Goal: Transaction & Acquisition: Purchase product/service

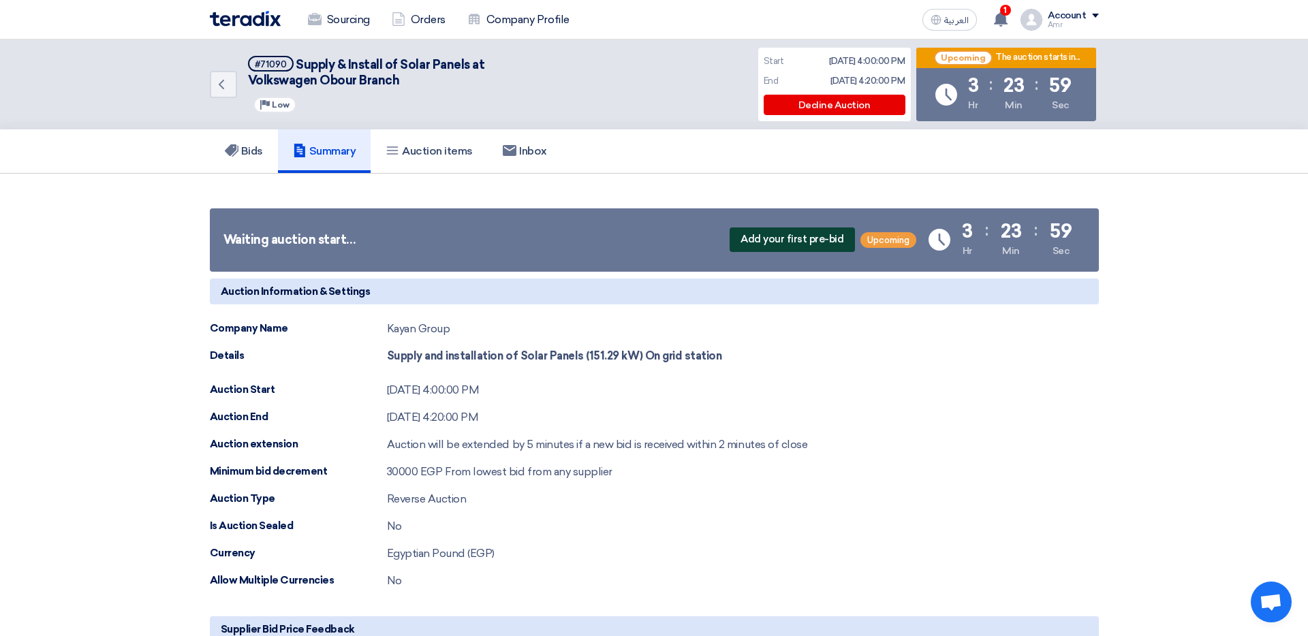
click at [765, 240] on span "Add your first pre-bid" at bounding box center [792, 240] width 125 height 25
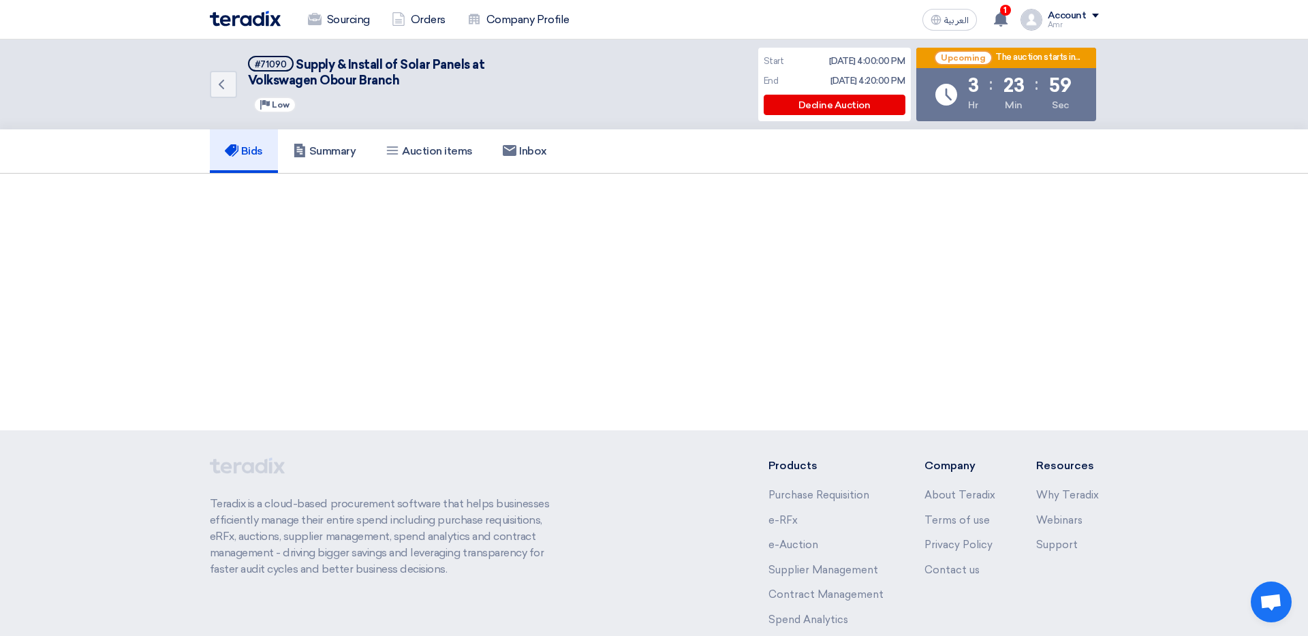
scroll to position [1, 0]
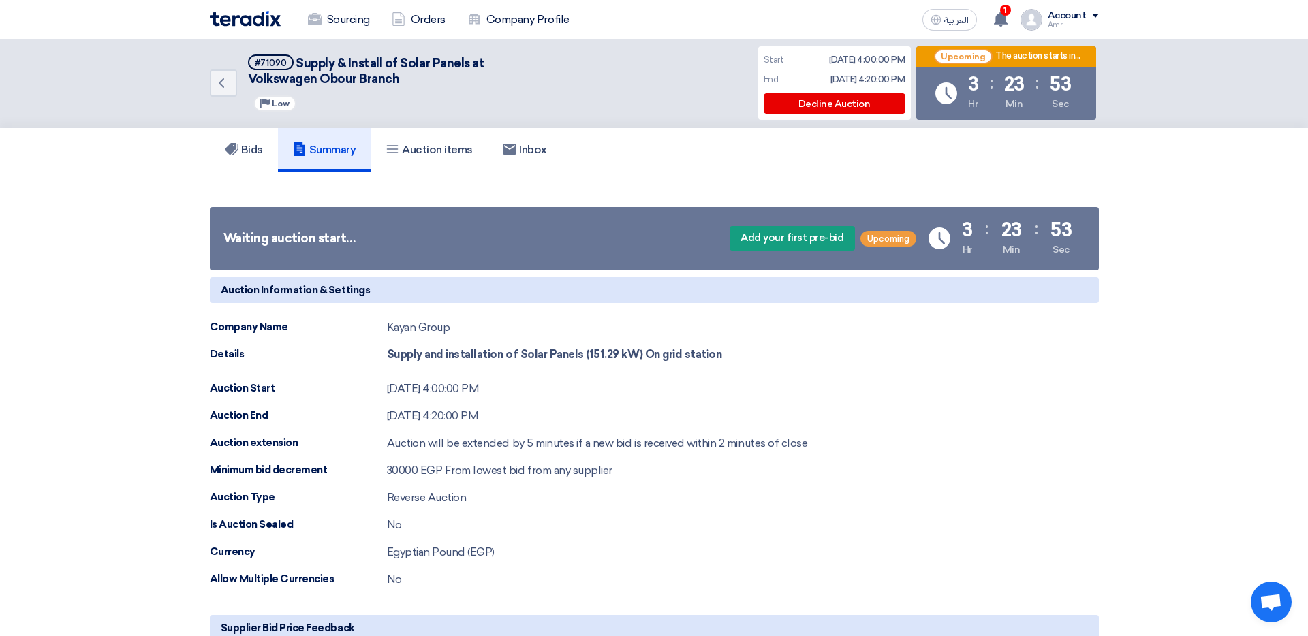
scroll to position [1, 0]
click at [775, 244] on span "Add your first pre-bid" at bounding box center [792, 239] width 125 height 25
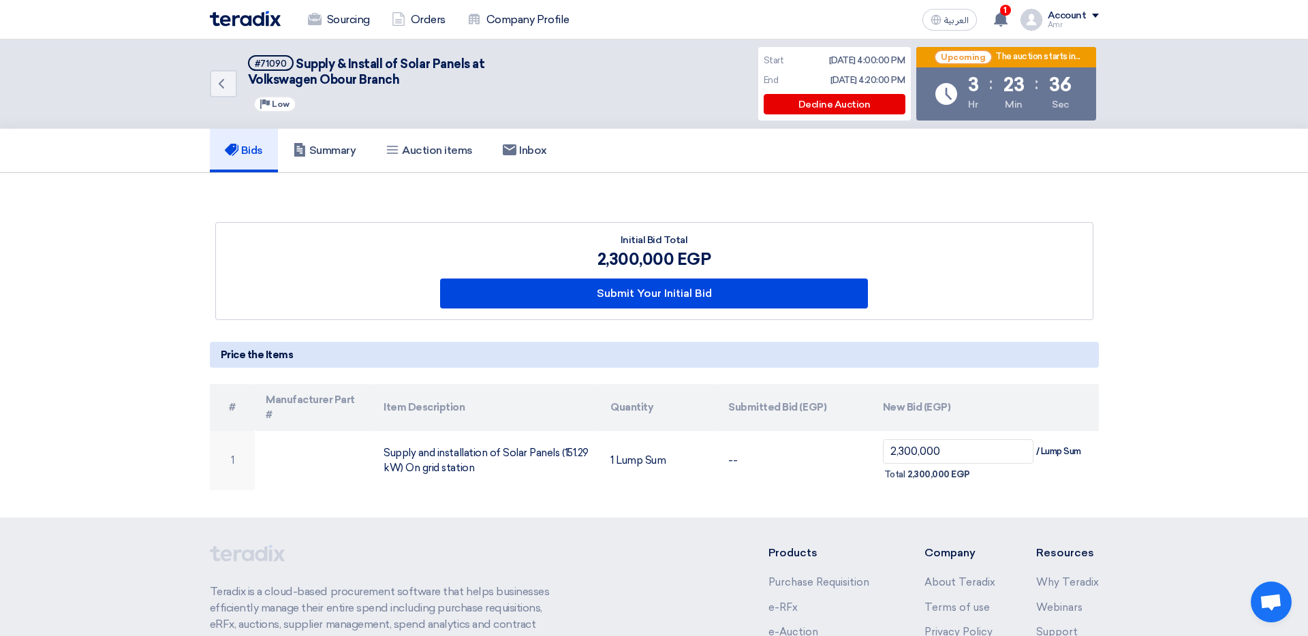
click at [635, 253] on div "2,300,000 EGP" at bounding box center [654, 259] width 428 height 25
drag, startPoint x: 604, startPoint y: 255, endPoint x: 653, endPoint y: 258, distance: 49.8
click at [632, 258] on div "2,300,000 EGP" at bounding box center [654, 259] width 428 height 25
click at [653, 258] on div "2,300,000 EGP" at bounding box center [654, 259] width 428 height 25
click at [652, 258] on div "2,300,000 EGP" at bounding box center [654, 259] width 428 height 25
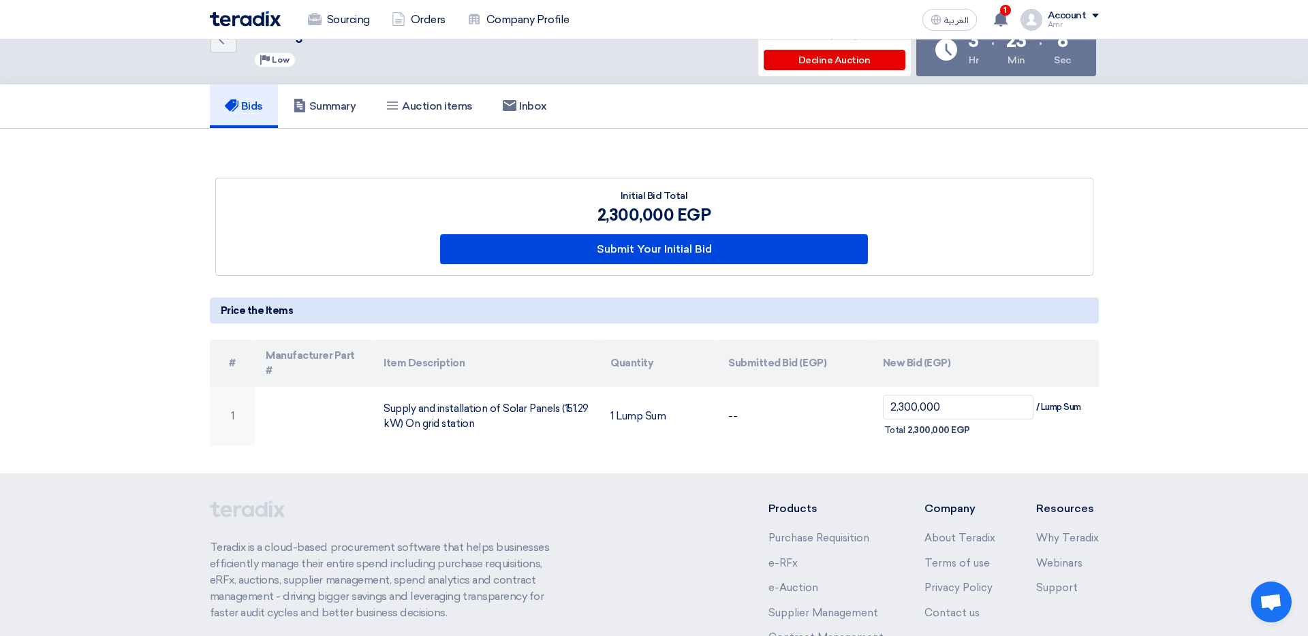
scroll to position [50, 0]
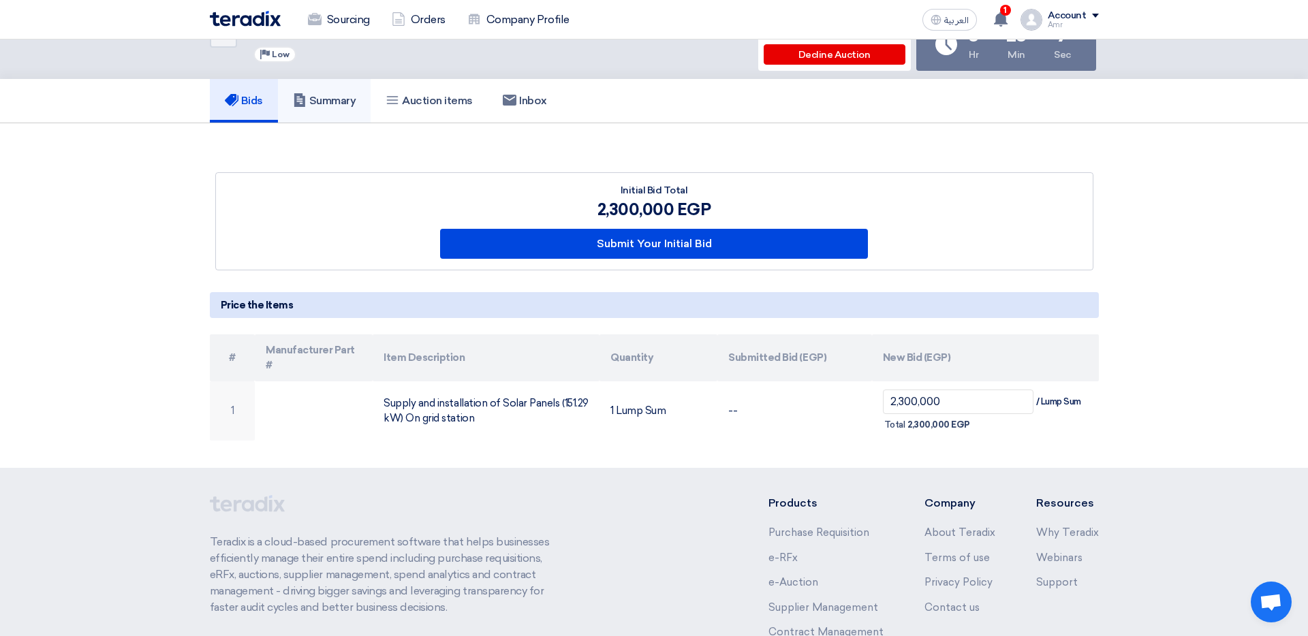
click at [322, 103] on h5 "Summary" at bounding box center [324, 101] width 63 height 14
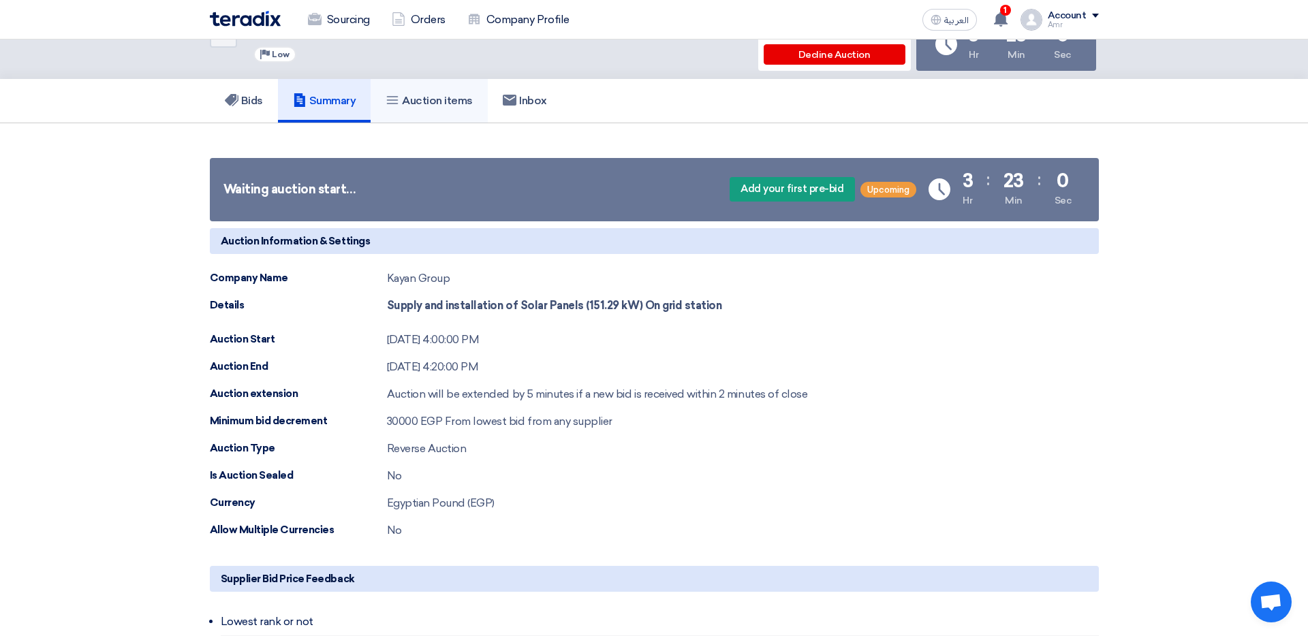
click at [427, 107] on h5 "Auction items" at bounding box center [429, 101] width 87 height 14
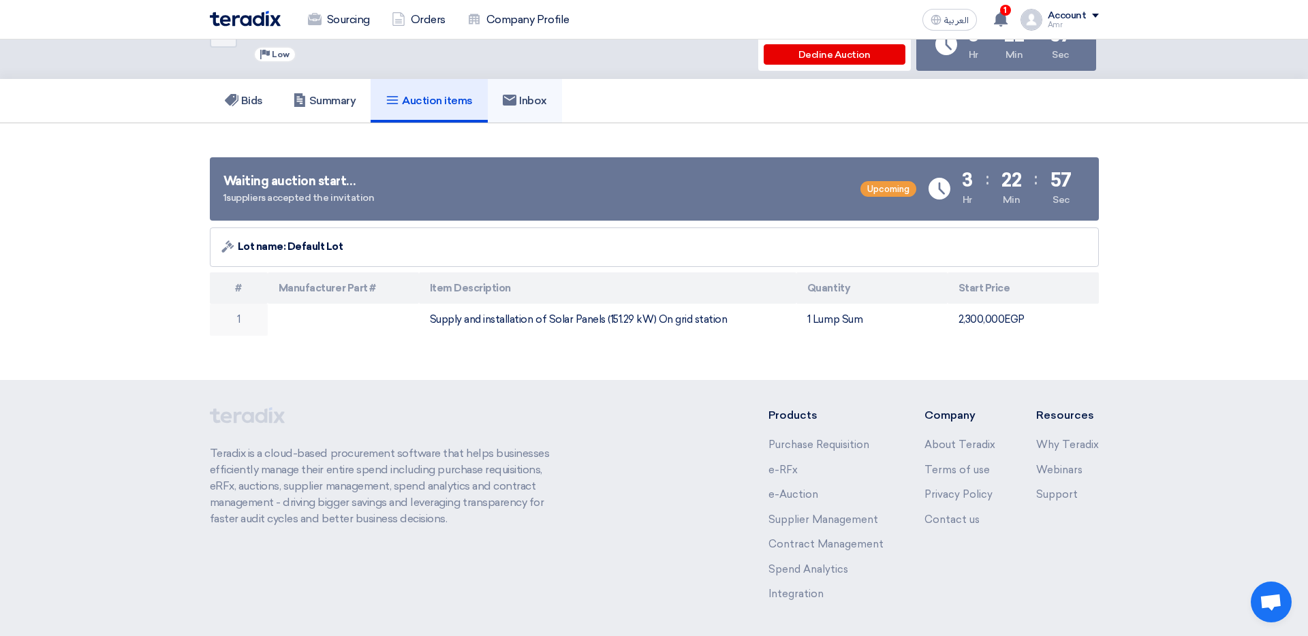
click at [541, 96] on h5 "Inbox" at bounding box center [525, 101] width 44 height 14
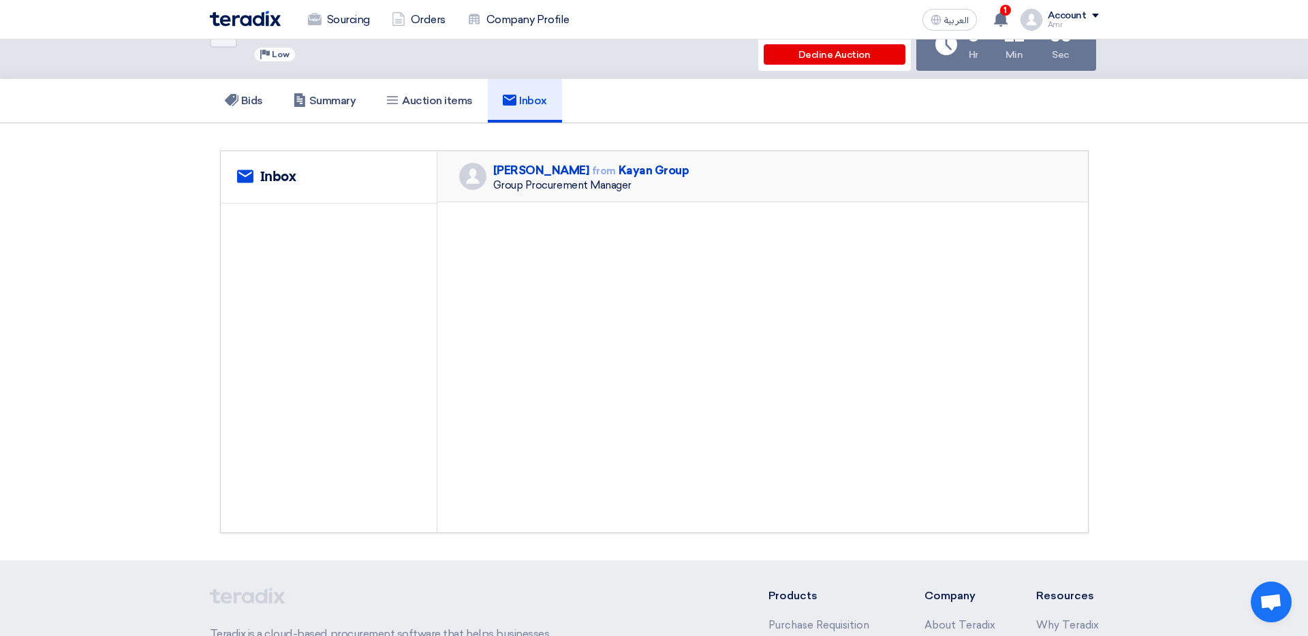
click at [536, 185] on div "Group Procurement Manager" at bounding box center [591, 185] width 196 height 12
click at [249, 99] on h5 "Bids" at bounding box center [244, 101] width 38 height 14
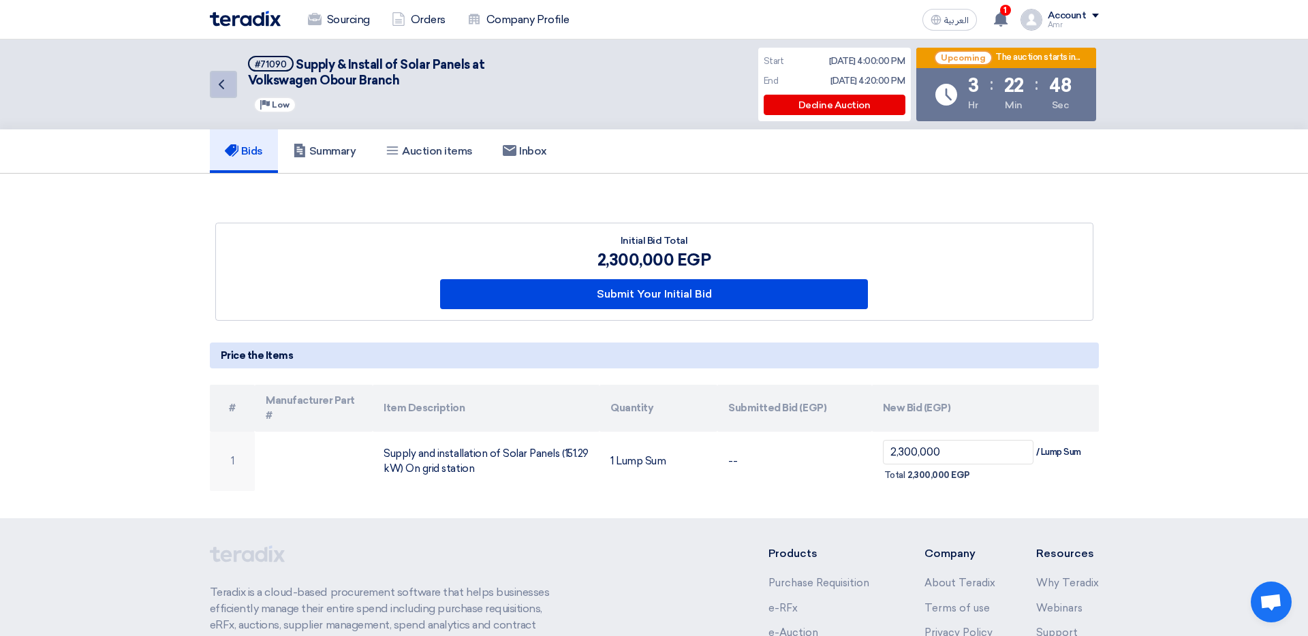
click at [228, 87] on icon "Back" at bounding box center [221, 84] width 16 height 16
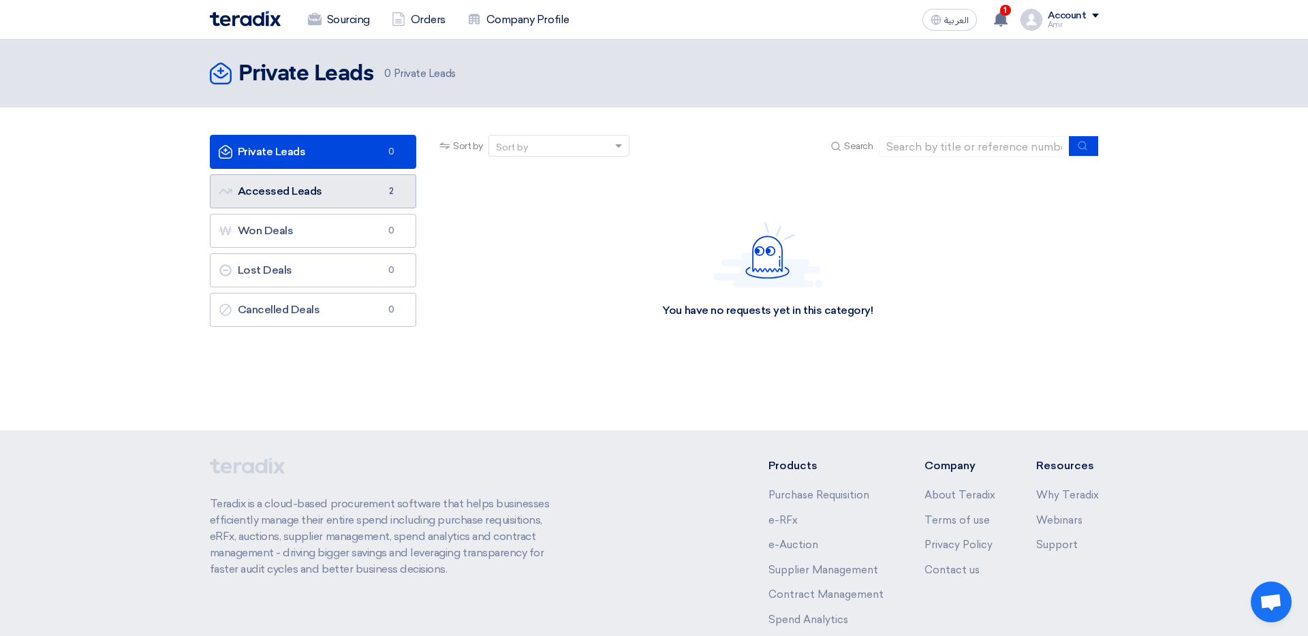
click at [309, 189] on link "Accessed Leads Accessed Leads 2" at bounding box center [313, 191] width 207 height 34
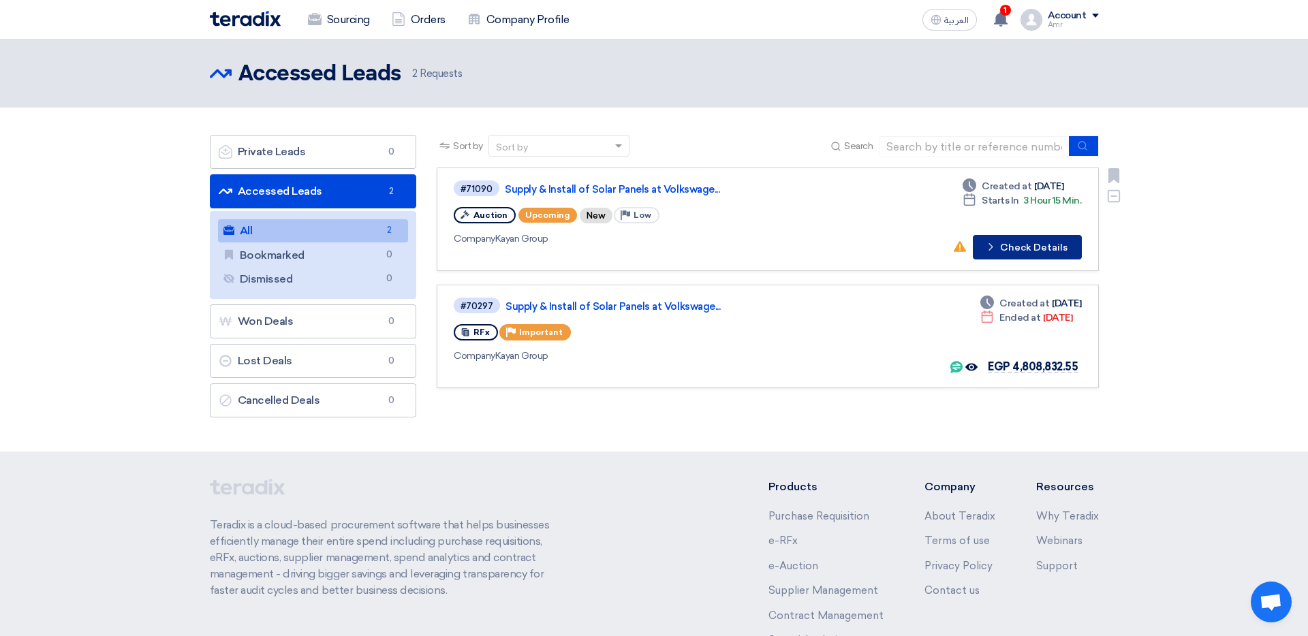
click at [871, 245] on button "Check details Check Details" at bounding box center [1027, 247] width 109 height 25
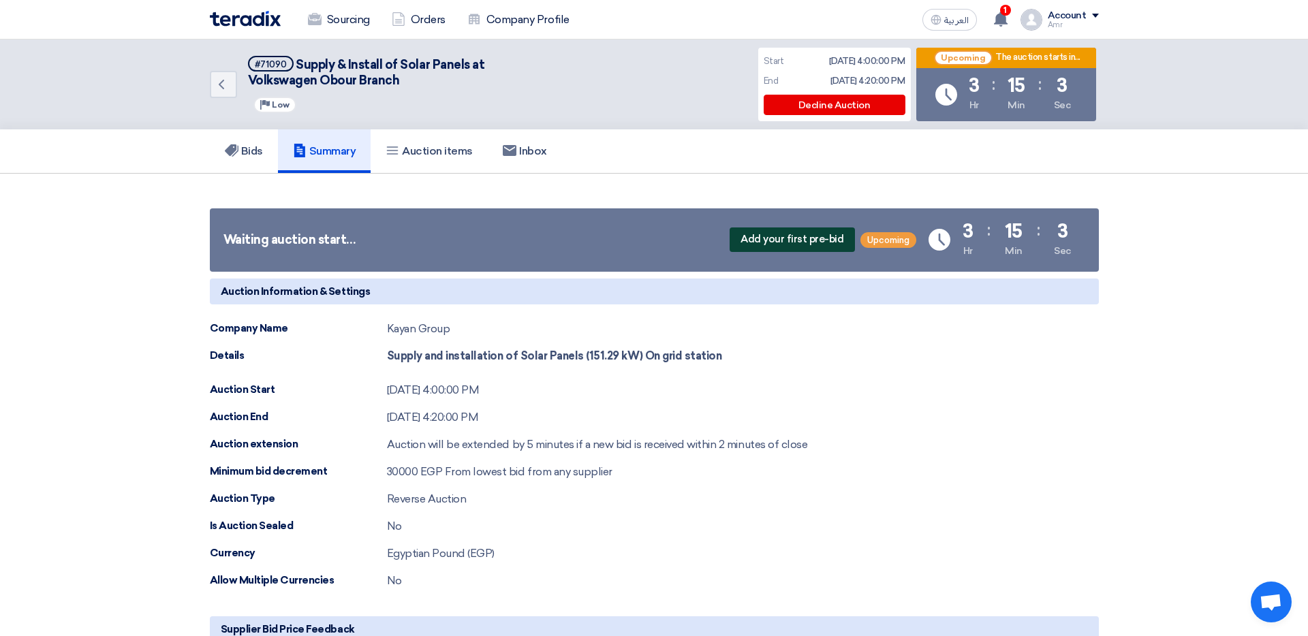
click at [783, 243] on span "Add your first pre-bid" at bounding box center [792, 240] width 125 height 25
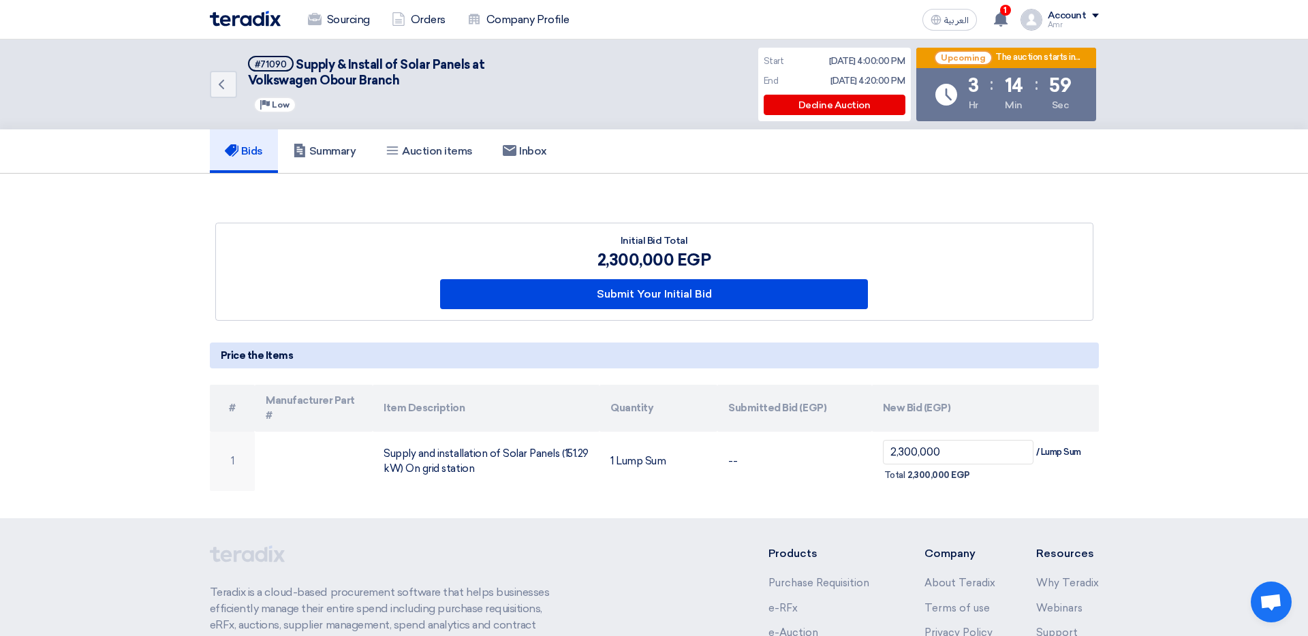
click at [651, 252] on div "2,300,000 EGP" at bounding box center [654, 260] width 428 height 25
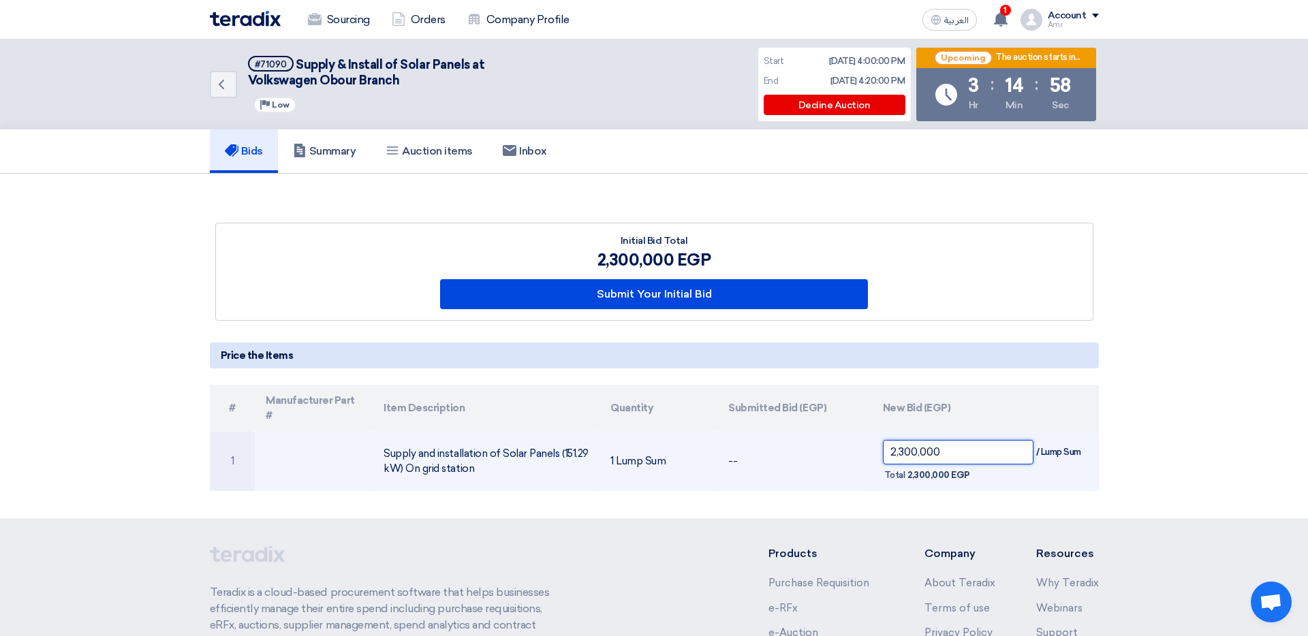
click at [871, 411] on input "2,300,000" at bounding box center [958, 452] width 151 height 25
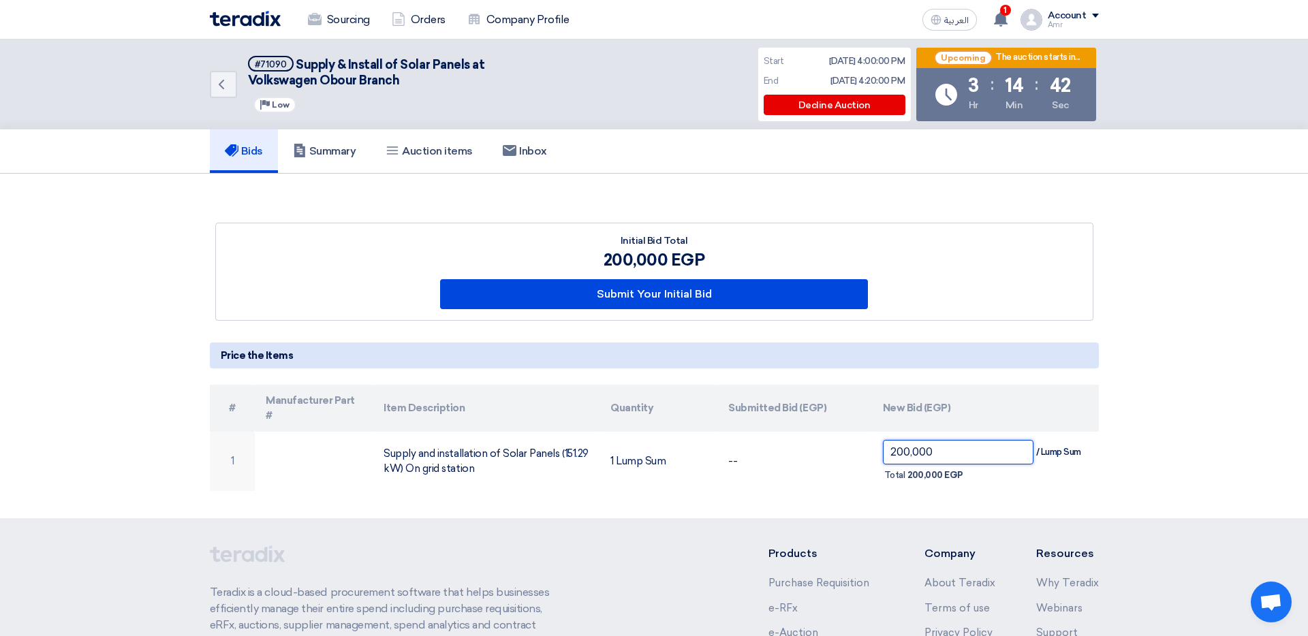
type input "2,300,000"
click at [221, 84] on icon "Back" at bounding box center [221, 84] width 16 height 16
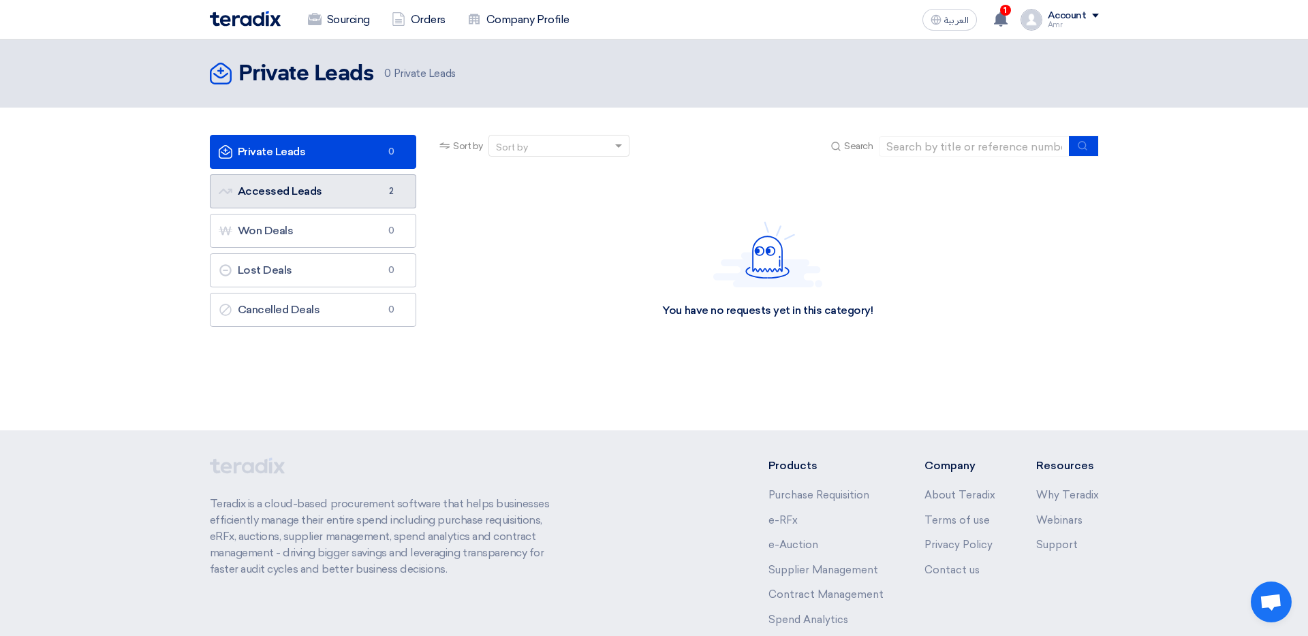
click at [298, 183] on link "Accessed Leads Accessed Leads 2" at bounding box center [313, 191] width 207 height 34
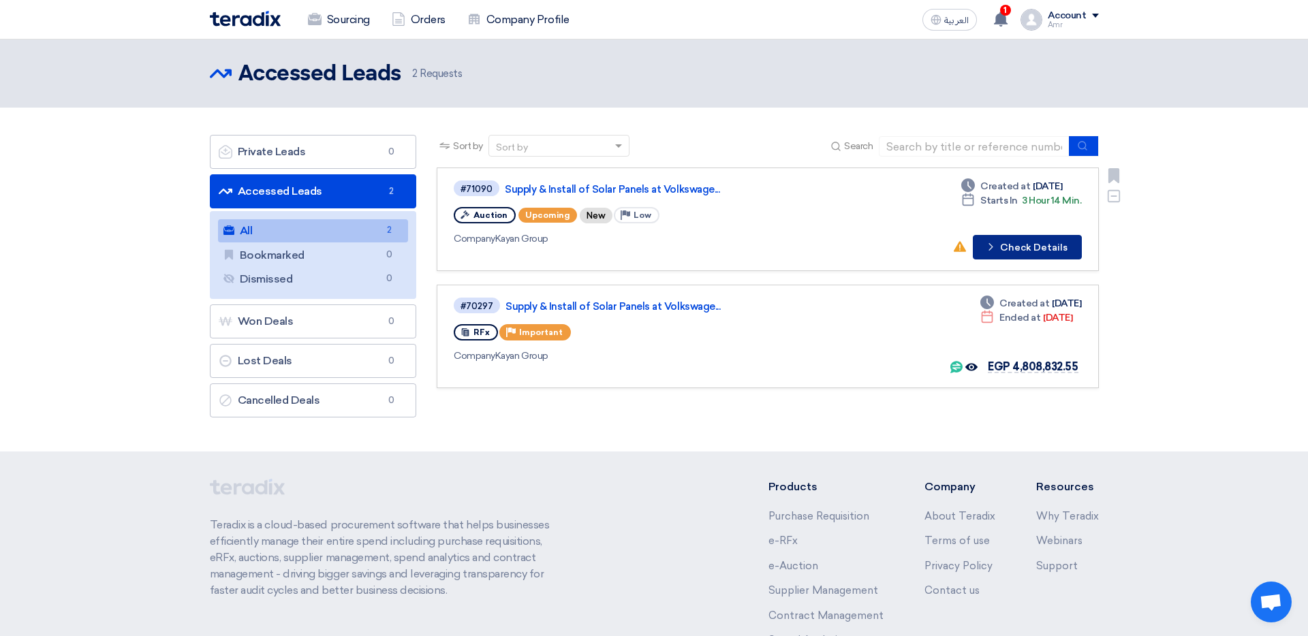
click at [871, 247] on button "Check details Check Details" at bounding box center [1027, 247] width 109 height 25
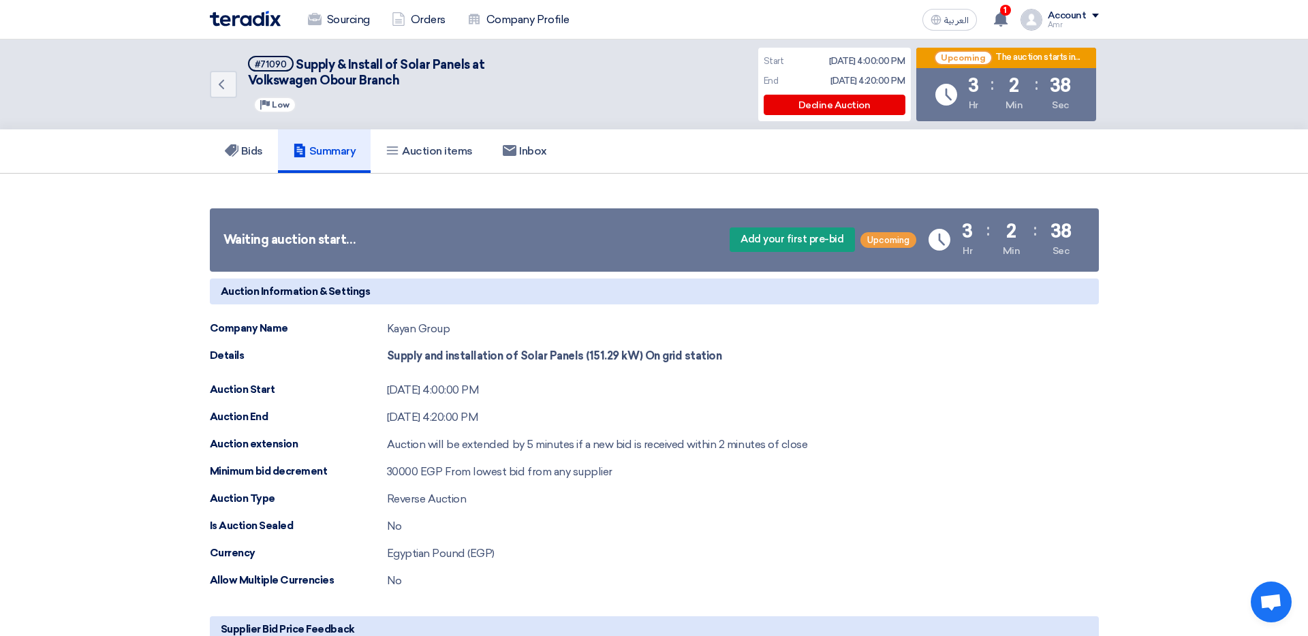
click at [236, 242] on div "Waiting auction start…" at bounding box center [289, 240] width 133 height 18
drag, startPoint x: 319, startPoint y: 240, endPoint x: 302, endPoint y: 243, distance: 17.2
click at [305, 243] on div "Waiting auction start…" at bounding box center [289, 240] width 133 height 18
click at [302, 243] on div "Waiting auction start…" at bounding box center [289, 240] width 133 height 18
click at [287, 236] on div "Waiting auction start…" at bounding box center [289, 240] width 133 height 18
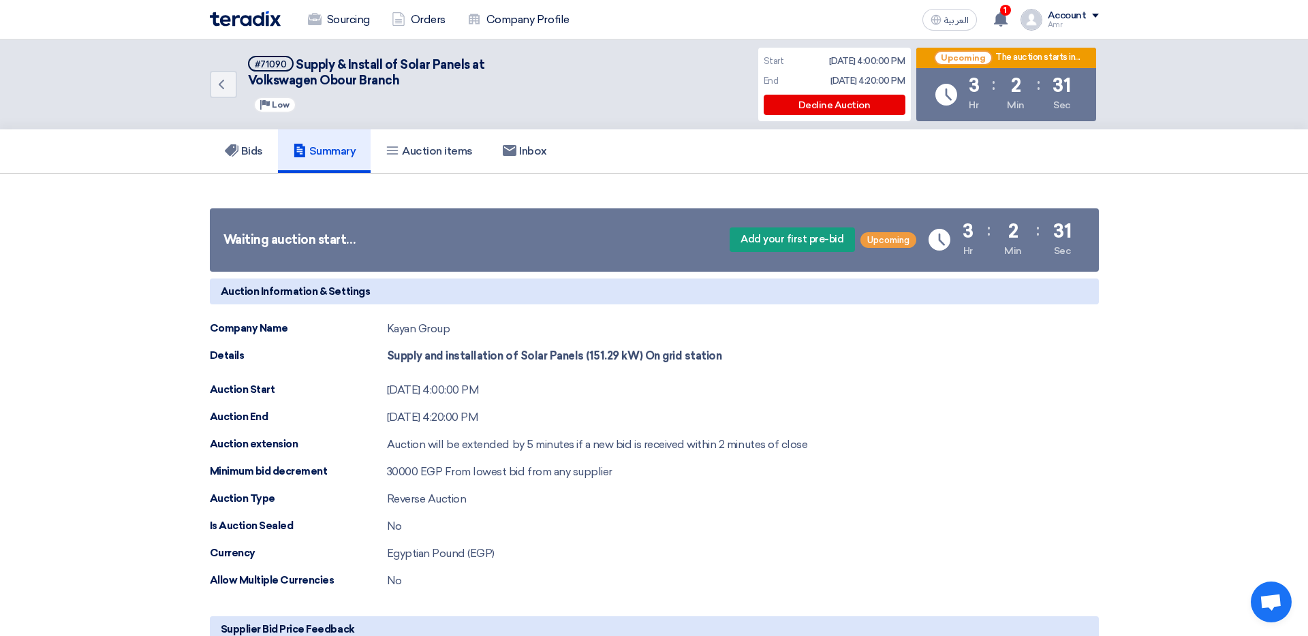
click at [289, 248] on div "Waiting auction start…" at bounding box center [289, 240] width 133 height 18
click at [286, 247] on div "Waiting auction start…" at bounding box center [289, 240] width 133 height 18
click at [750, 246] on span "Add your first pre-bid" at bounding box center [792, 239] width 125 height 25
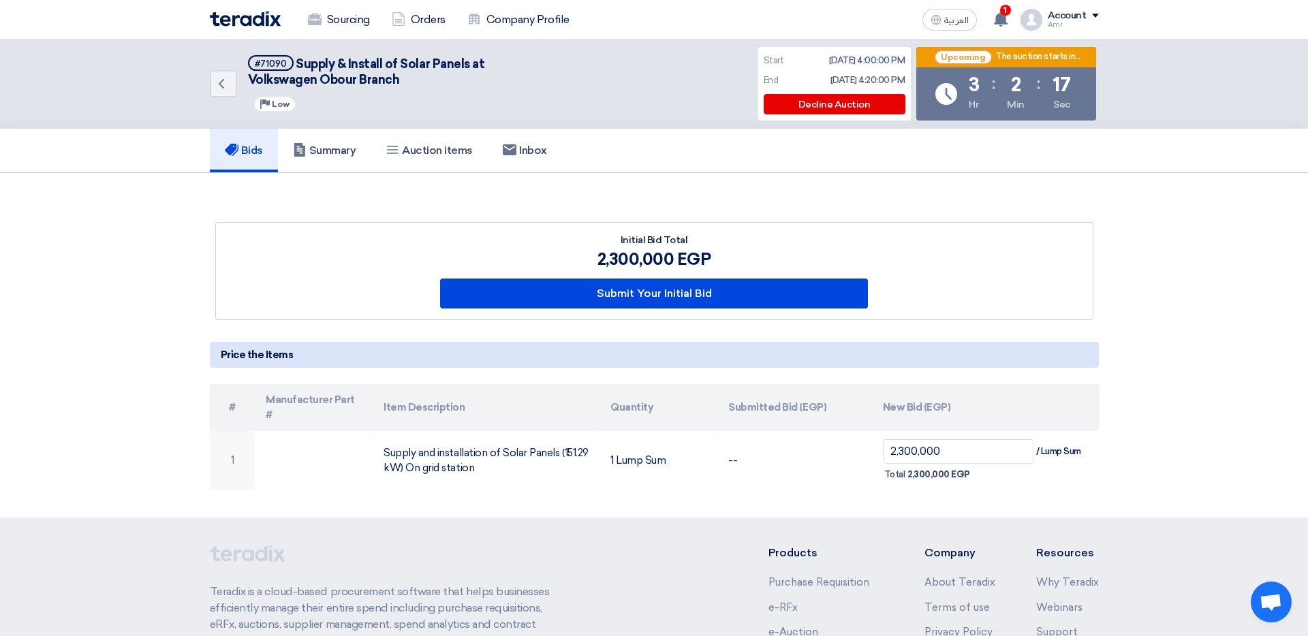
click at [621, 254] on div "2,300,000 EGP" at bounding box center [654, 259] width 428 height 25
drag, startPoint x: 612, startPoint y: 259, endPoint x: 623, endPoint y: 259, distance: 10.9
click at [613, 259] on div "2,300,000 EGP" at bounding box center [654, 259] width 428 height 25
click at [651, 260] on div "2,300,000 EGP" at bounding box center [654, 259] width 428 height 25
click at [220, 80] on icon "Back" at bounding box center [221, 84] width 16 height 16
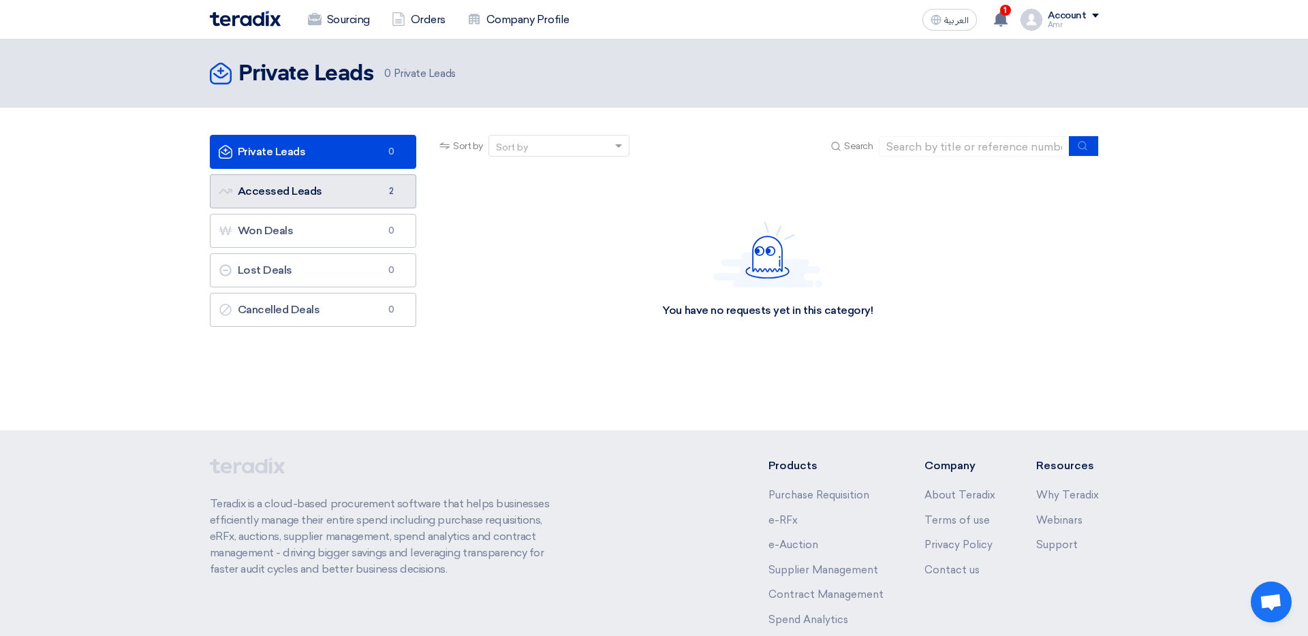
click at [336, 183] on link "Accessed Leads Accessed Leads 2" at bounding box center [313, 191] width 207 height 34
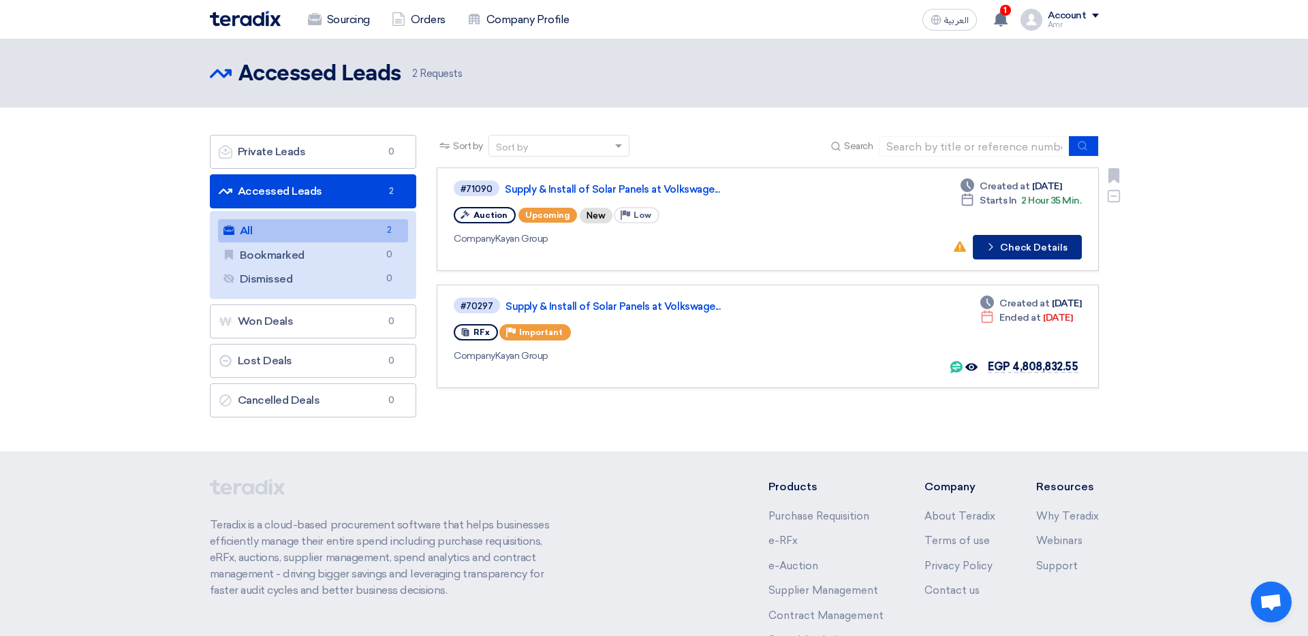
click at [871, 243] on button "Check details Check Details" at bounding box center [1027, 247] width 109 height 25
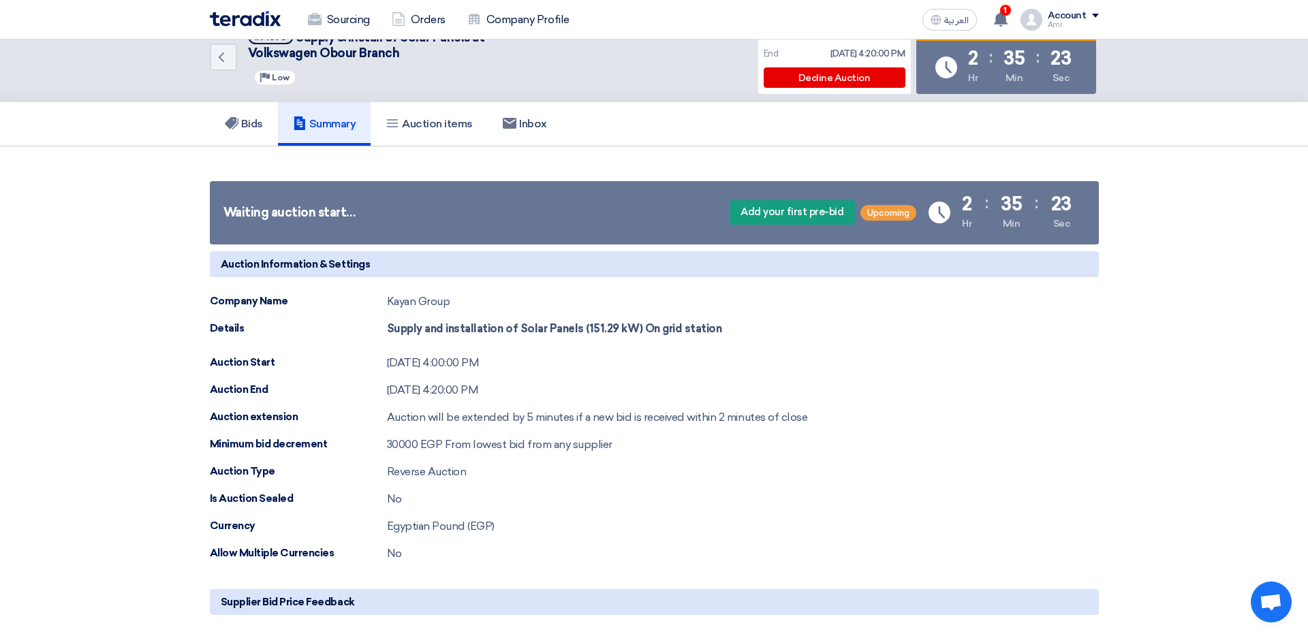
scroll to position [28, 0]
click at [763, 217] on span "Add your first pre-bid" at bounding box center [792, 212] width 125 height 25
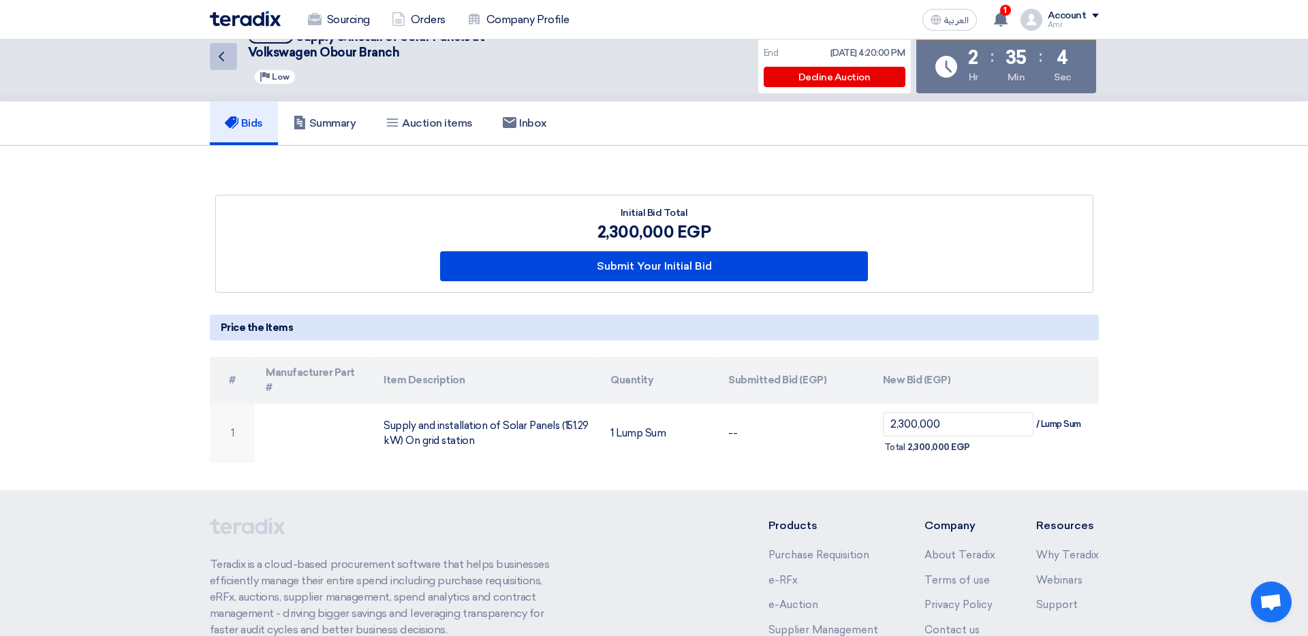
click at [221, 63] on icon "Back" at bounding box center [221, 56] width 16 height 16
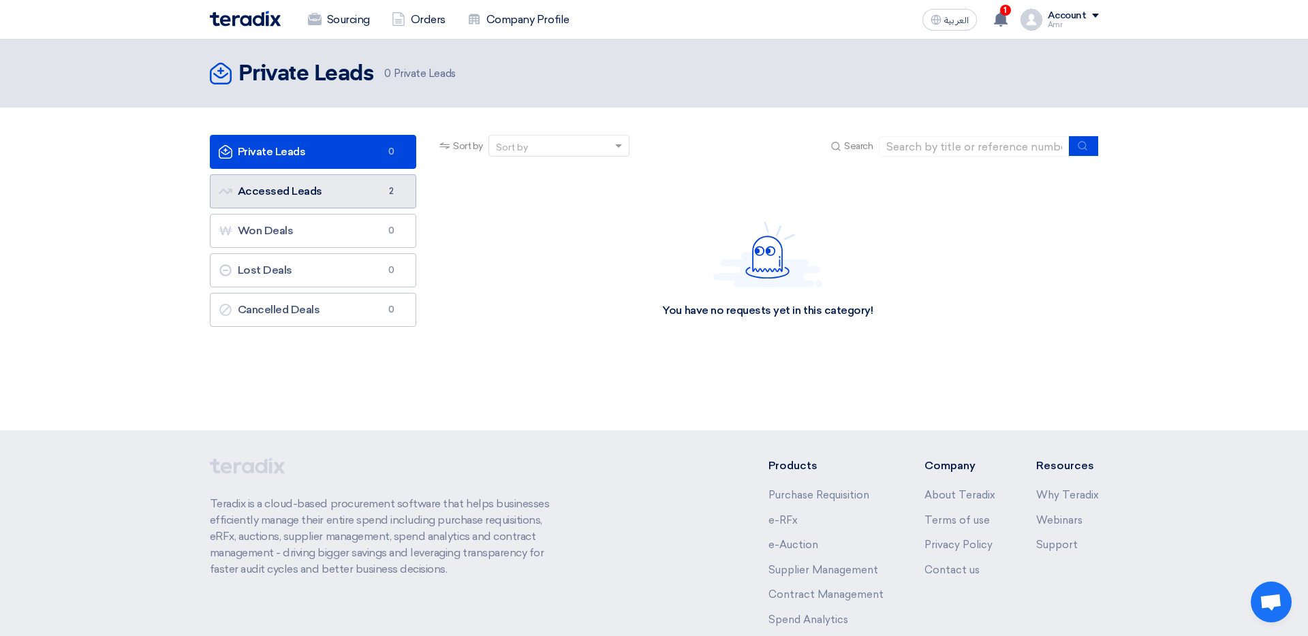
click at [325, 179] on link "Accessed Leads Accessed Leads 2" at bounding box center [313, 191] width 207 height 34
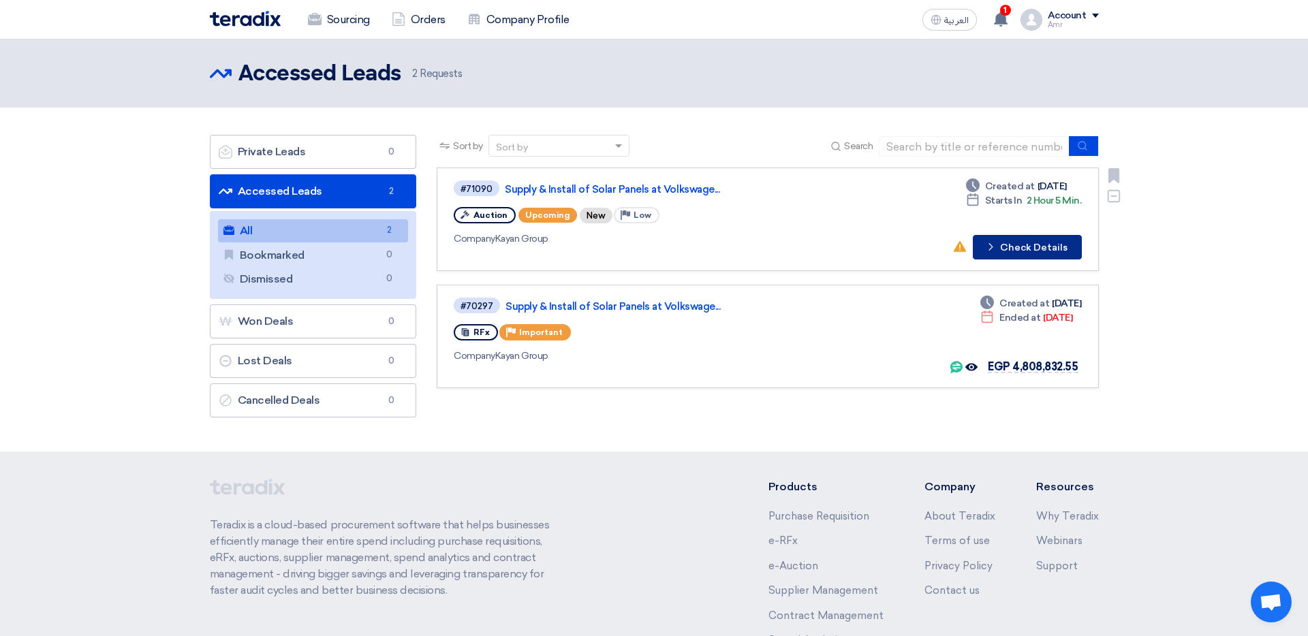
click at [871, 248] on button "Check details Check Details" at bounding box center [1027, 247] width 109 height 25
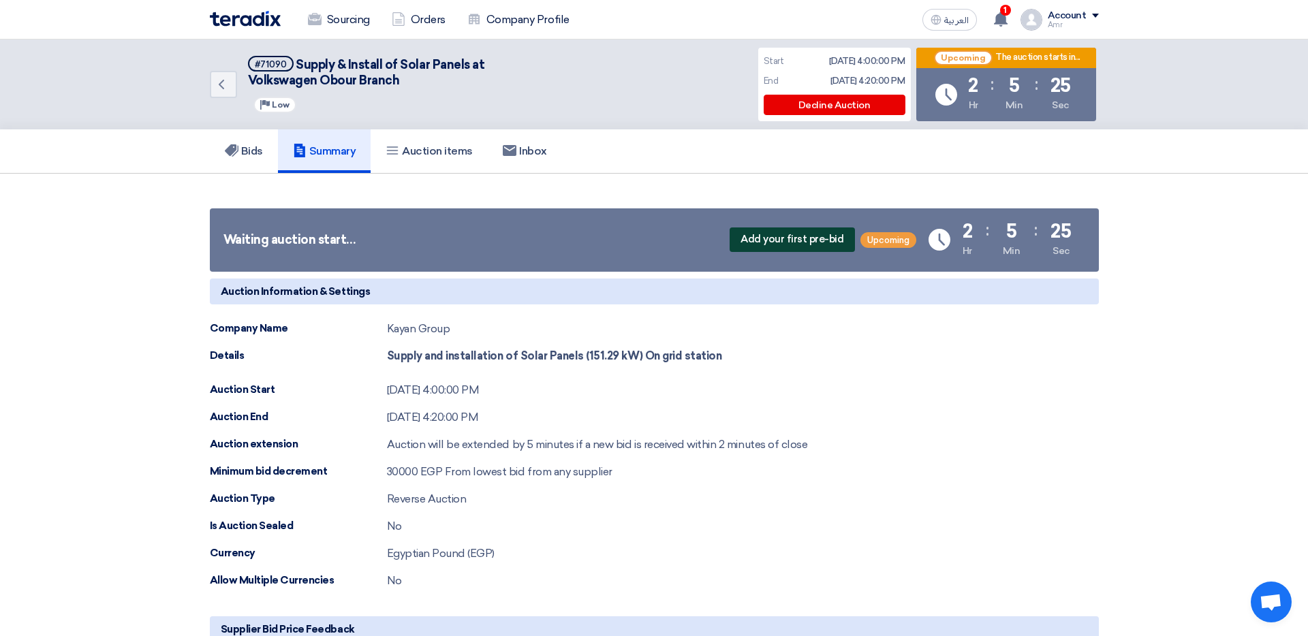
click at [816, 242] on span "Add your first pre-bid" at bounding box center [792, 240] width 125 height 25
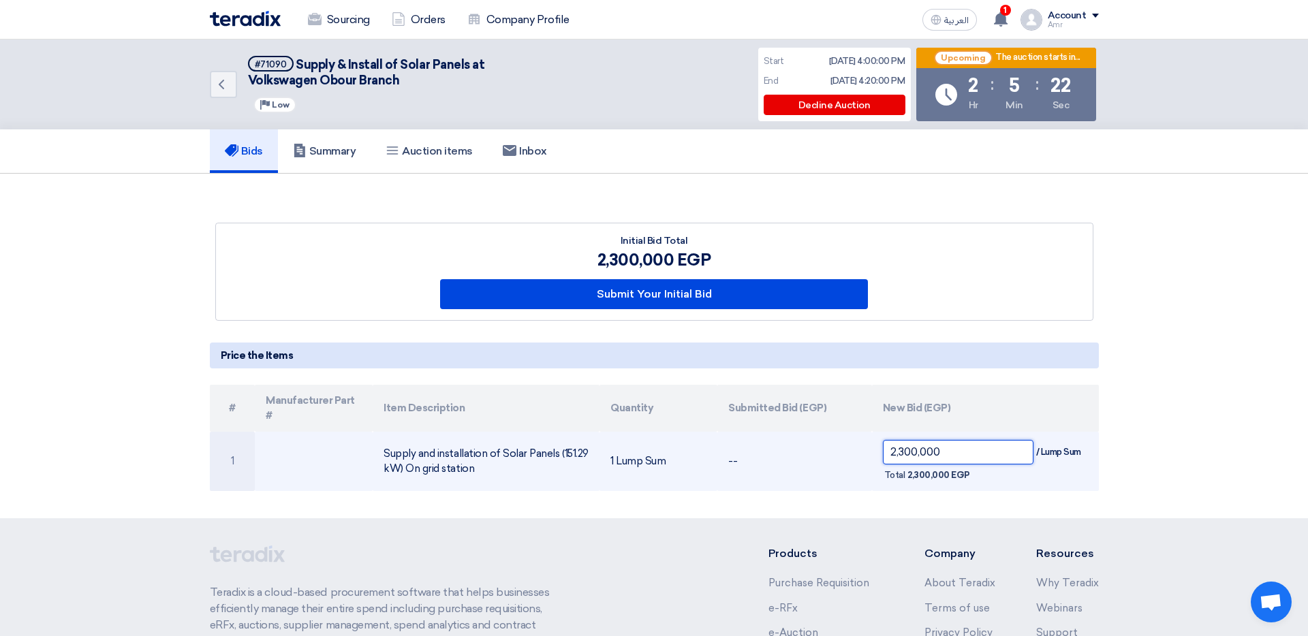
click at [871, 411] on input "2,300,000" at bounding box center [958, 452] width 151 height 25
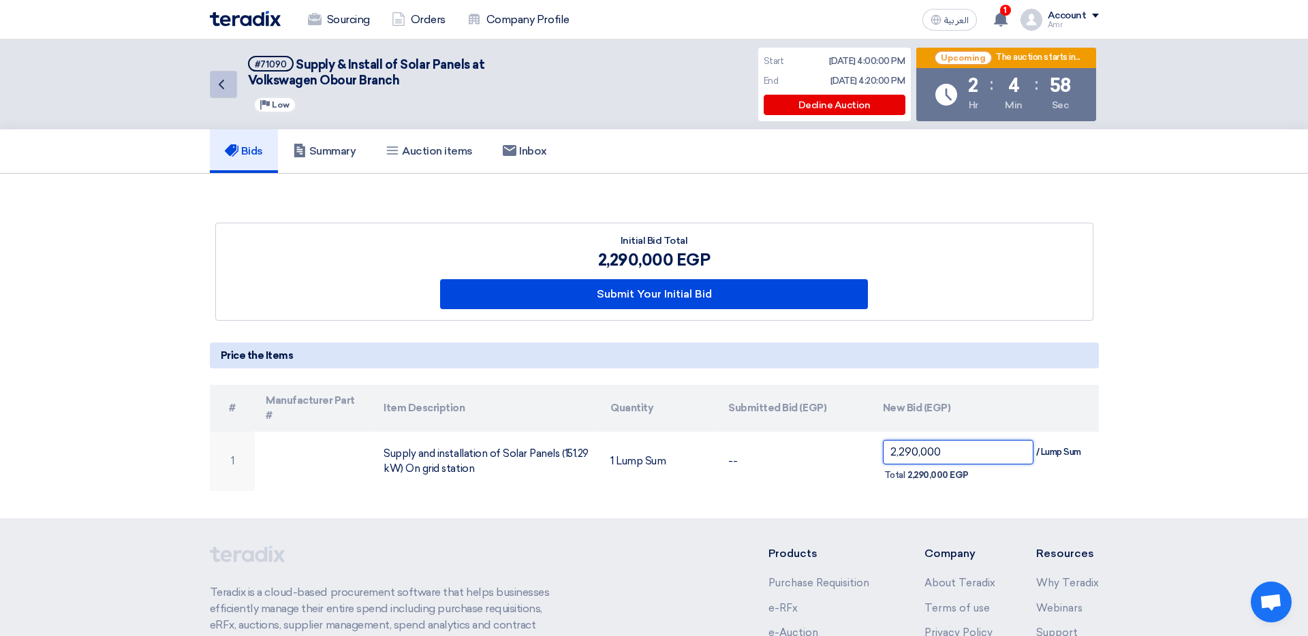
type input "2,290,000"
click at [225, 91] on icon "Back" at bounding box center [221, 84] width 16 height 16
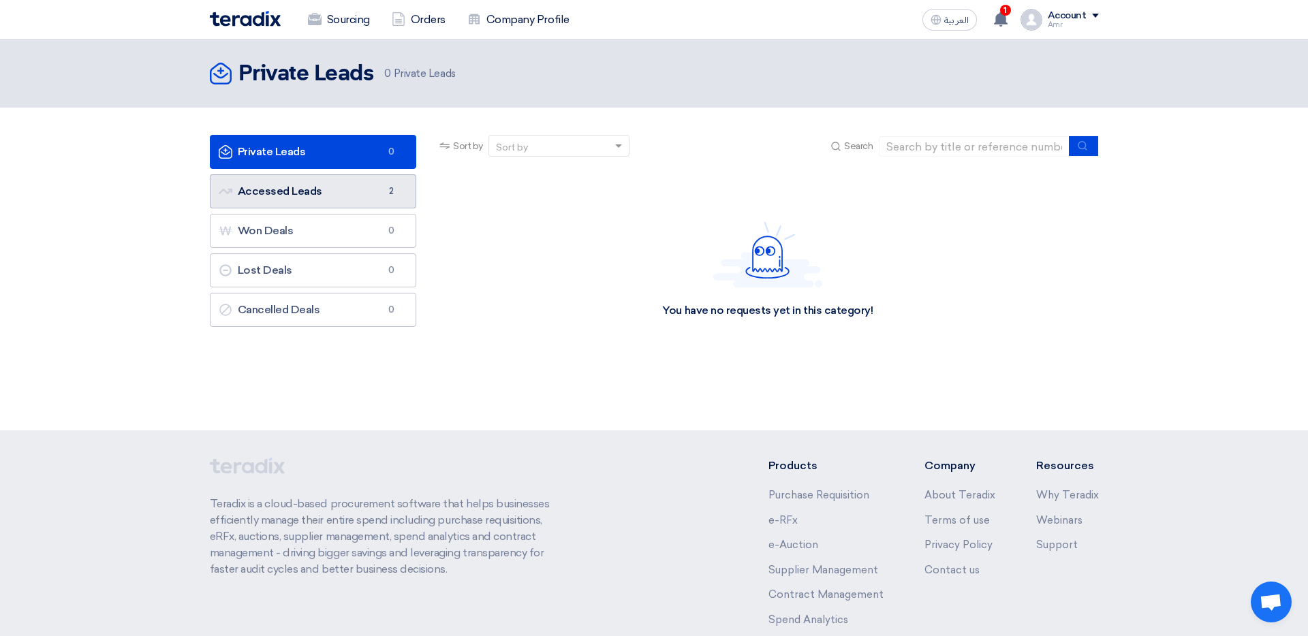
click at [299, 187] on link "Accessed Leads Accessed Leads 2" at bounding box center [313, 191] width 207 height 34
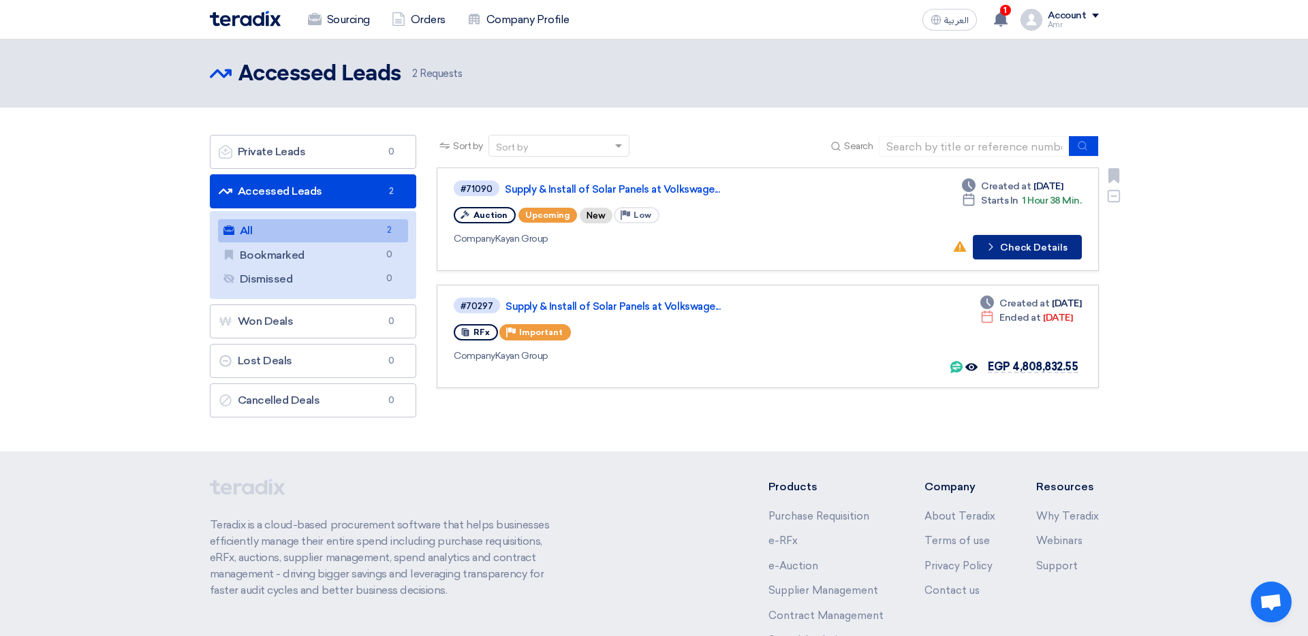
click at [871, 244] on button "Check details Check Details" at bounding box center [1027, 247] width 109 height 25
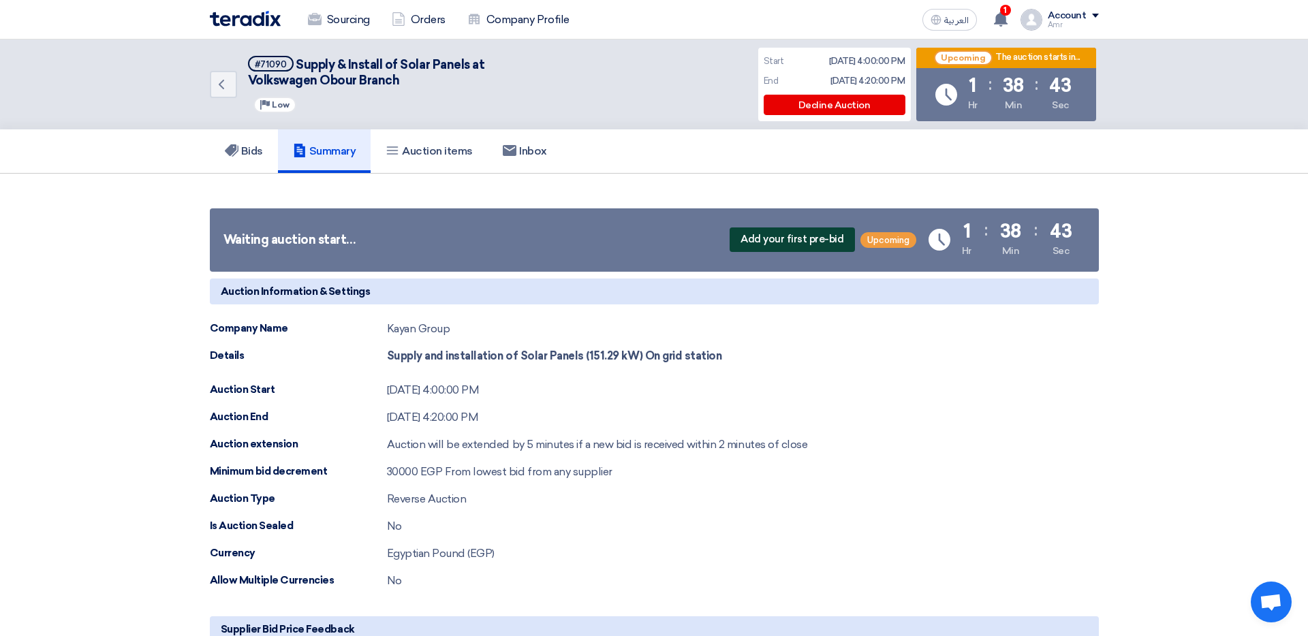
click at [813, 242] on span "Add your first pre-bid" at bounding box center [792, 240] width 125 height 25
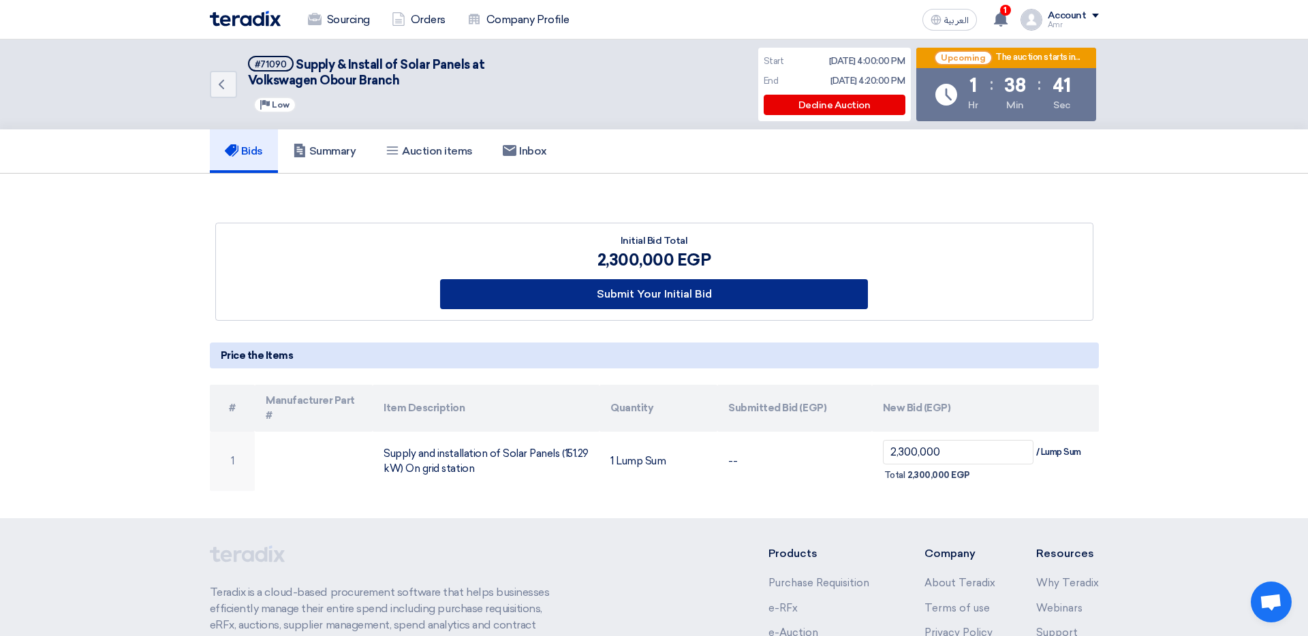
click at [633, 298] on button "Submit Your Initial Bid" at bounding box center [654, 294] width 428 height 30
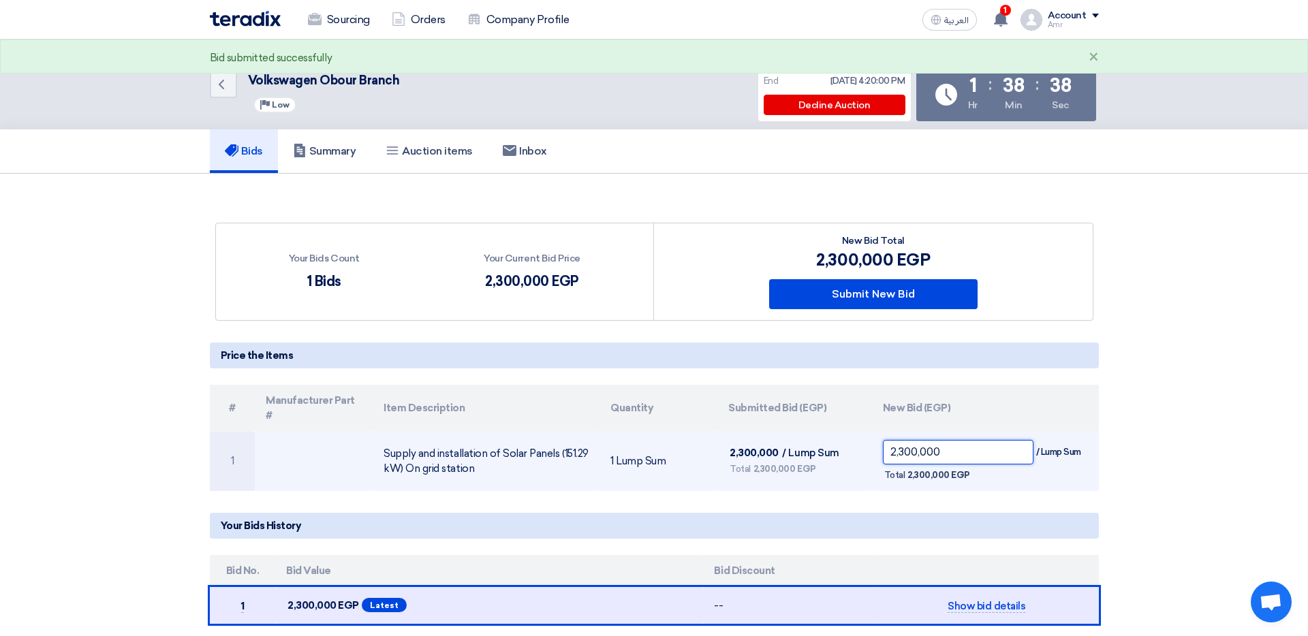
click at [871, 411] on input "2,300,000" at bounding box center [958, 452] width 151 height 25
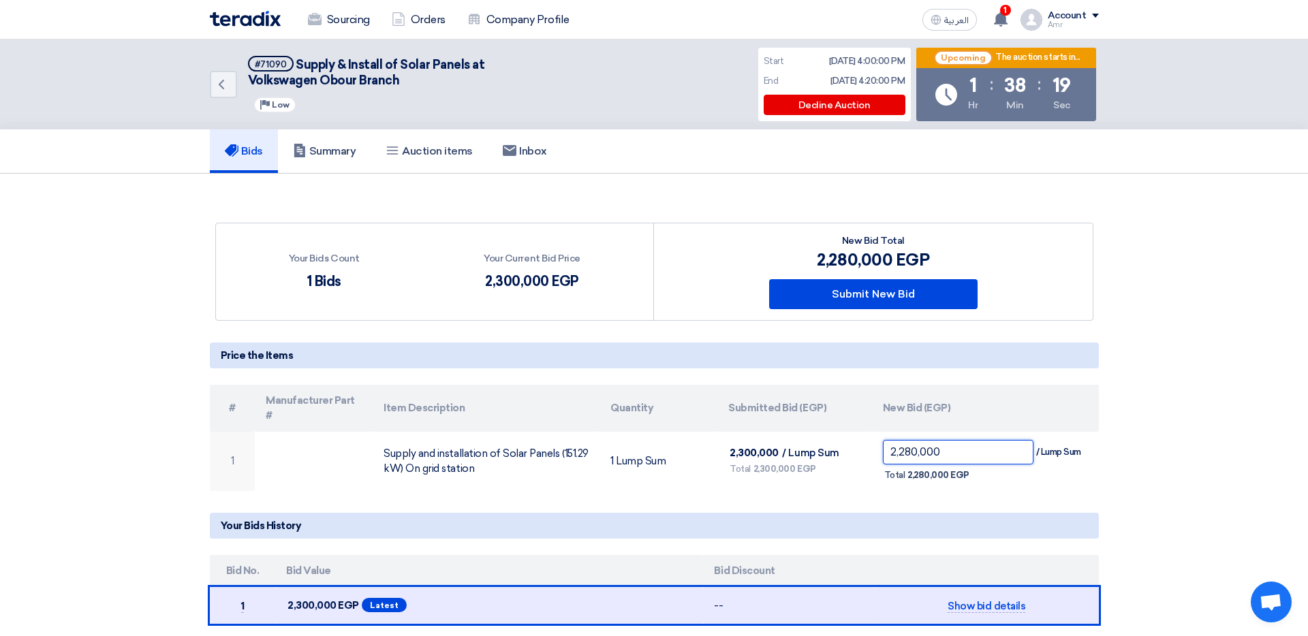
type input "2,280,000"
click at [871, 411] on h5 "Your Bids History" at bounding box center [654, 526] width 889 height 26
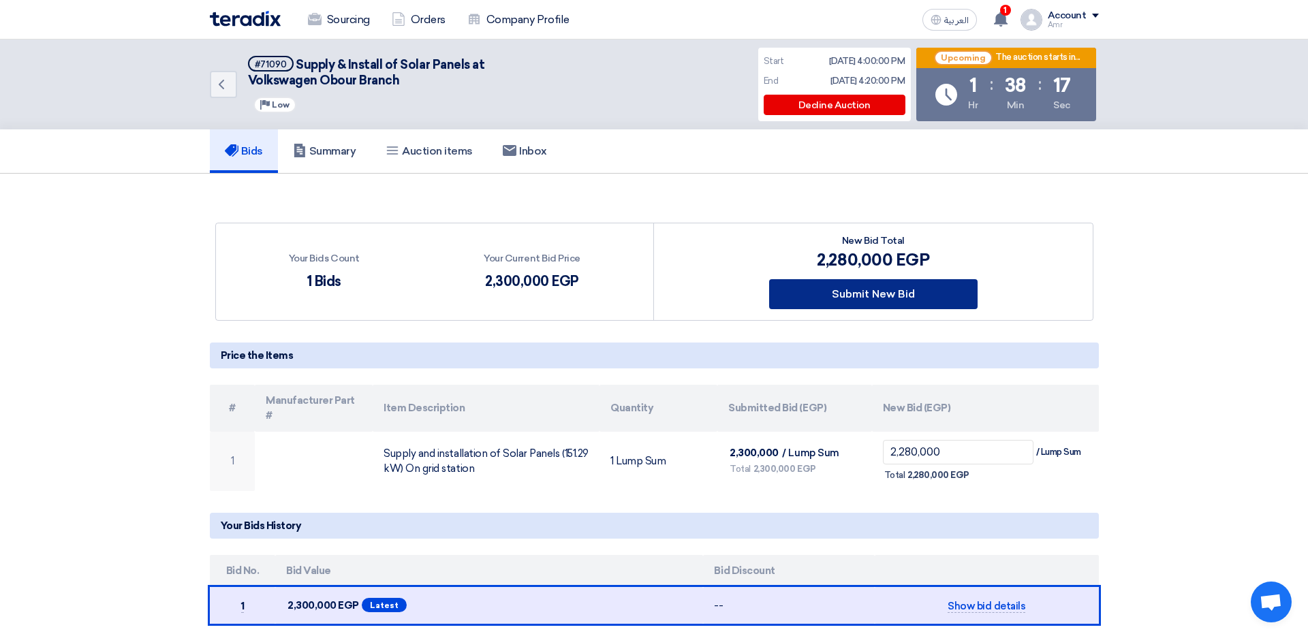
click at [871, 296] on button "Submit New Bid" at bounding box center [873, 294] width 208 height 30
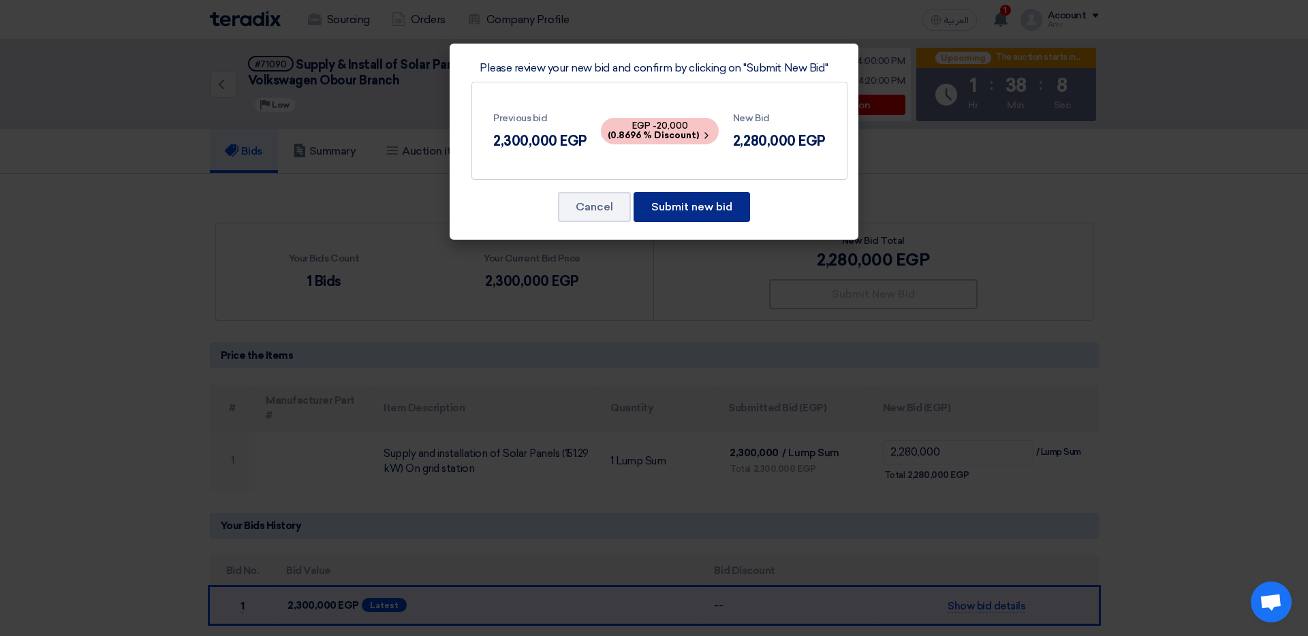
click at [670, 209] on button "Submit new bid" at bounding box center [692, 207] width 116 height 30
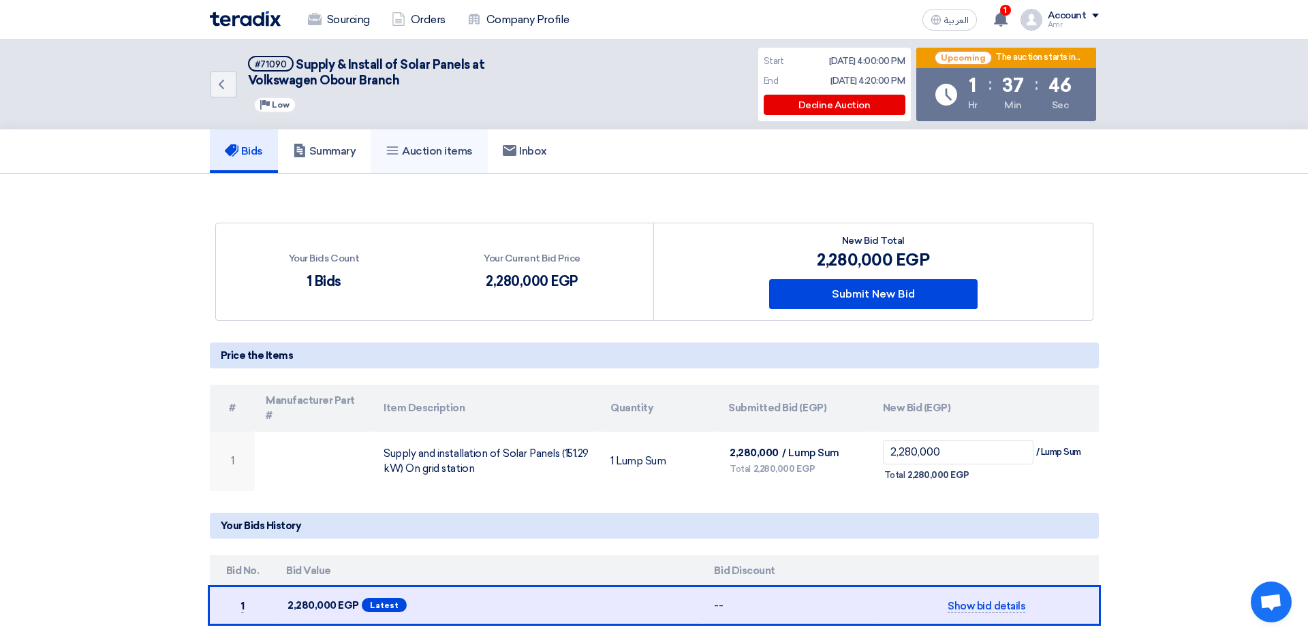
click at [409, 151] on h5 "Auction items" at bounding box center [429, 151] width 87 height 14
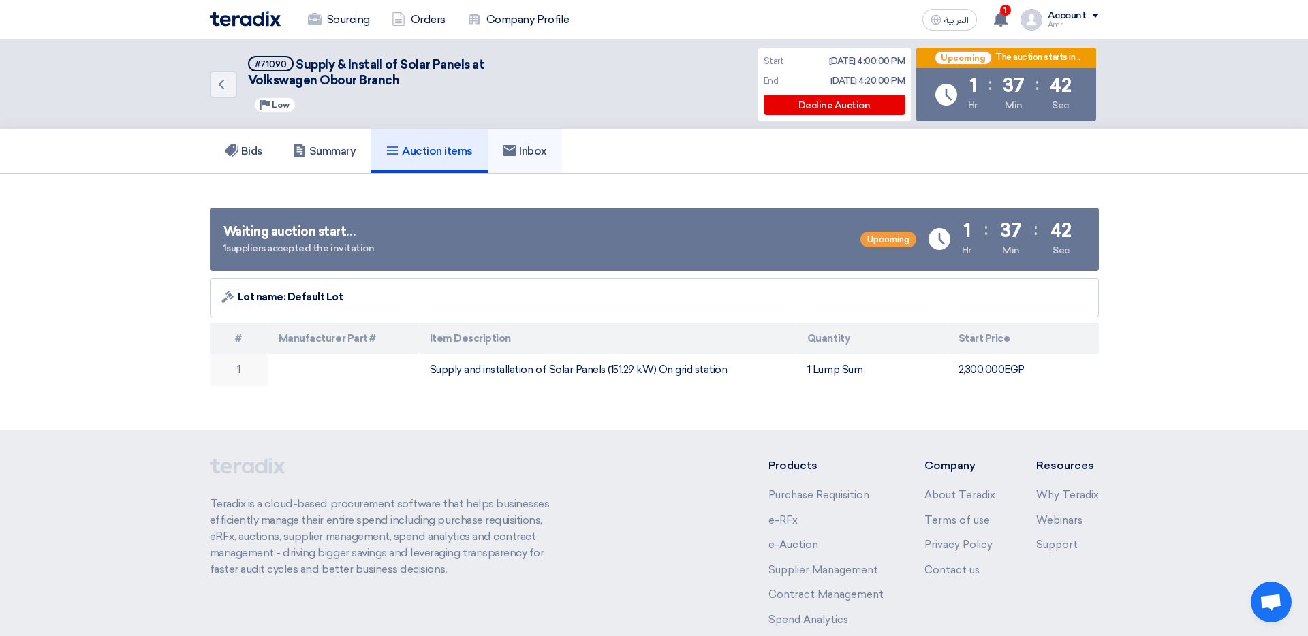
click at [540, 149] on h5 "Inbox" at bounding box center [525, 151] width 44 height 14
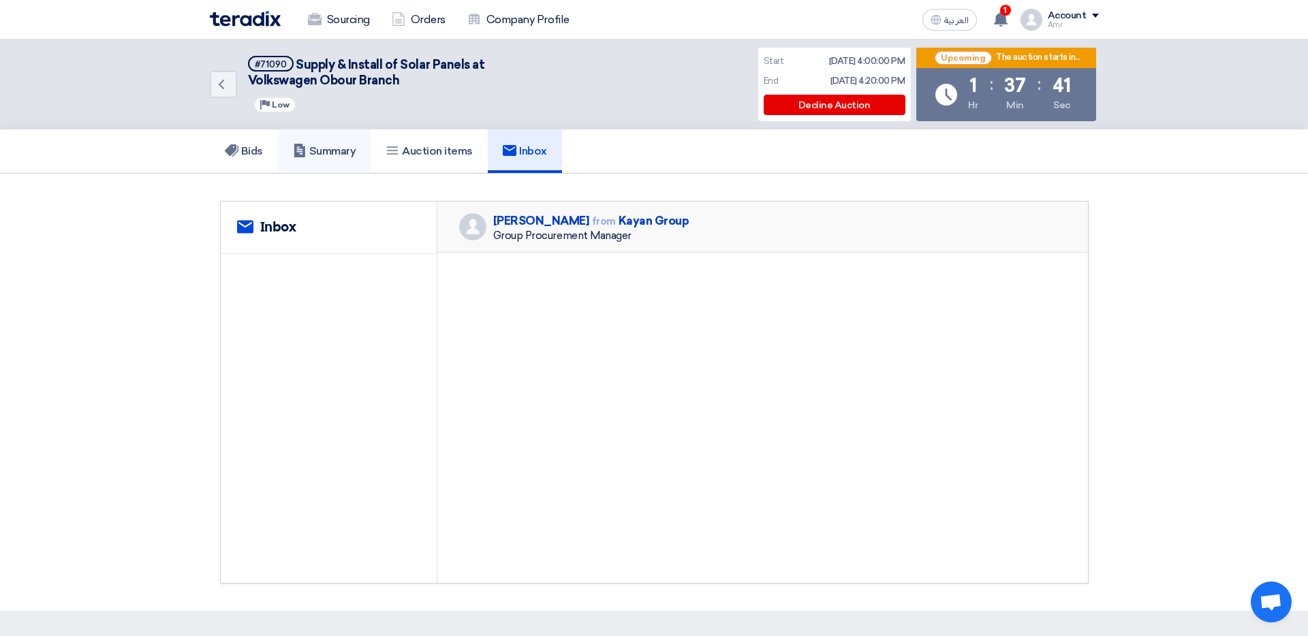
click at [352, 153] on h5 "Summary" at bounding box center [324, 151] width 63 height 14
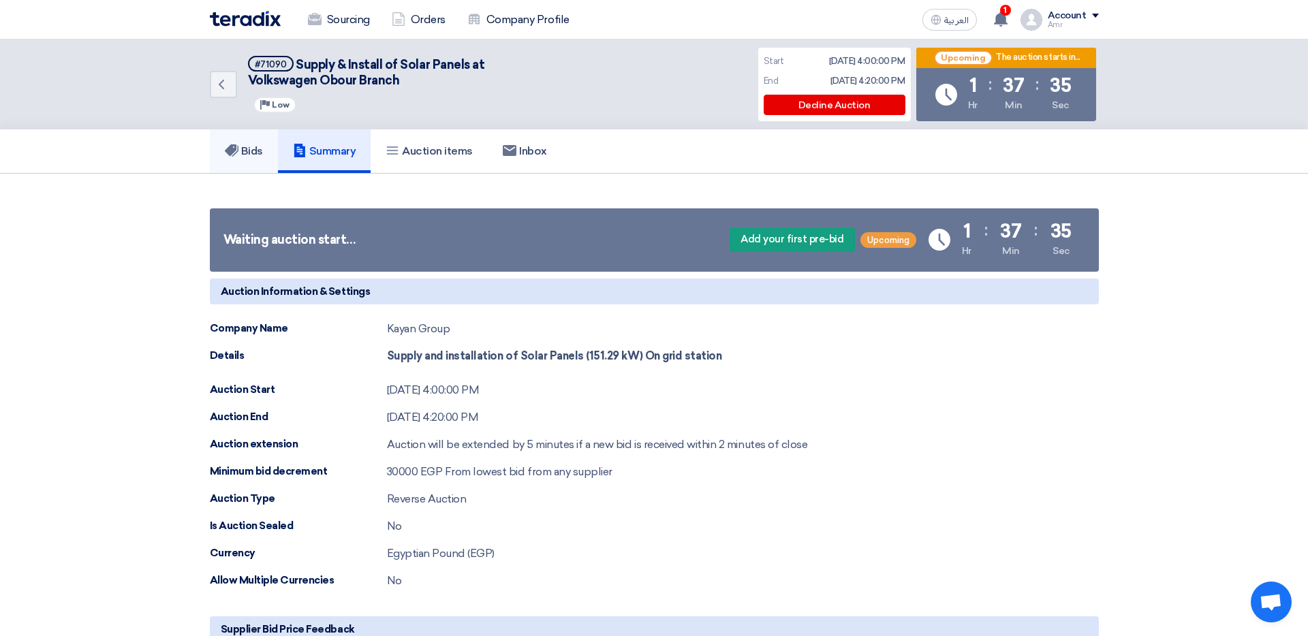
click at [252, 152] on h5 "Bids" at bounding box center [244, 151] width 38 height 14
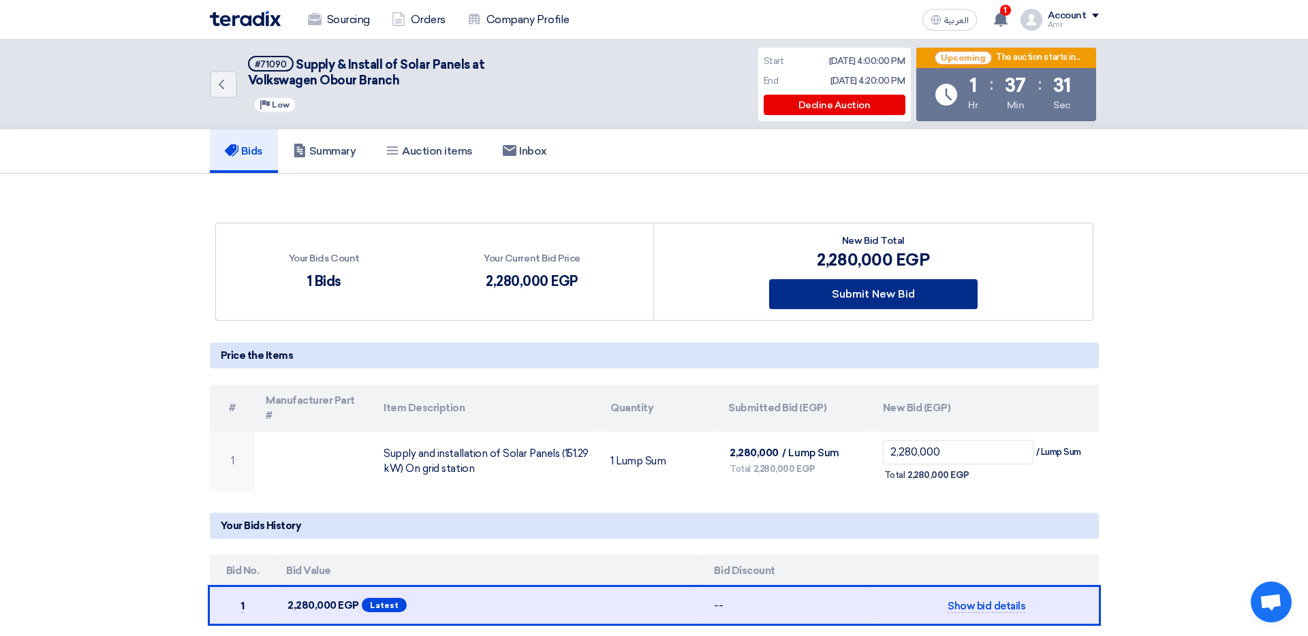
click at [870, 294] on button "Submit New Bid" at bounding box center [873, 294] width 208 height 30
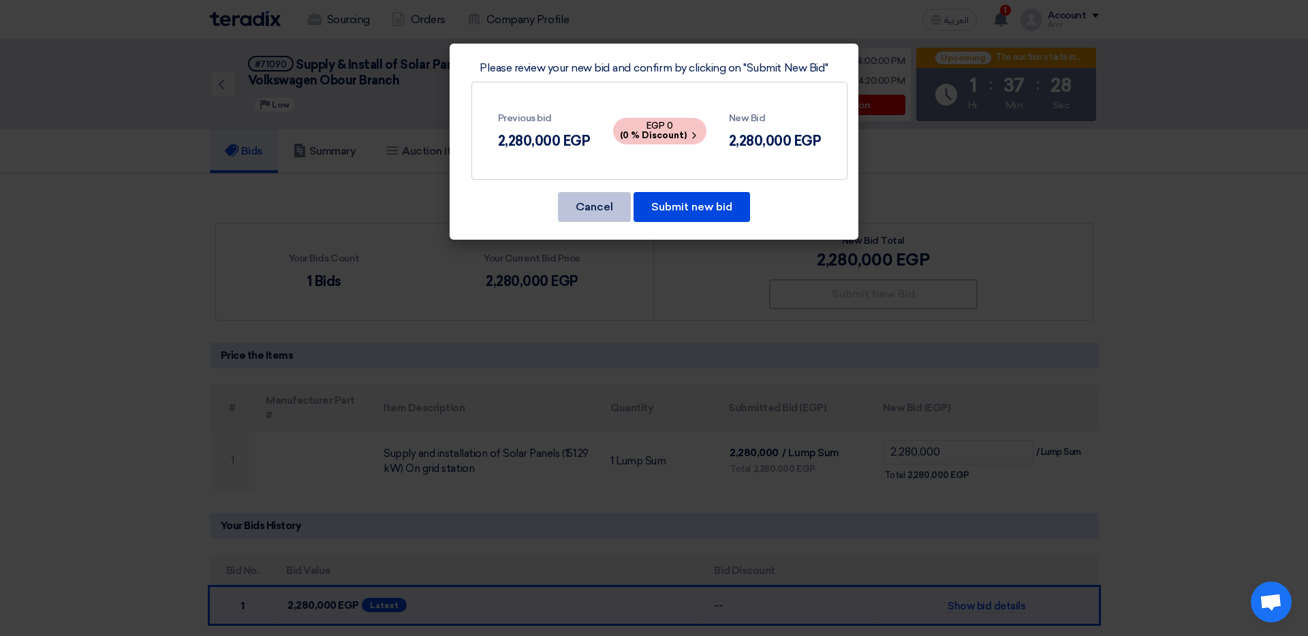
click at [606, 210] on button "Cancel" at bounding box center [594, 207] width 73 height 30
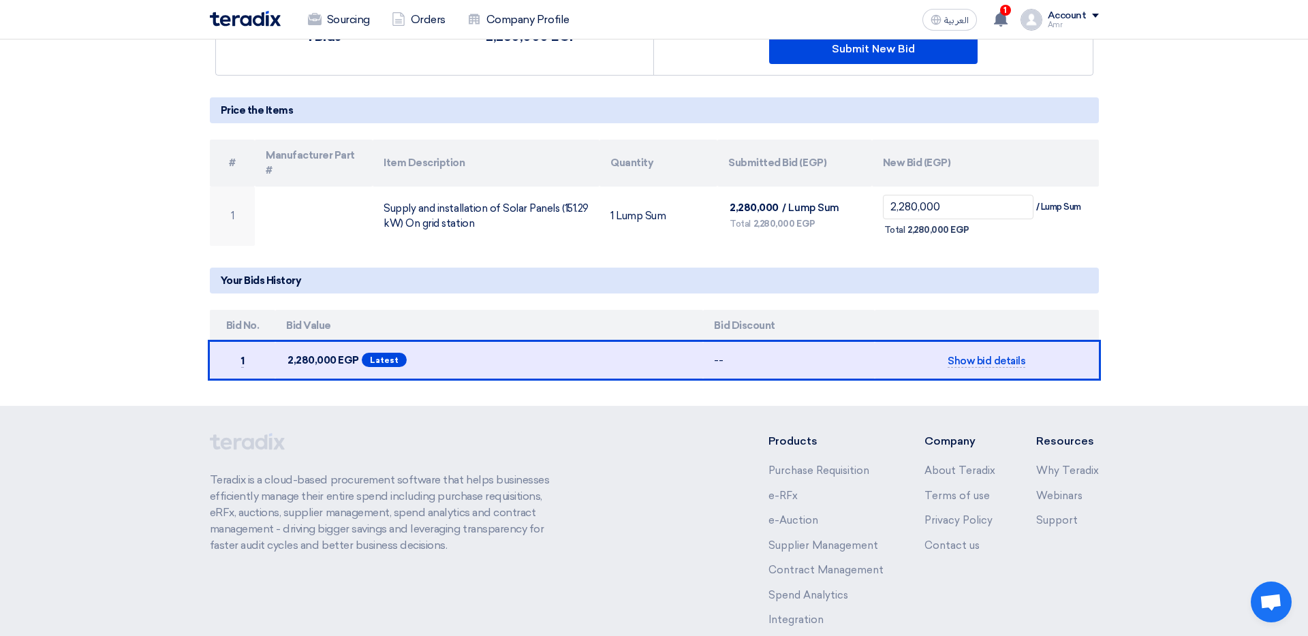
scroll to position [259, 0]
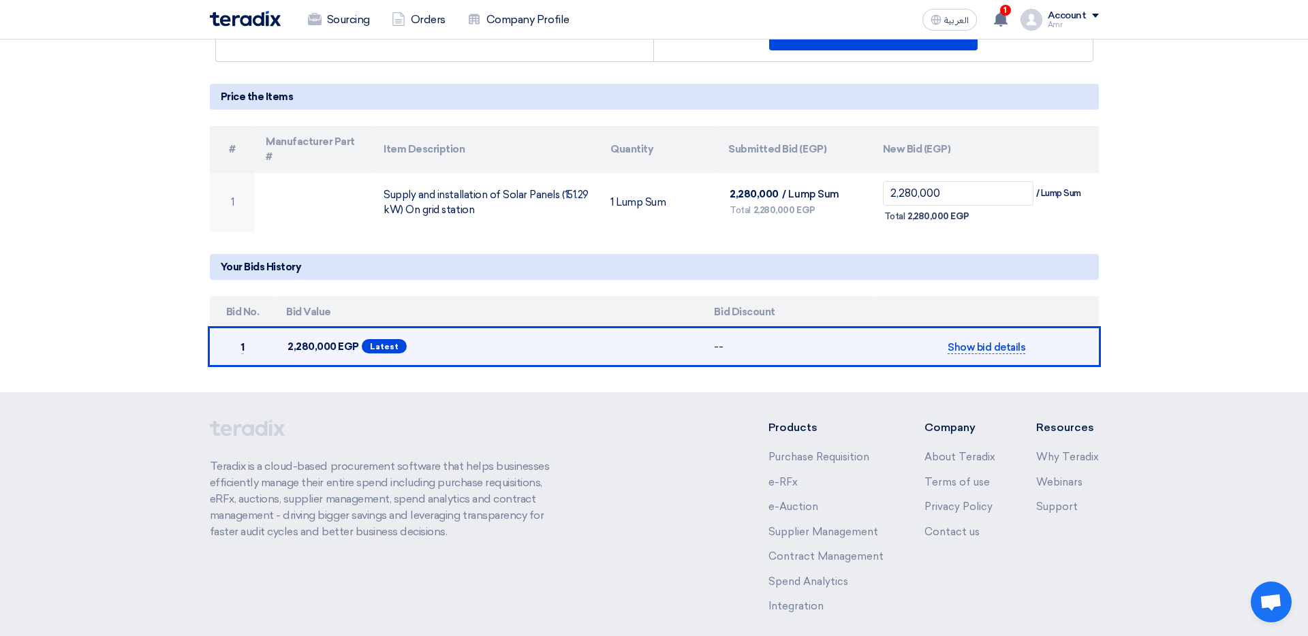
click at [871, 341] on span "Show bid details" at bounding box center [987, 347] width 78 height 13
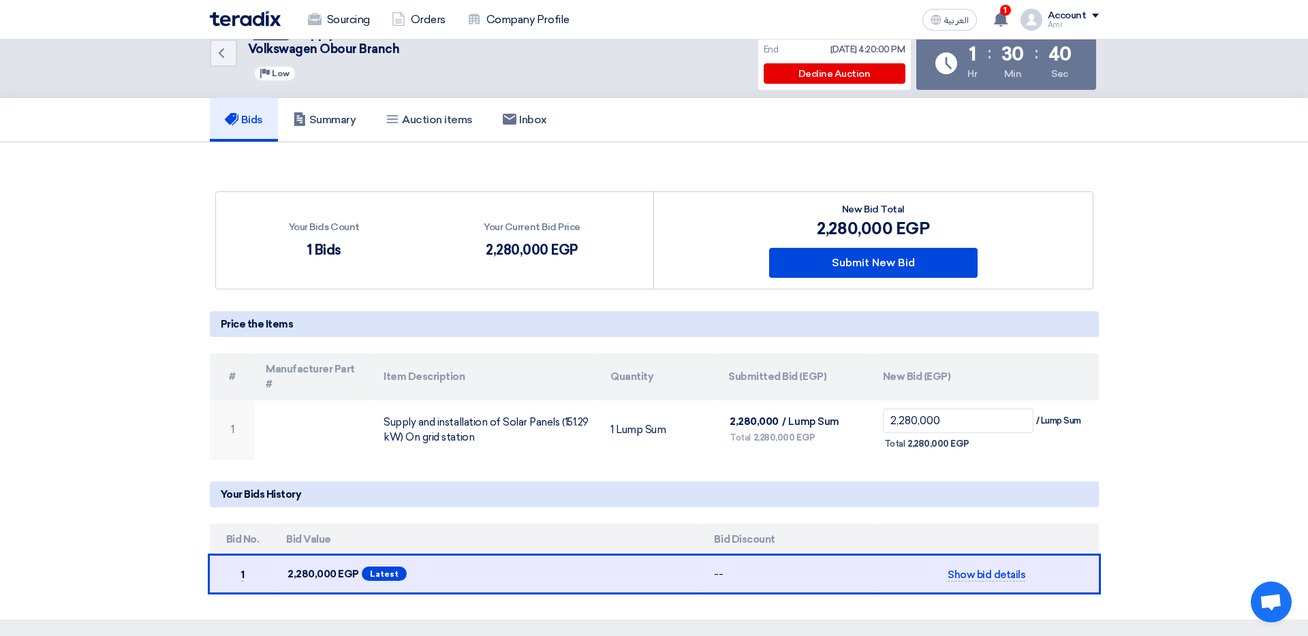
scroll to position [0, 0]
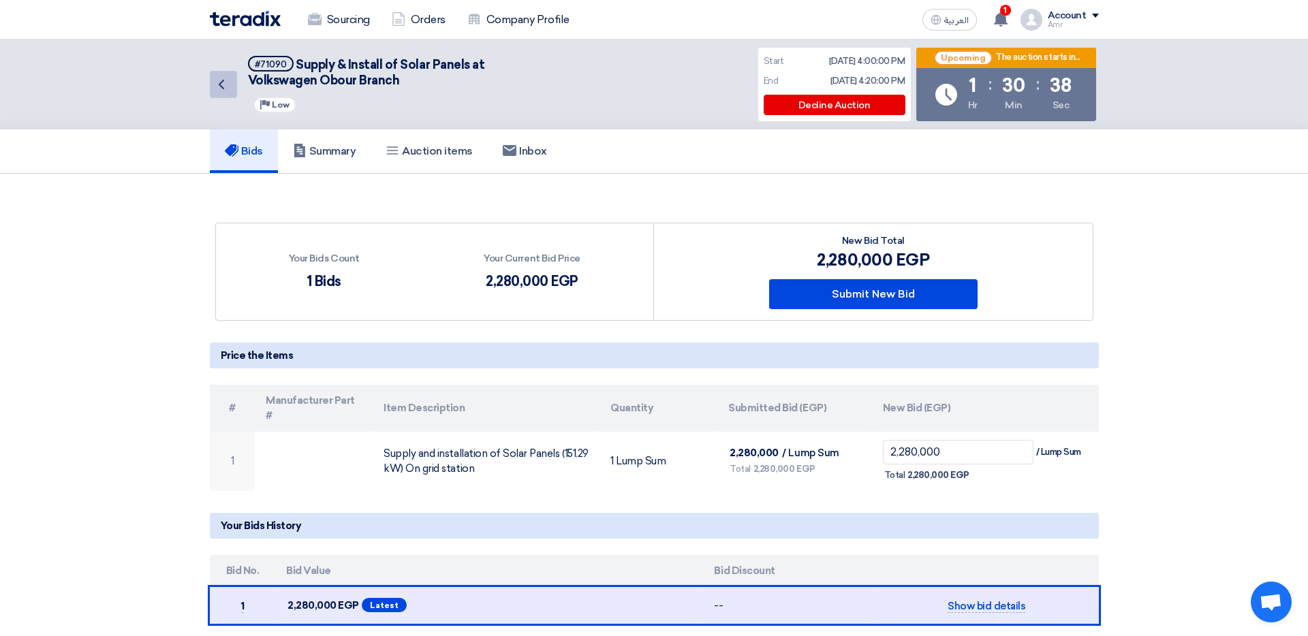
click at [219, 93] on link "Back" at bounding box center [223, 84] width 27 height 27
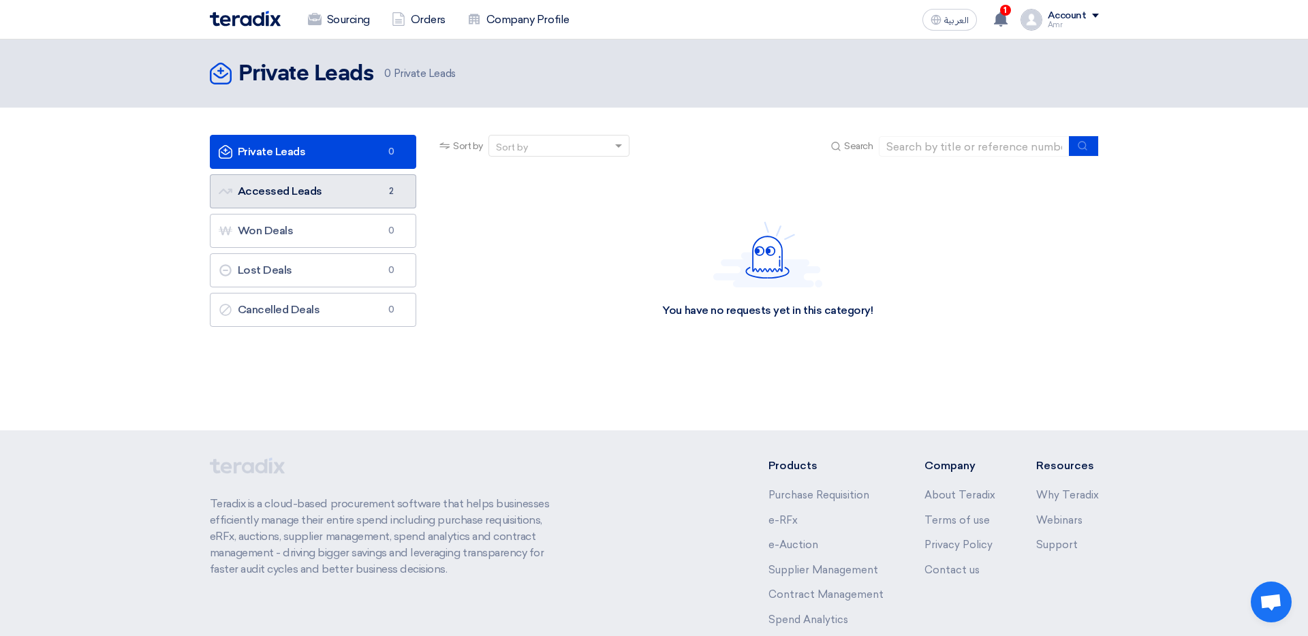
click at [337, 186] on link "Accessed Leads Accessed Leads 2" at bounding box center [313, 191] width 207 height 34
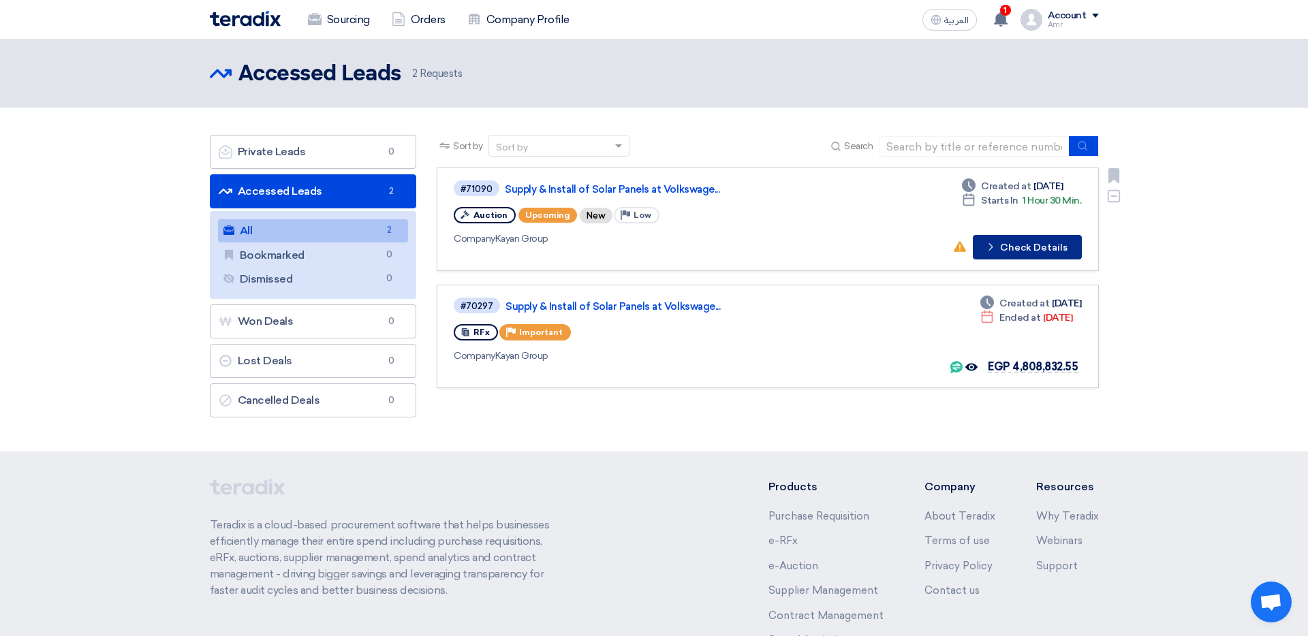
click at [871, 247] on button "Check details Check Details" at bounding box center [1027, 247] width 109 height 25
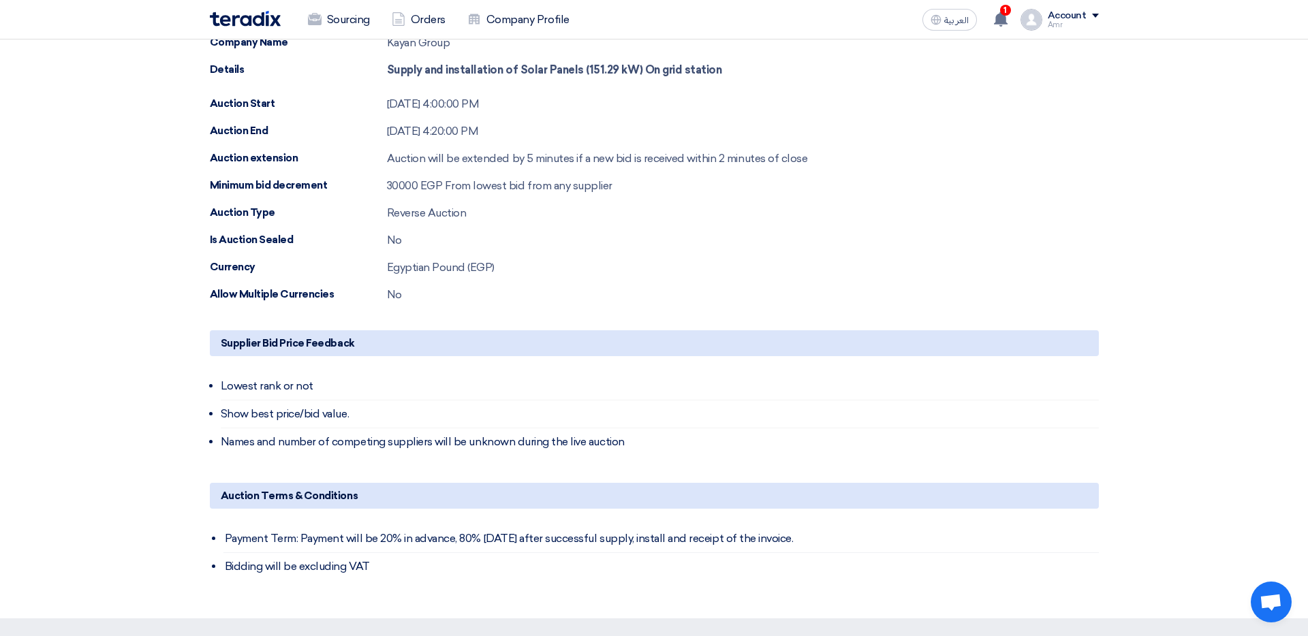
scroll to position [99, 0]
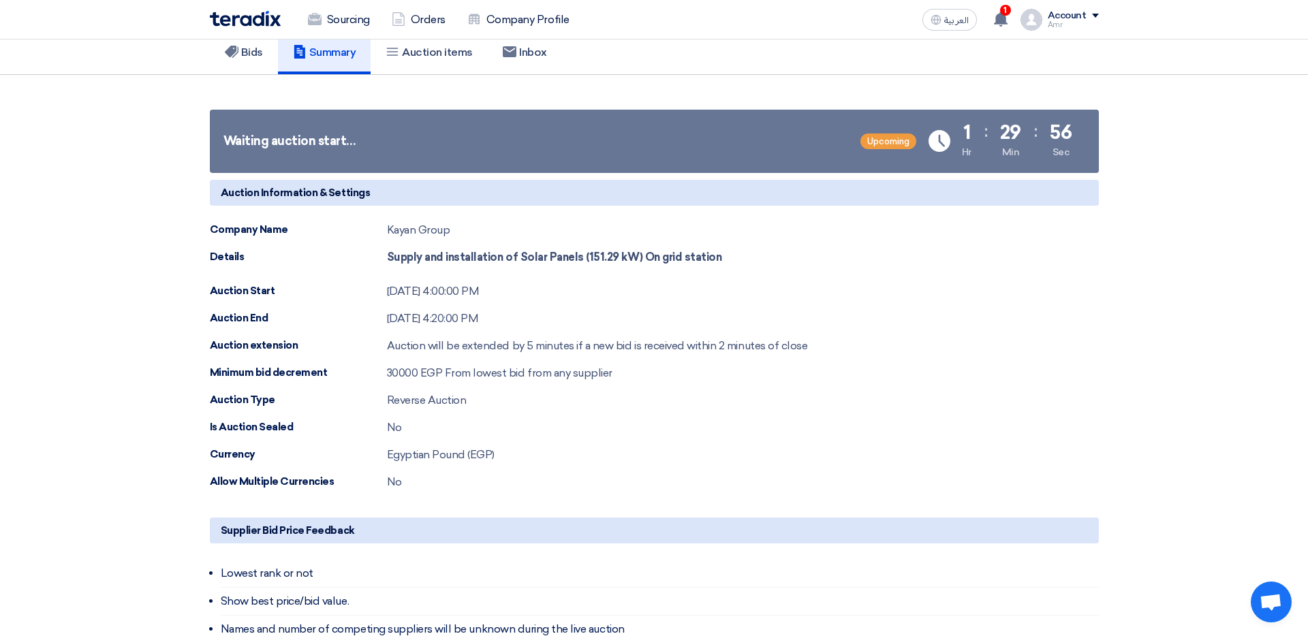
click at [288, 142] on div "Waiting auction start…" at bounding box center [289, 141] width 133 height 18
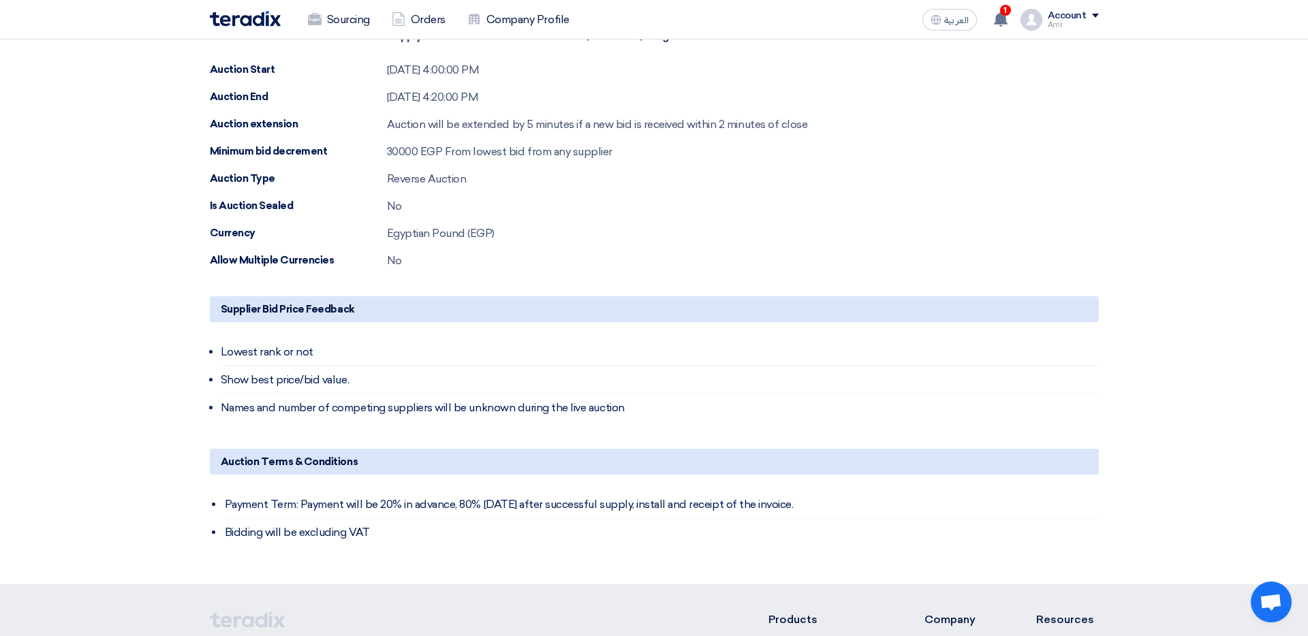
scroll to position [315, 0]
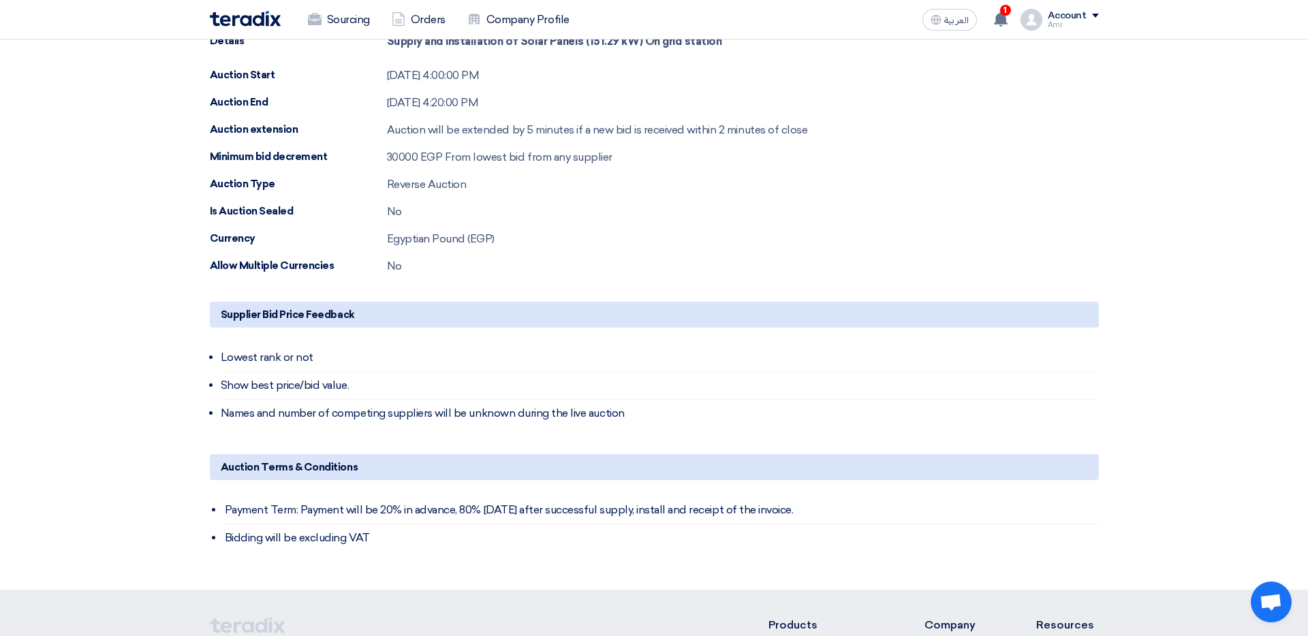
click at [254, 356] on li "Lowest rank or not" at bounding box center [660, 358] width 878 height 28
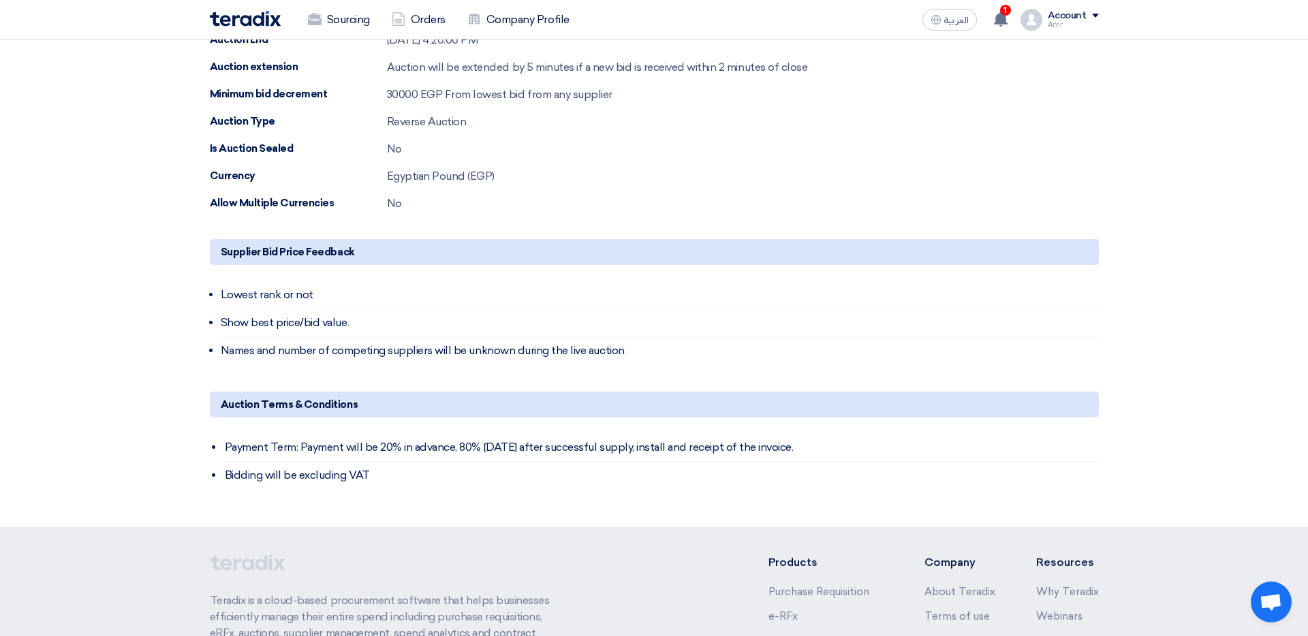
scroll to position [394, 0]
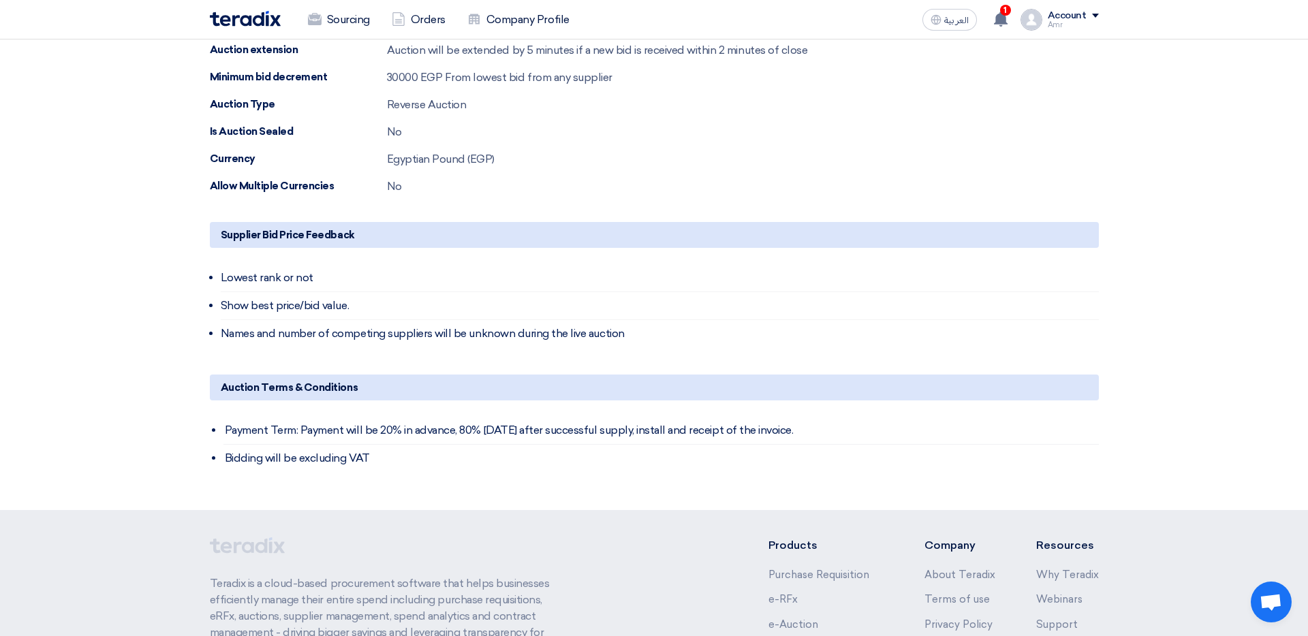
click at [270, 272] on li "Lowest rank or not" at bounding box center [660, 278] width 878 height 28
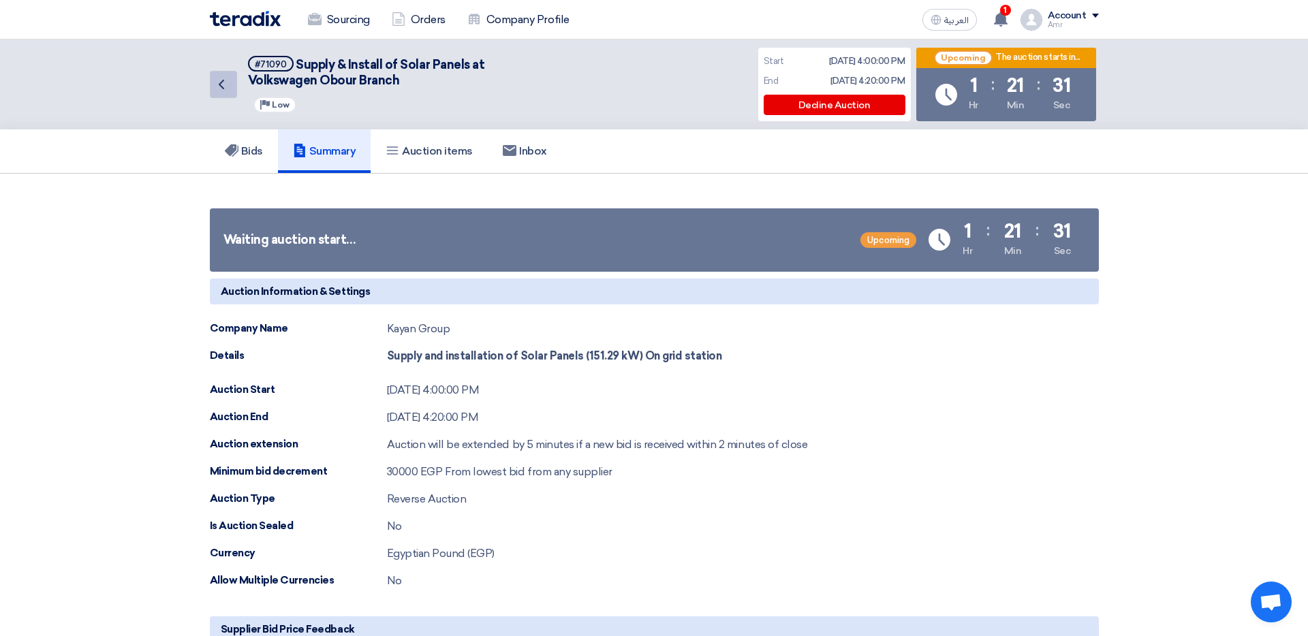
click at [223, 88] on use at bounding box center [221, 85] width 5 height 10
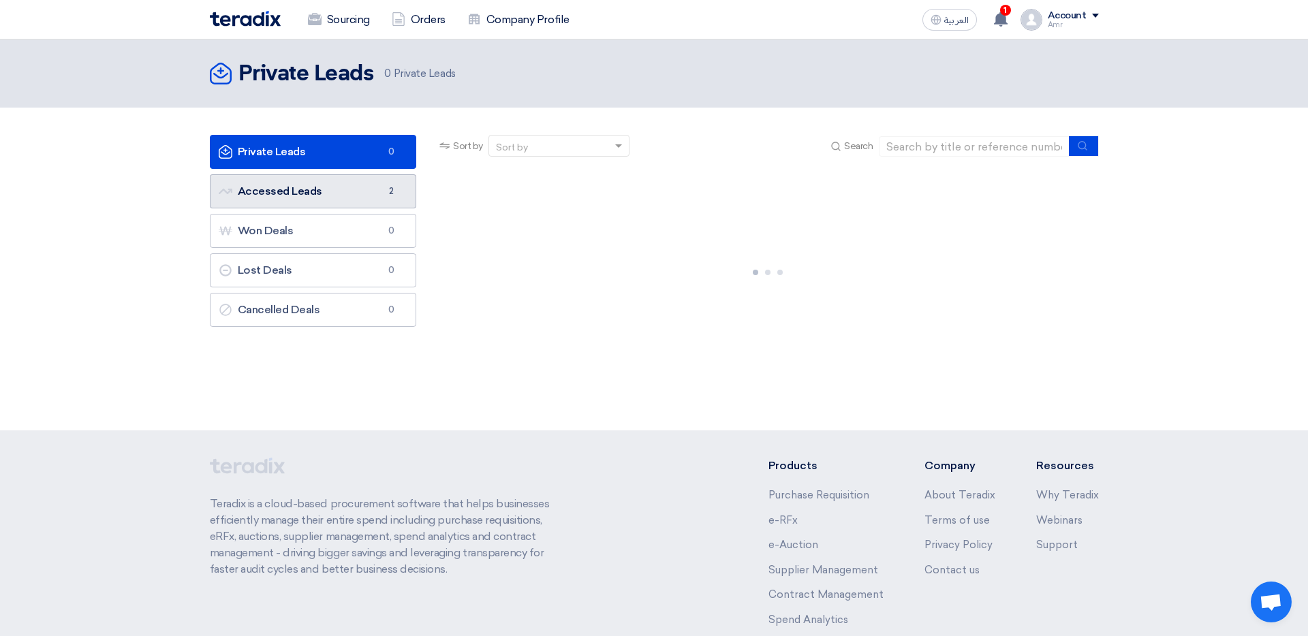
click at [321, 194] on link "Accessed Leads Accessed Leads 2" at bounding box center [313, 191] width 207 height 34
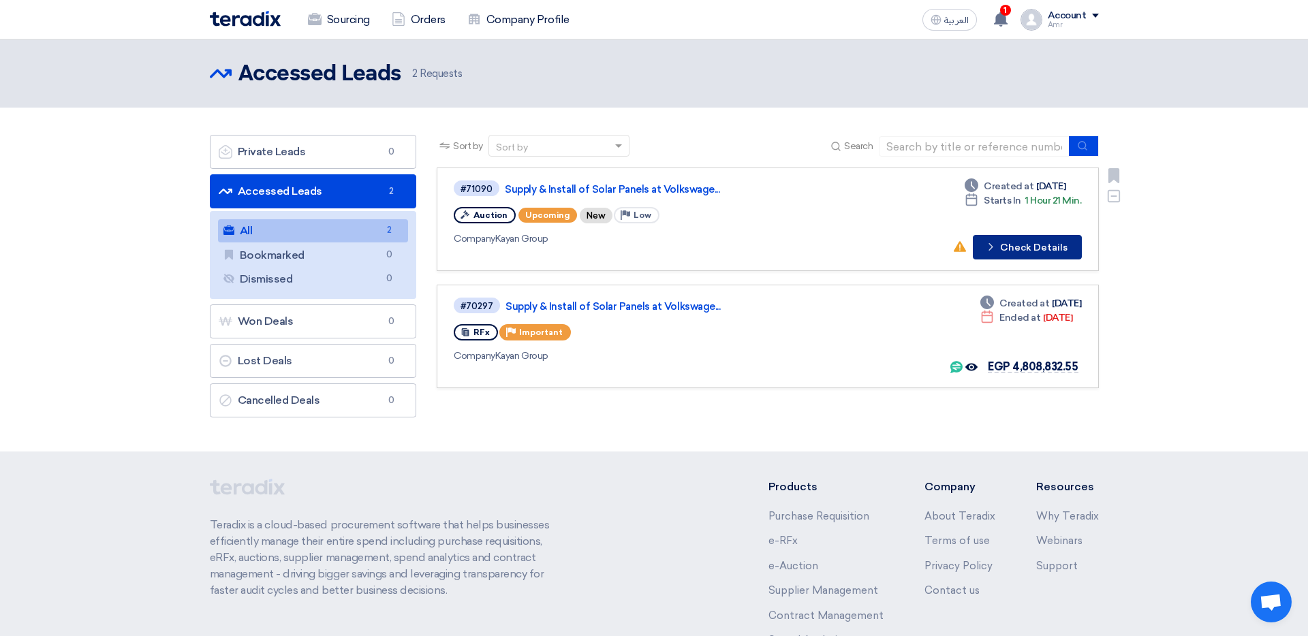
click at [871, 237] on button "Check details Check Details" at bounding box center [1027, 247] width 109 height 25
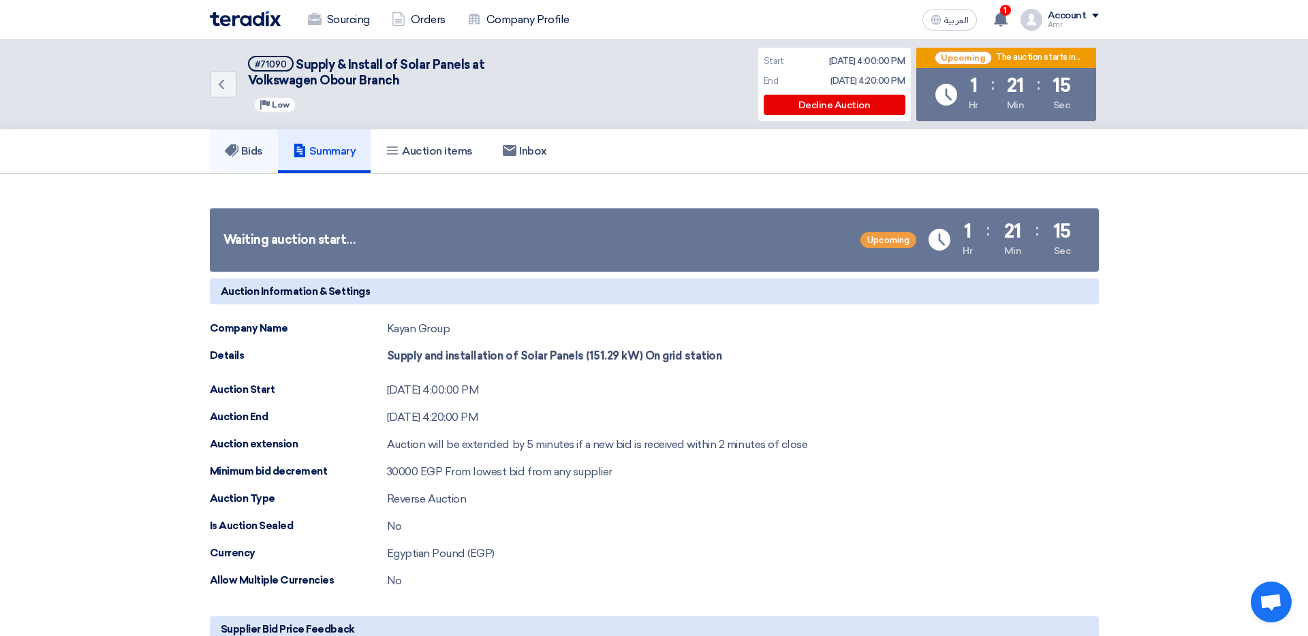
click at [258, 157] on link "Bids" at bounding box center [244, 151] width 68 height 44
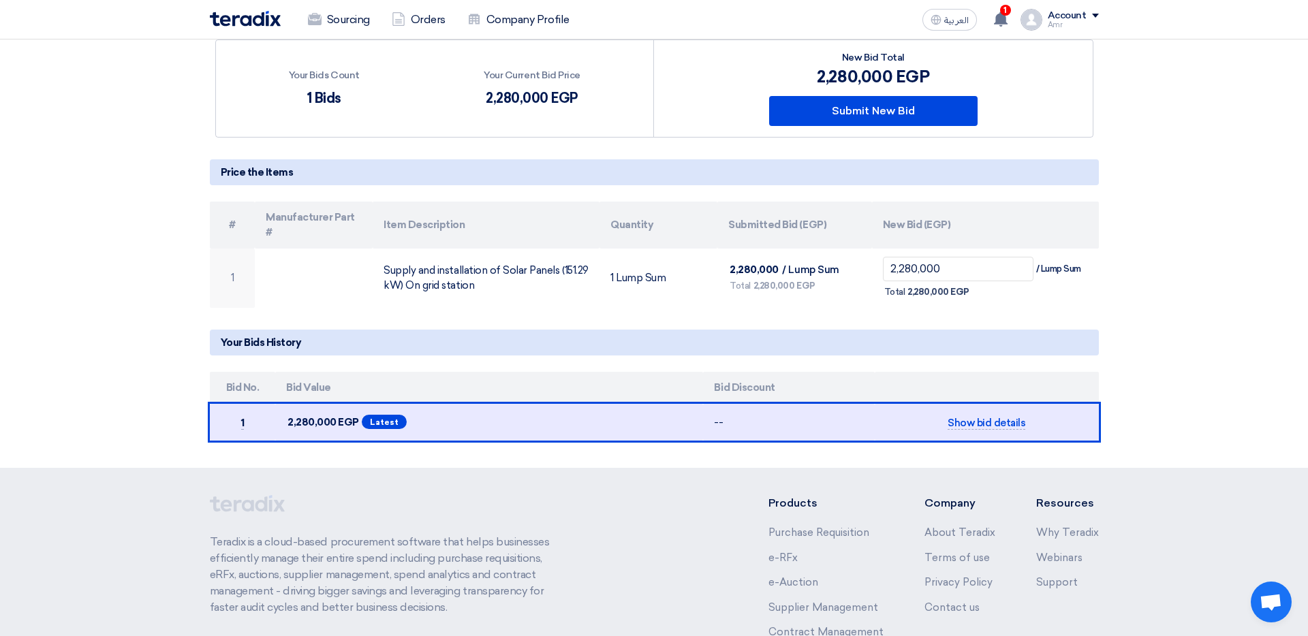
scroll to position [186, 0]
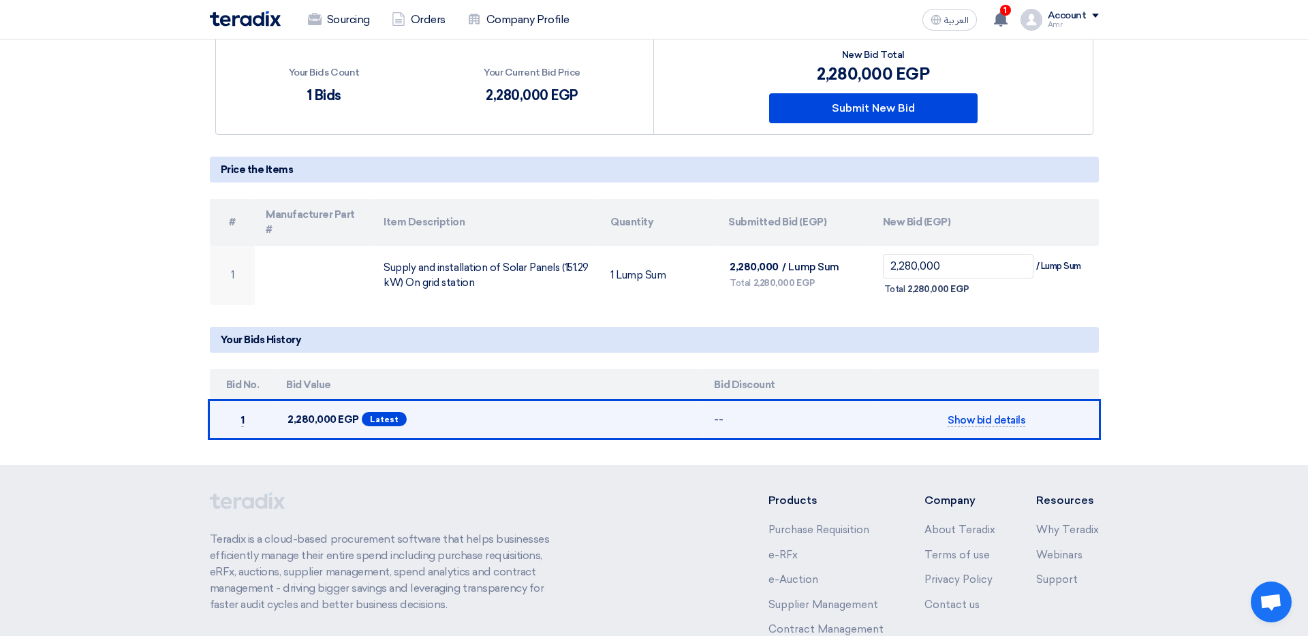
click at [871, 401] on td "Show bid details" at bounding box center [987, 419] width 224 height 37
click at [871, 411] on span "Show bid details" at bounding box center [987, 420] width 78 height 13
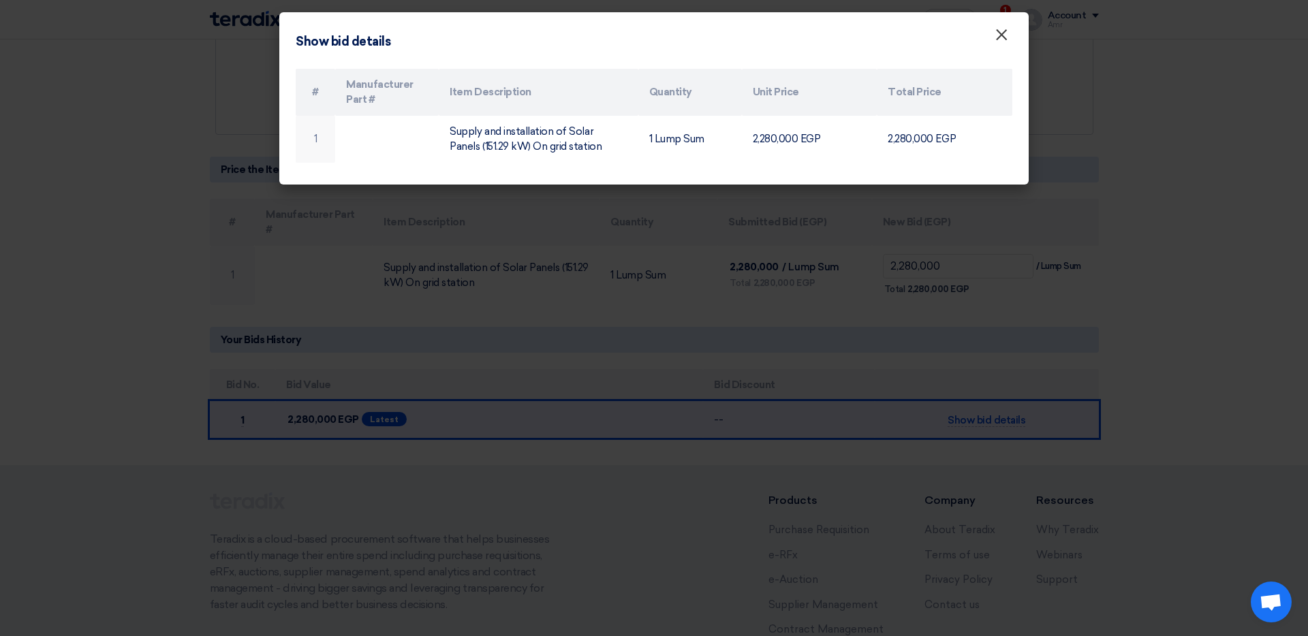
click at [871, 35] on span "×" at bounding box center [1002, 38] width 14 height 27
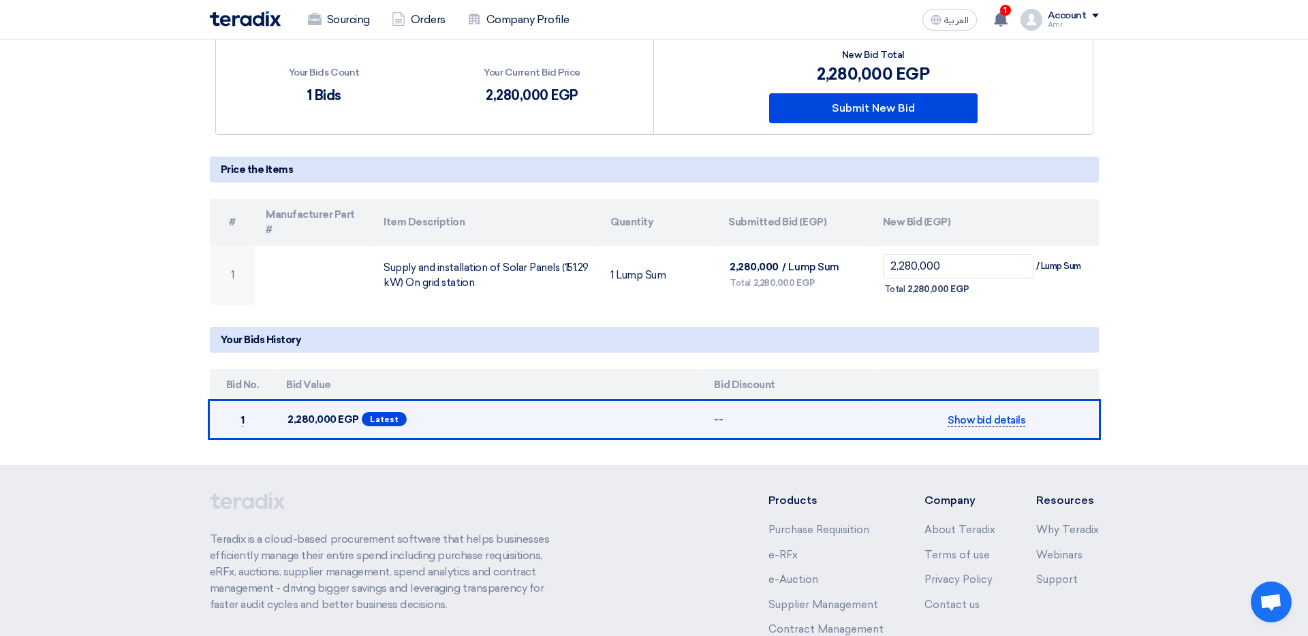
click at [871, 411] on span "Show bid details" at bounding box center [987, 420] width 78 height 13
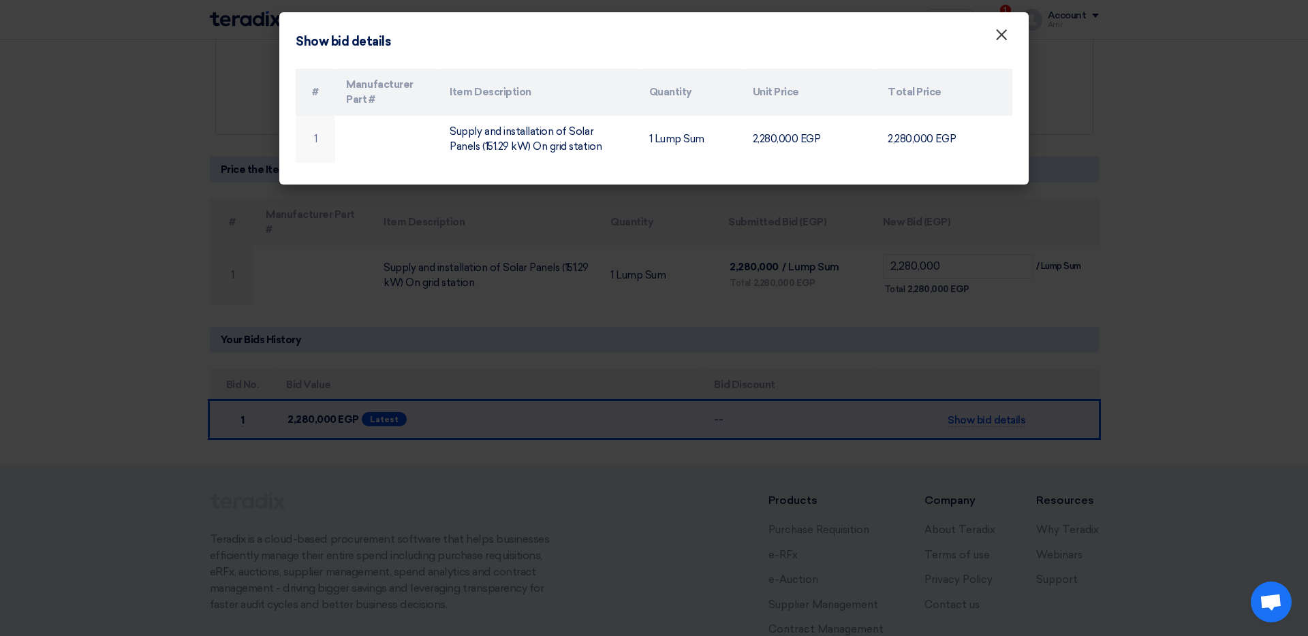
click at [871, 33] on span "×" at bounding box center [1002, 38] width 14 height 27
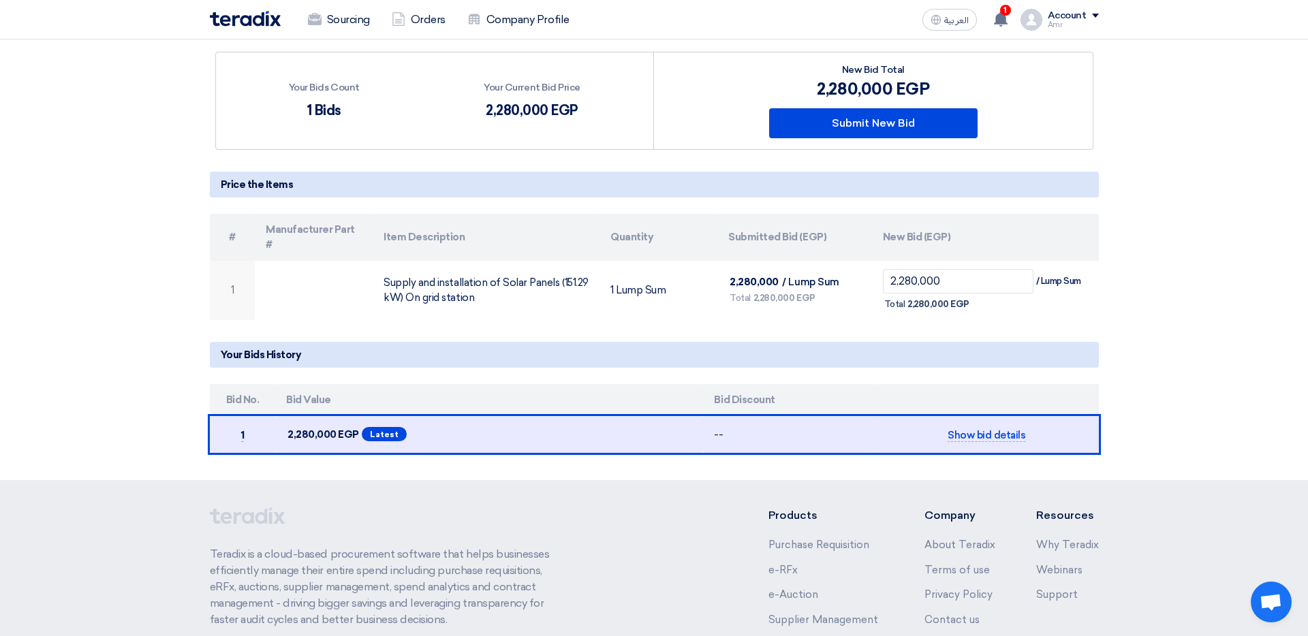
scroll to position [170, 0]
click at [871, 20] on use at bounding box center [1001, 19] width 14 height 15
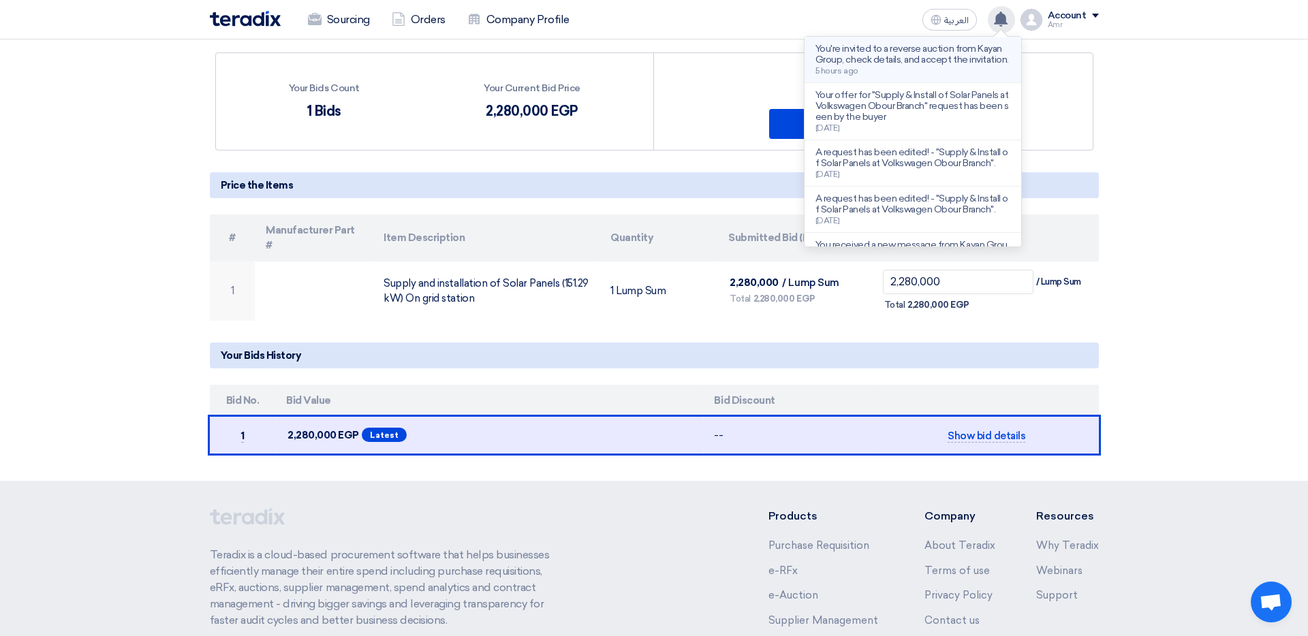
click at [871, 54] on p "You're invited to a reverse auction from Kayan Group, check details, and accept…" at bounding box center [912, 55] width 195 height 22
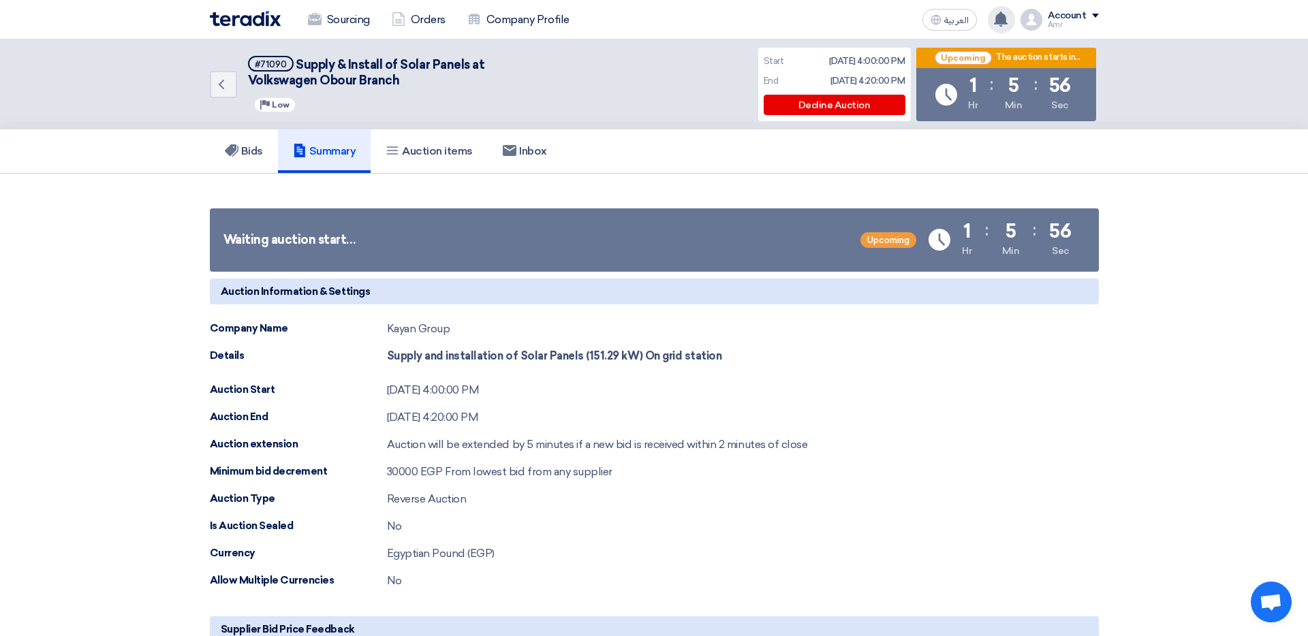
click at [233, 241] on div "Waiting auction start…" at bounding box center [289, 240] width 133 height 18
drag, startPoint x: 405, startPoint y: 352, endPoint x: 529, endPoint y: 356, distance: 123.4
click at [426, 352] on strong "Supply and installation of Solar Panels (151.29 kW) On grid station" at bounding box center [554, 355] width 335 height 13
click at [529, 356] on strong "Supply and installation of Solar Panels (151.29 kW) On grid station" at bounding box center [554, 355] width 335 height 13
click at [467, 357] on strong "Supply and installation of Solar Panels (151.29 kW) On grid station" at bounding box center [554, 355] width 335 height 13
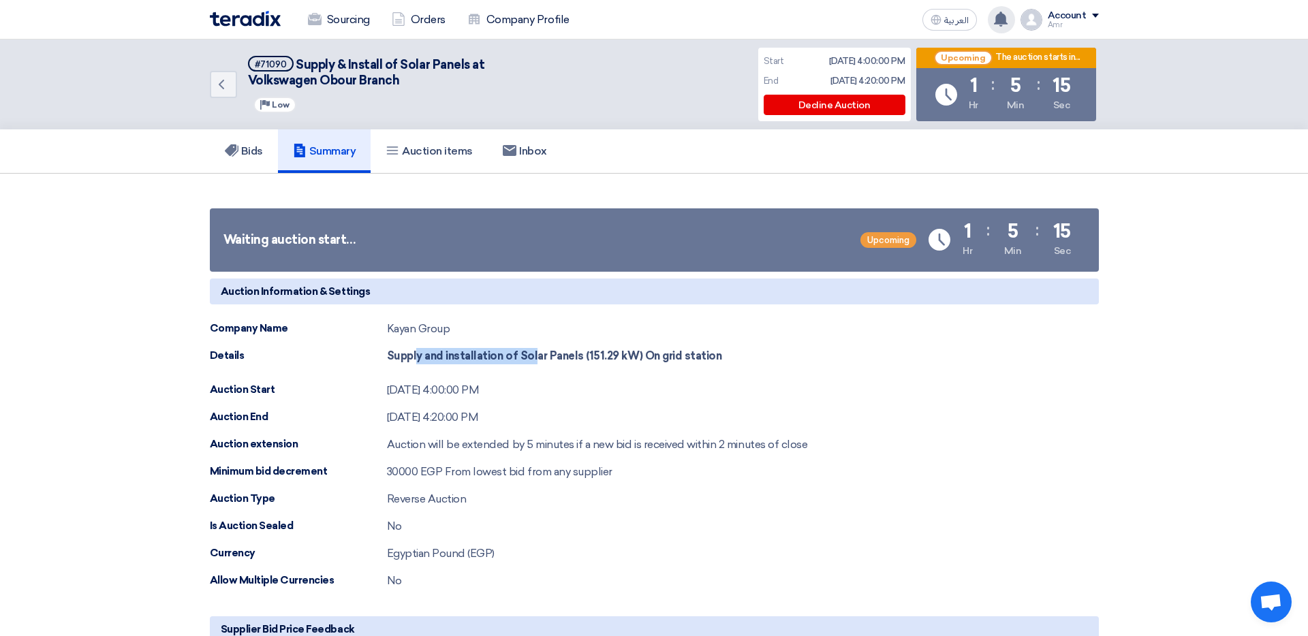
drag, startPoint x: 419, startPoint y: 356, endPoint x: 545, endPoint y: 361, distance: 126.1
click at [545, 361] on strong "Supply and installation of Solar Panels (151.29 kW) On grid station" at bounding box center [554, 355] width 335 height 13
click at [450, 386] on div "[DATE] 4:00:00 PM" at bounding box center [433, 390] width 93 height 16
drag, startPoint x: 436, startPoint y: 360, endPoint x: 563, endPoint y: 359, distance: 127.4
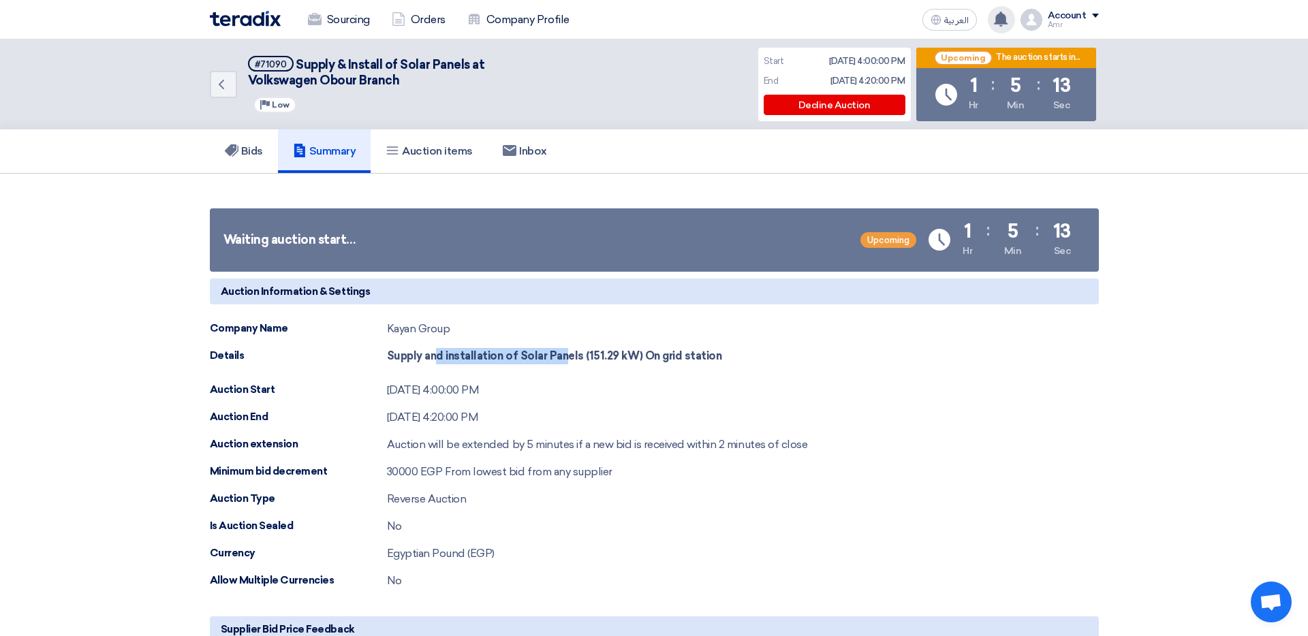
click at [563, 360] on strong "Supply and installation of Solar Panels (151.29 kW) On grid station" at bounding box center [554, 355] width 335 height 13
click at [563, 359] on strong "Supply and installation of Solar Panels (151.29 kW) On grid station" at bounding box center [554, 355] width 335 height 13
click at [441, 384] on div "[DATE] 4:00:00 PM" at bounding box center [433, 390] width 93 height 16
drag, startPoint x: 441, startPoint y: 366, endPoint x: 527, endPoint y: 366, distance: 85.8
click at [497, 366] on div "Supply and installation of Solar Panels (151.29 kW) On grid station" at bounding box center [554, 359] width 335 height 23
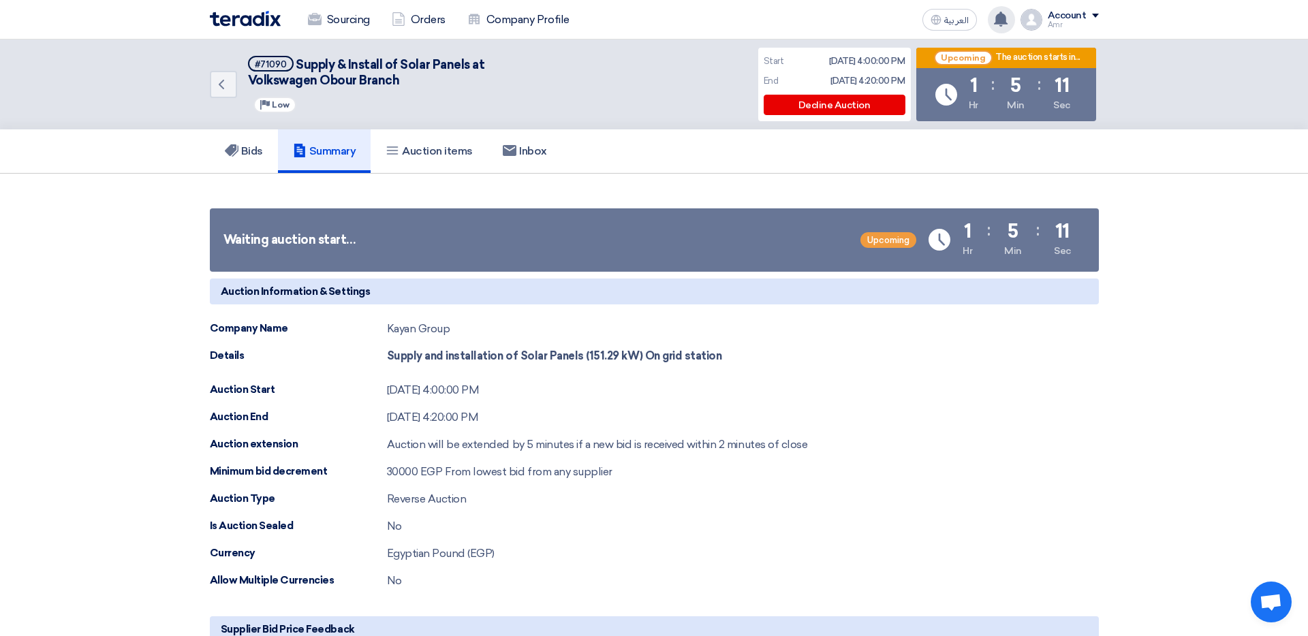
click at [527, 366] on div "Supply and installation of Solar Panels (151.29 kW) On grid station" at bounding box center [554, 359] width 335 height 23
click at [511, 356] on strong "Supply and installation of Solar Panels (151.29 kW) On grid station" at bounding box center [554, 355] width 335 height 13
drag, startPoint x: 414, startPoint y: 357, endPoint x: 525, endPoint y: 358, distance: 111.0
click at [525, 358] on strong "Supply and installation of Solar Panels (151.29 kW) On grid station" at bounding box center [554, 355] width 335 height 13
click at [538, 356] on strong "Supply and installation of Solar Panels (151.29 kW) On grid station" at bounding box center [554, 355] width 335 height 13
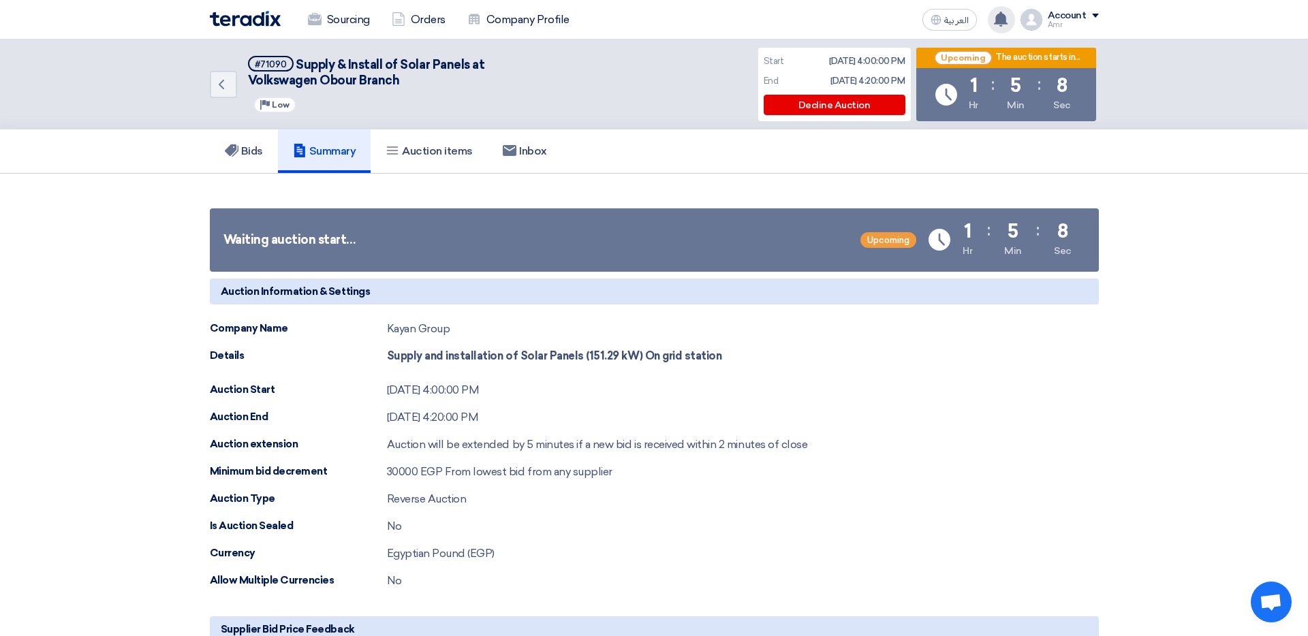
click at [508, 358] on strong "Supply and installation of Solar Panels (151.29 kW) On grid station" at bounding box center [554, 355] width 335 height 13
click at [247, 149] on h5 "Bids" at bounding box center [244, 151] width 38 height 14
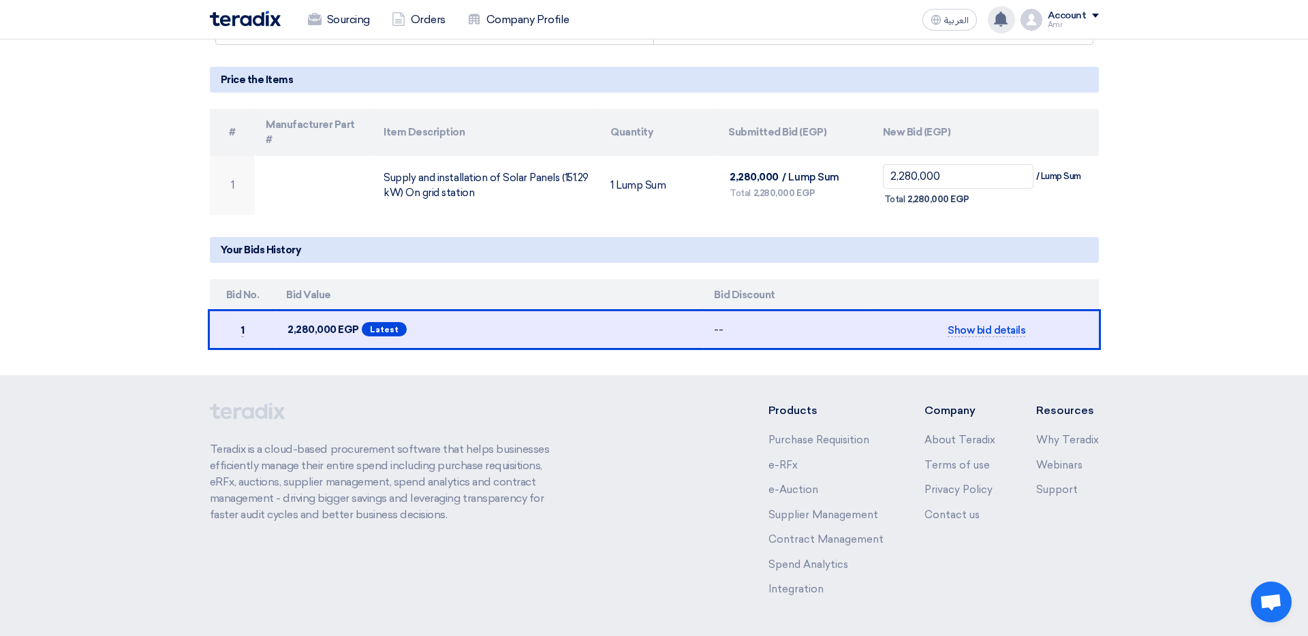
scroll to position [308, 0]
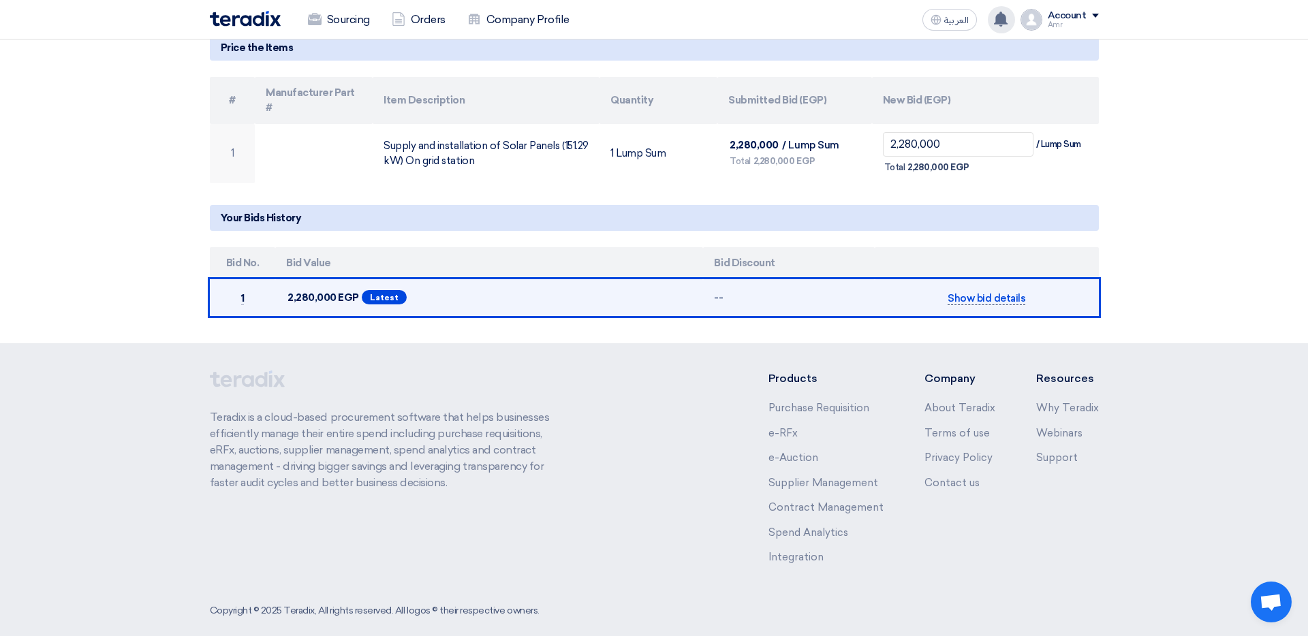
click at [871, 292] on span "Show bid details" at bounding box center [987, 298] width 78 height 13
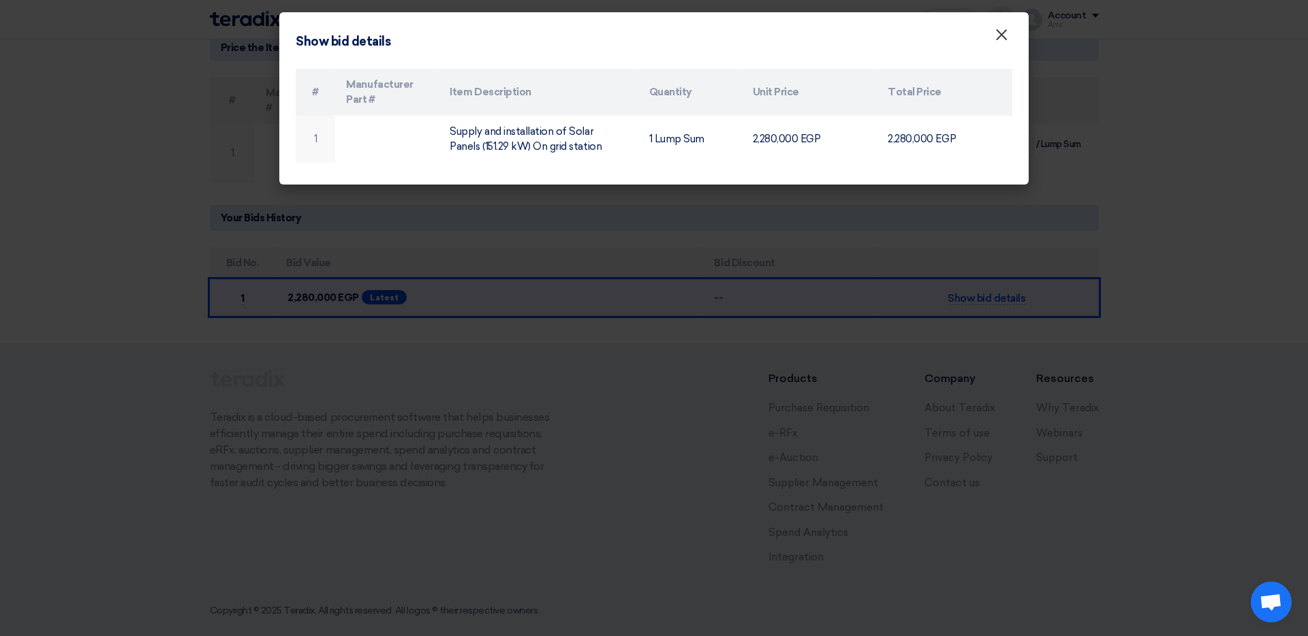
click at [871, 33] on span "×" at bounding box center [1002, 38] width 14 height 27
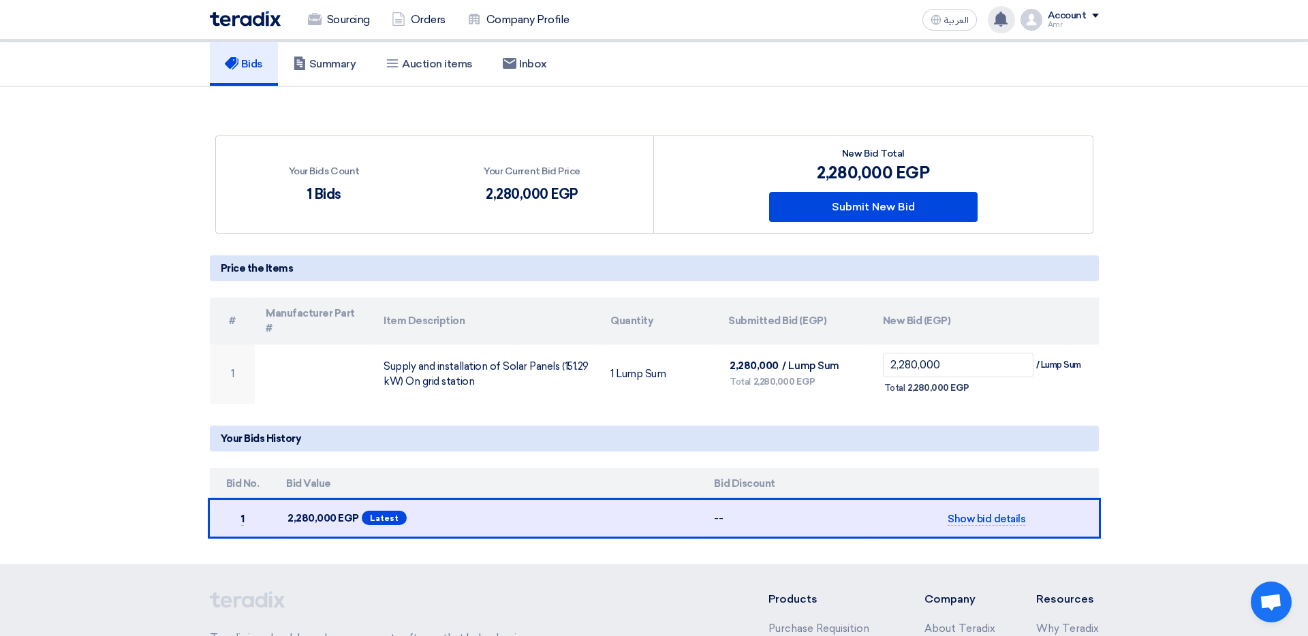
scroll to position [88, 0]
drag, startPoint x: 334, startPoint y: 187, endPoint x: 339, endPoint y: 217, distance: 29.8
click at [334, 188] on div "1 Bids" at bounding box center [324, 193] width 71 height 20
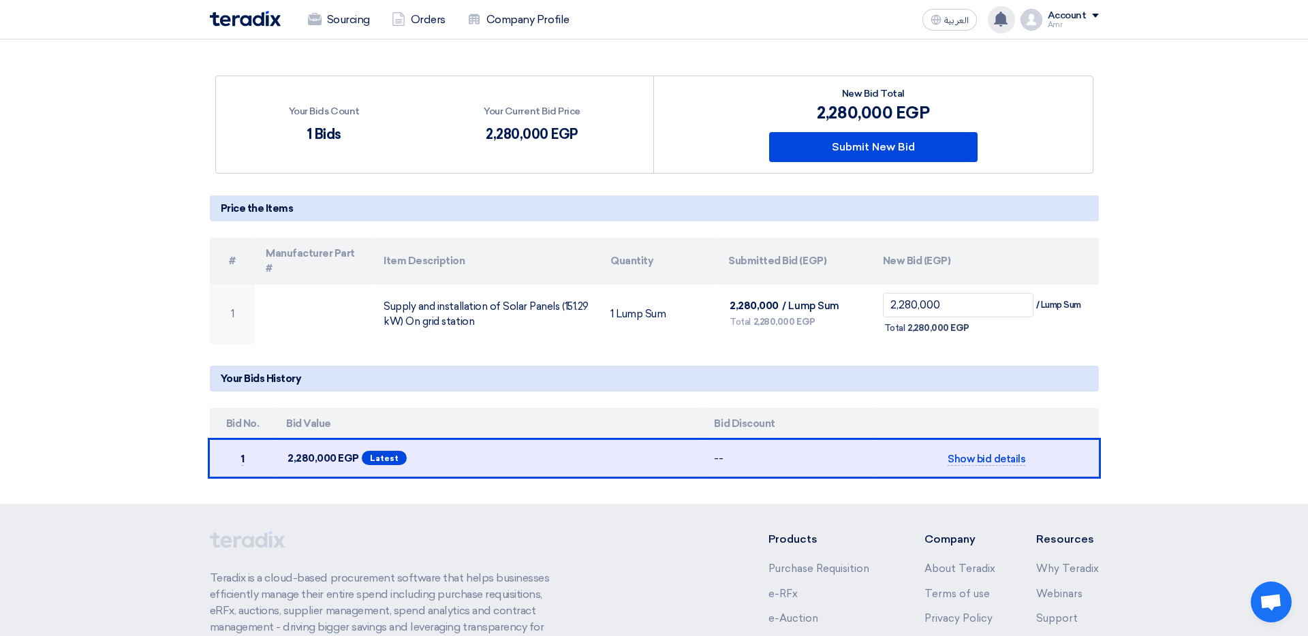
scroll to position [157, 0]
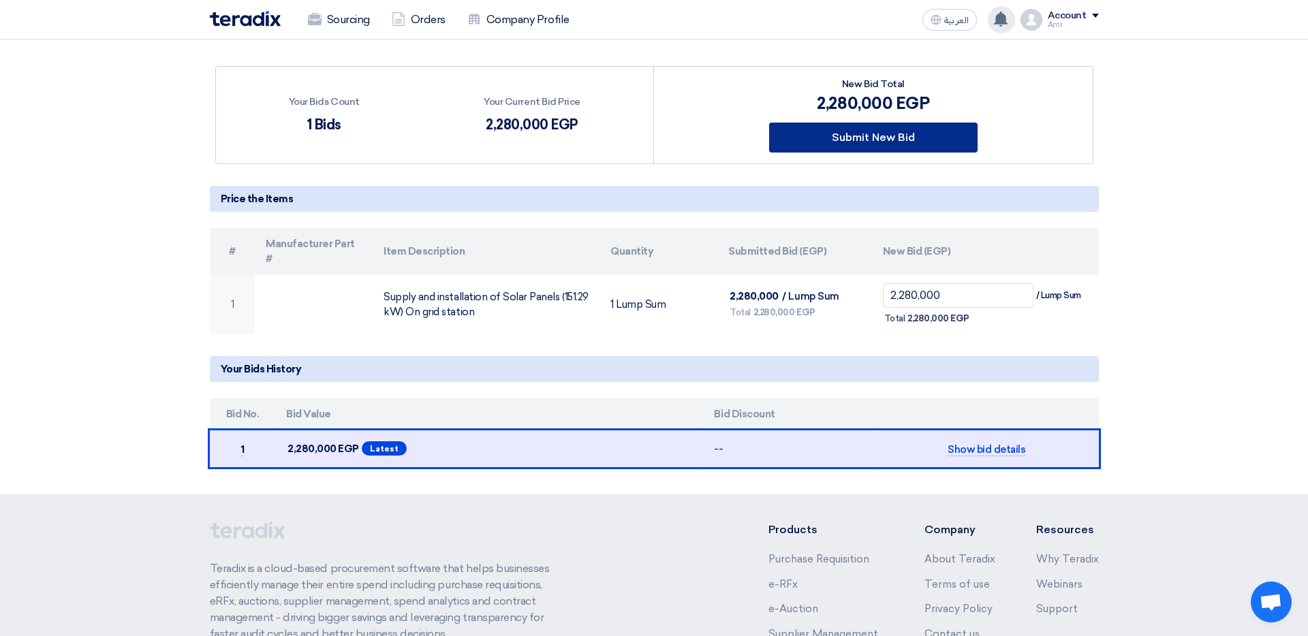
click at [871, 130] on button "Submit New Bid" at bounding box center [873, 138] width 208 height 30
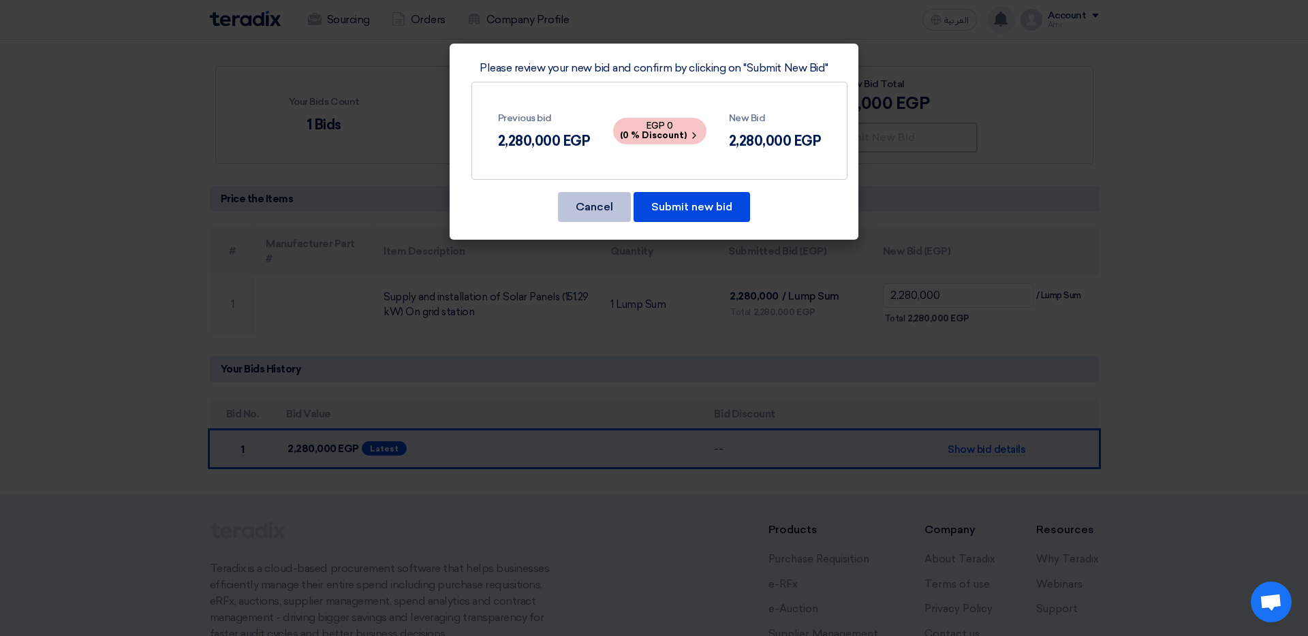
click at [569, 208] on button "Cancel" at bounding box center [594, 207] width 73 height 30
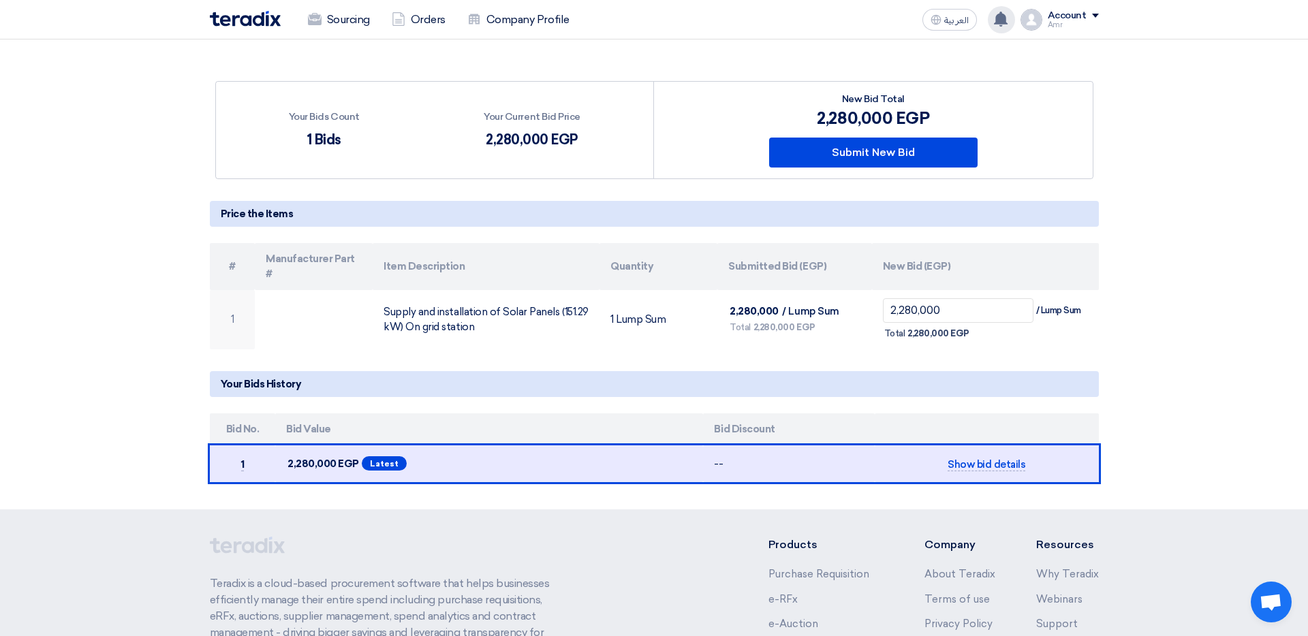
scroll to position [0, 0]
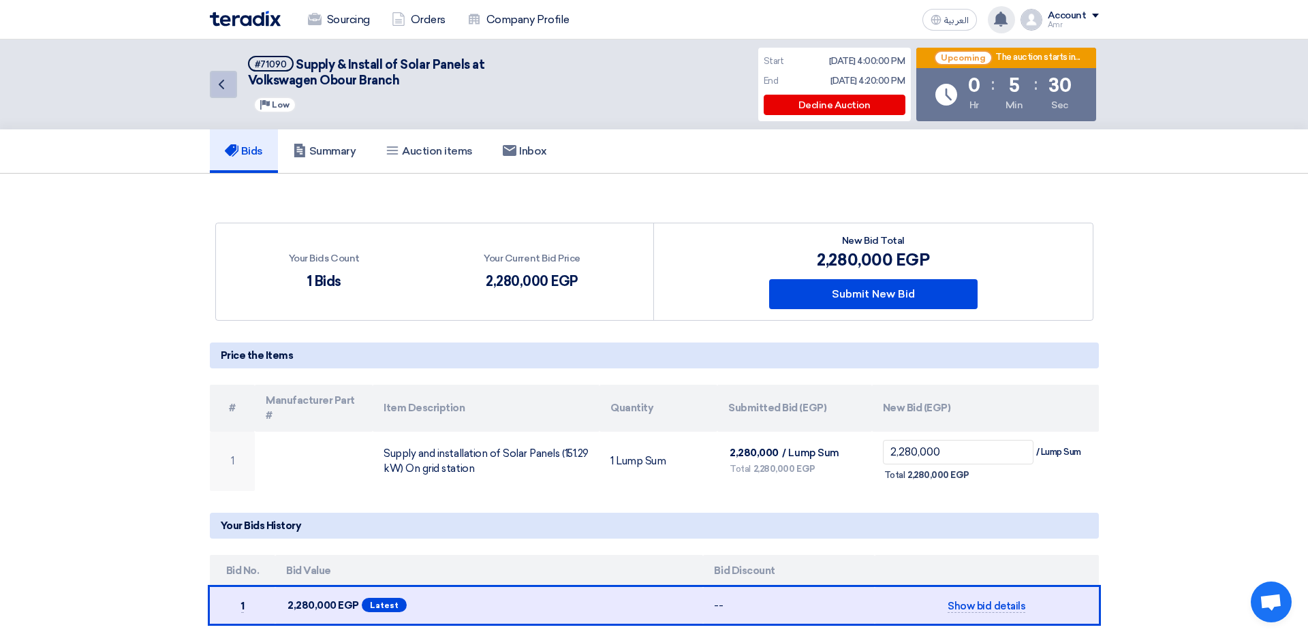
click at [215, 85] on icon "Back" at bounding box center [221, 84] width 16 height 16
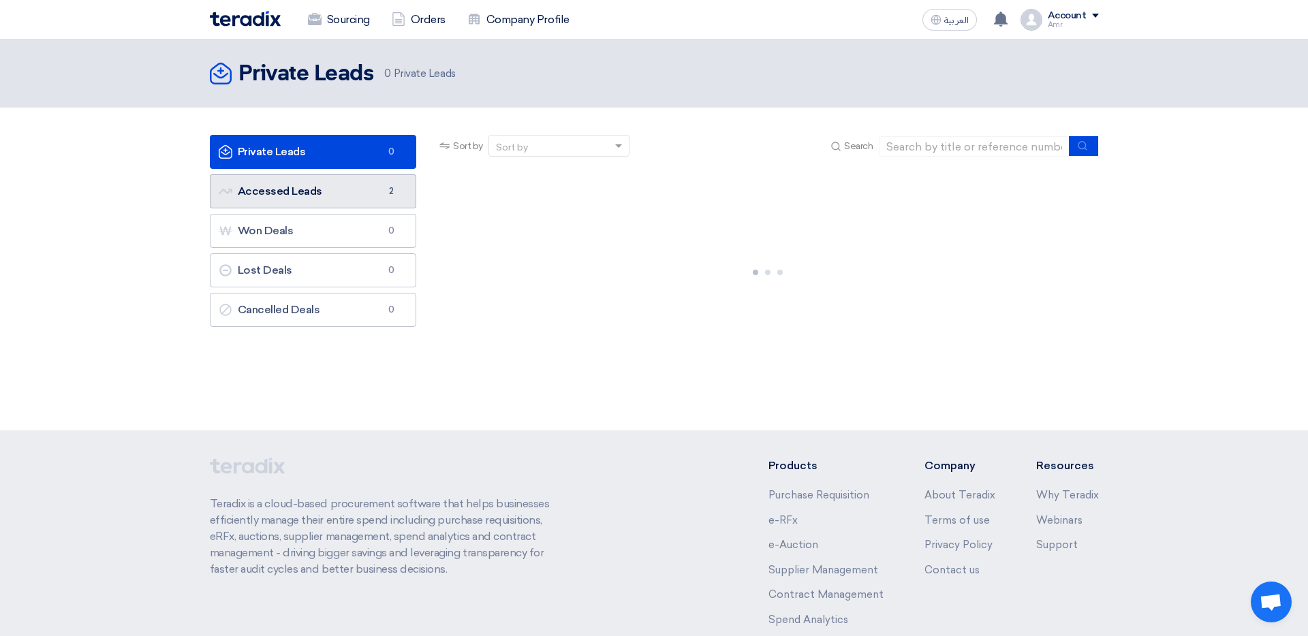
click at [345, 188] on link "Accessed Leads Accessed Leads 2" at bounding box center [313, 191] width 207 height 34
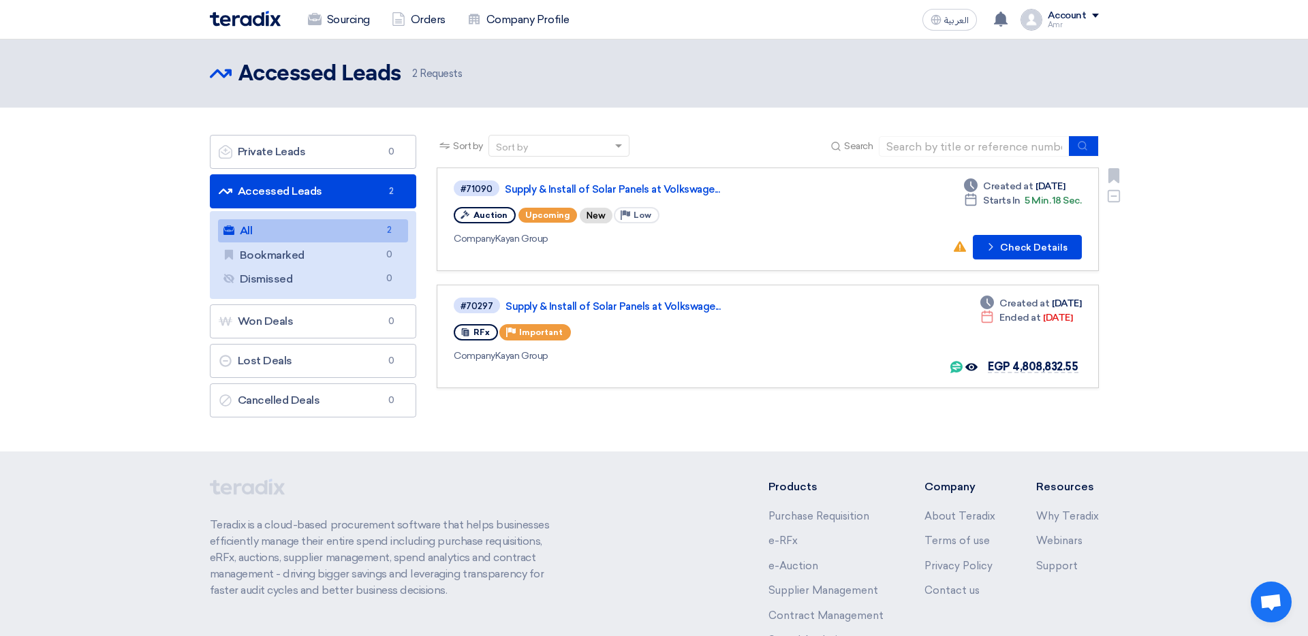
click at [472, 215] on div "Auction" at bounding box center [485, 215] width 62 height 16
click at [527, 213] on span "Upcoming" at bounding box center [547, 215] width 59 height 15
click at [540, 216] on span "Upcoming" at bounding box center [547, 215] width 59 height 15
click at [590, 213] on div "New" at bounding box center [596, 216] width 33 height 16
drag, startPoint x: 627, startPoint y: 218, endPoint x: 623, endPoint y: 223, distance: 7.2
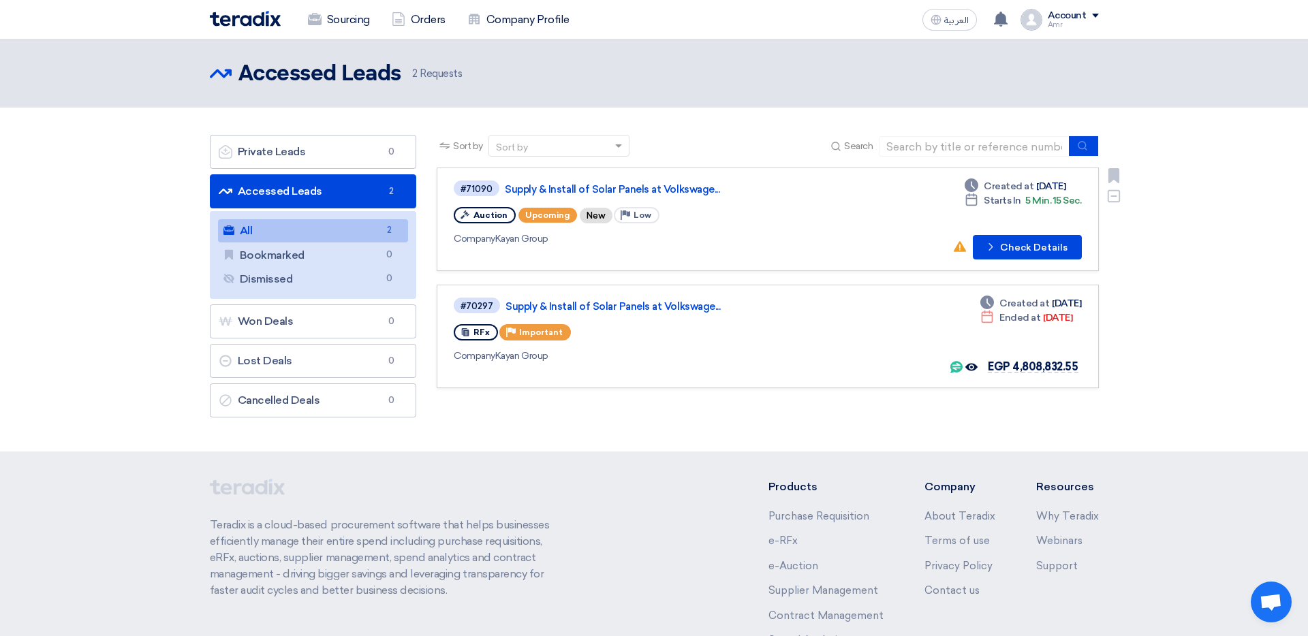
click at [627, 218] on div "Priority Low" at bounding box center [637, 215] width 46 height 16
click at [871, 369] on use at bounding box center [956, 367] width 12 height 12
click at [871, 369] on icon "Offer seen by the buyer" at bounding box center [971, 367] width 12 height 12
click at [871, 245] on button "Check details Check Details" at bounding box center [1027, 247] width 109 height 25
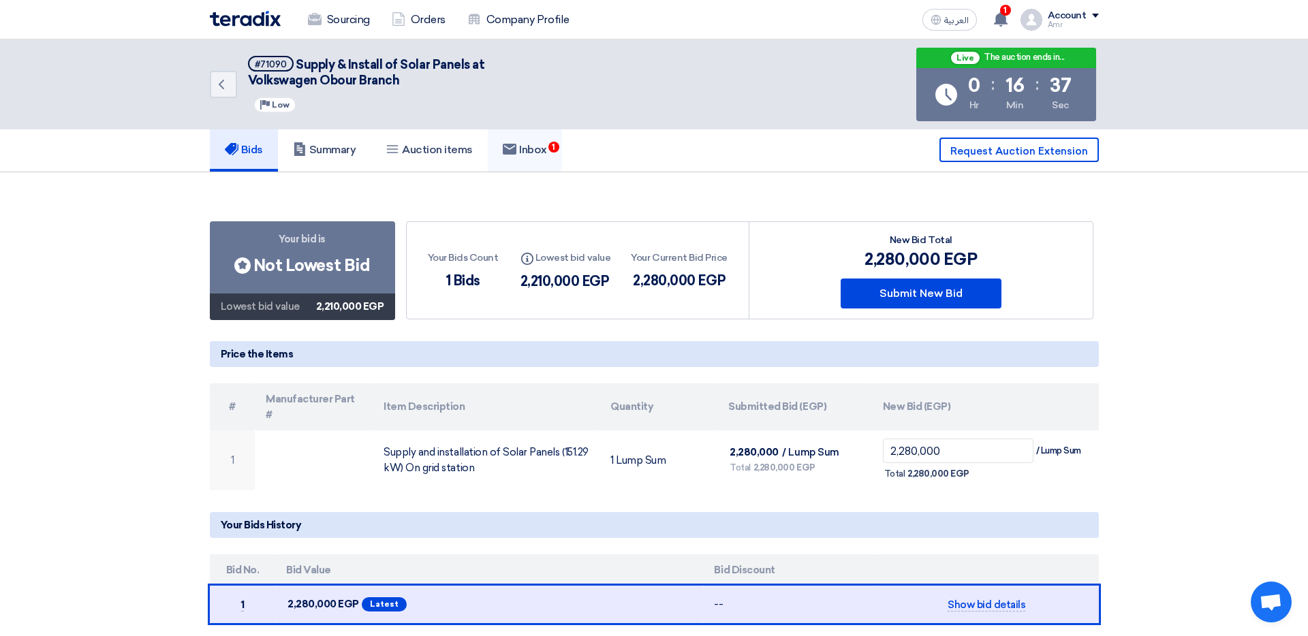
click at [541, 150] on h5 "Inbox 1" at bounding box center [525, 150] width 44 height 14
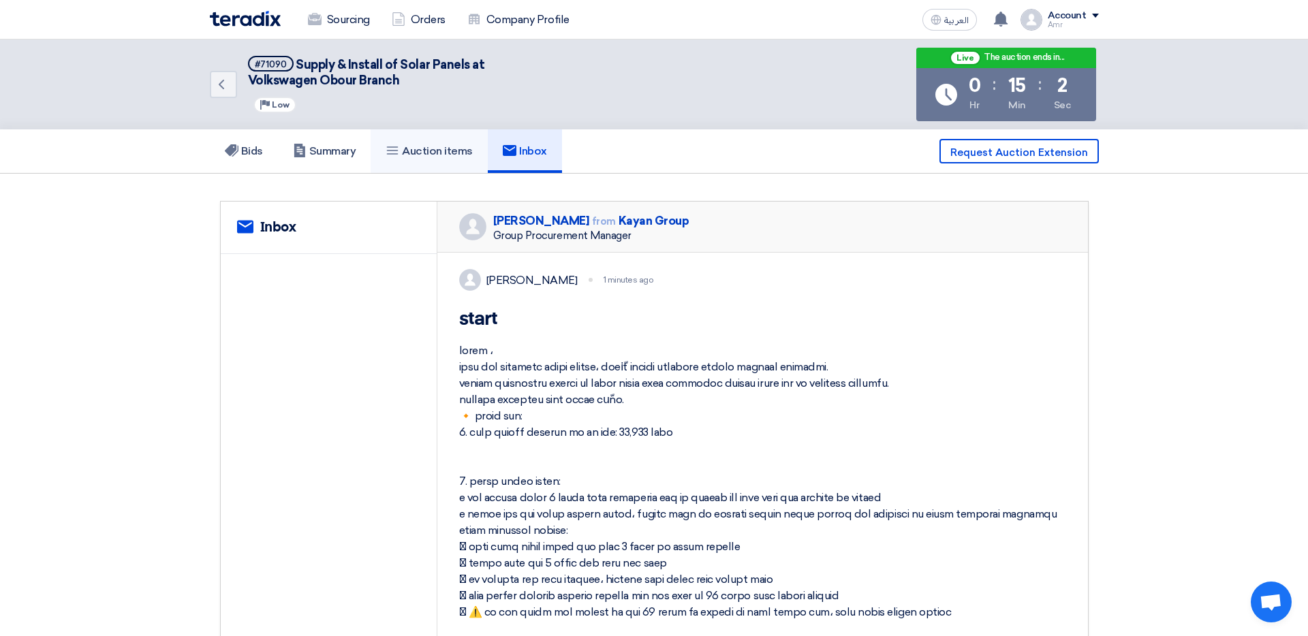
click at [424, 152] on h5 "Auction items" at bounding box center [429, 151] width 87 height 14
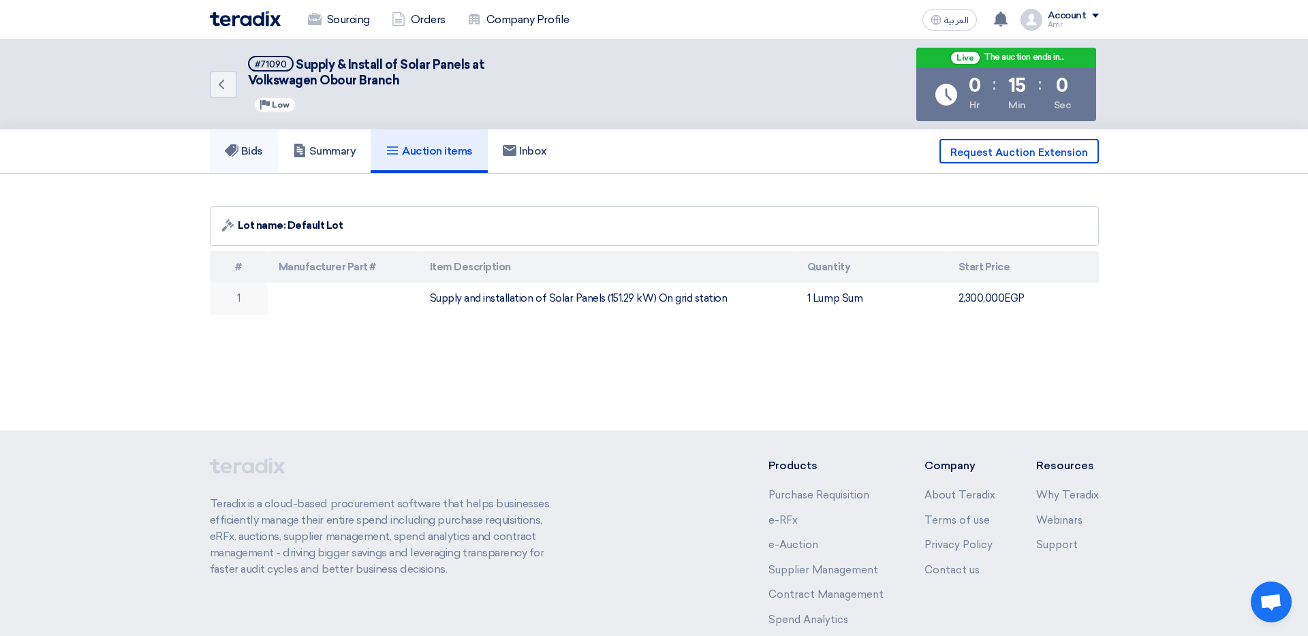
click at [266, 153] on link "Bids" at bounding box center [244, 151] width 68 height 44
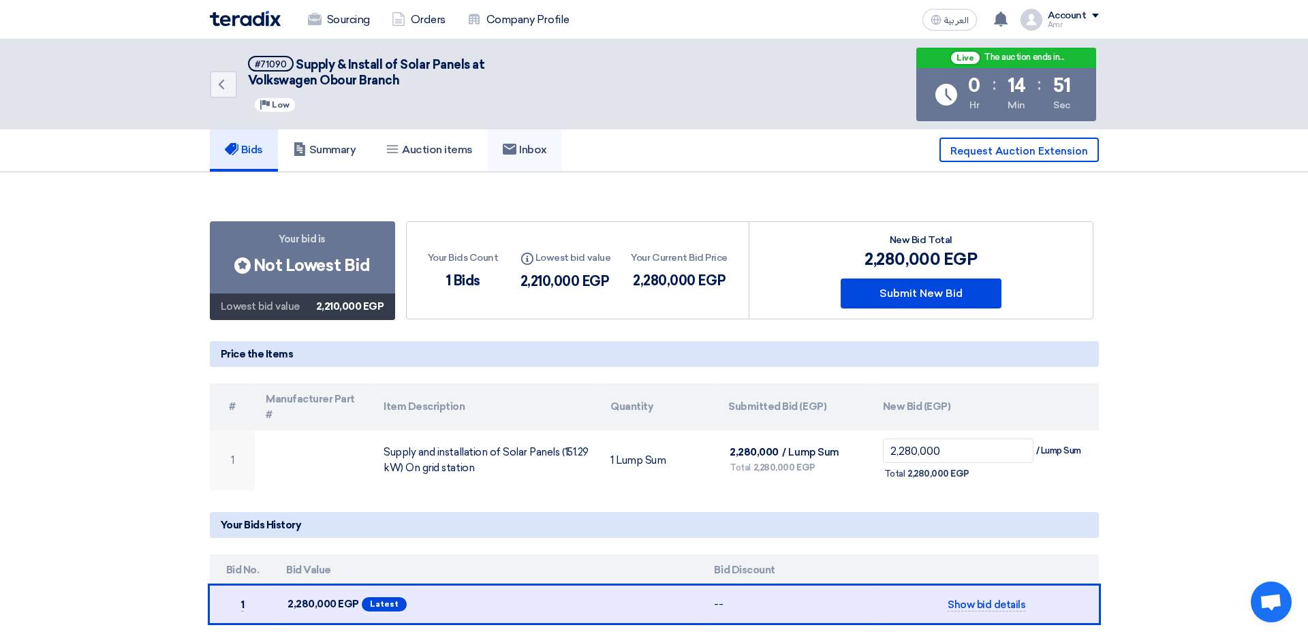
click at [544, 149] on h5 "Inbox" at bounding box center [525, 150] width 44 height 14
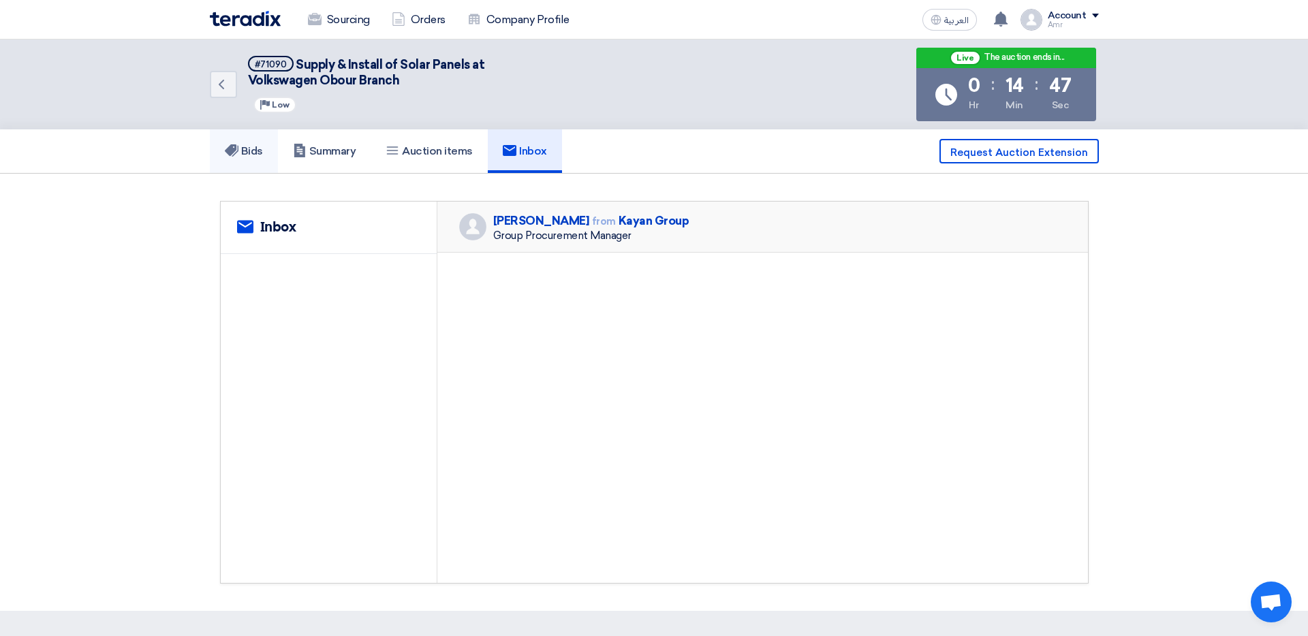
click at [259, 149] on h5 "Bids" at bounding box center [244, 151] width 38 height 14
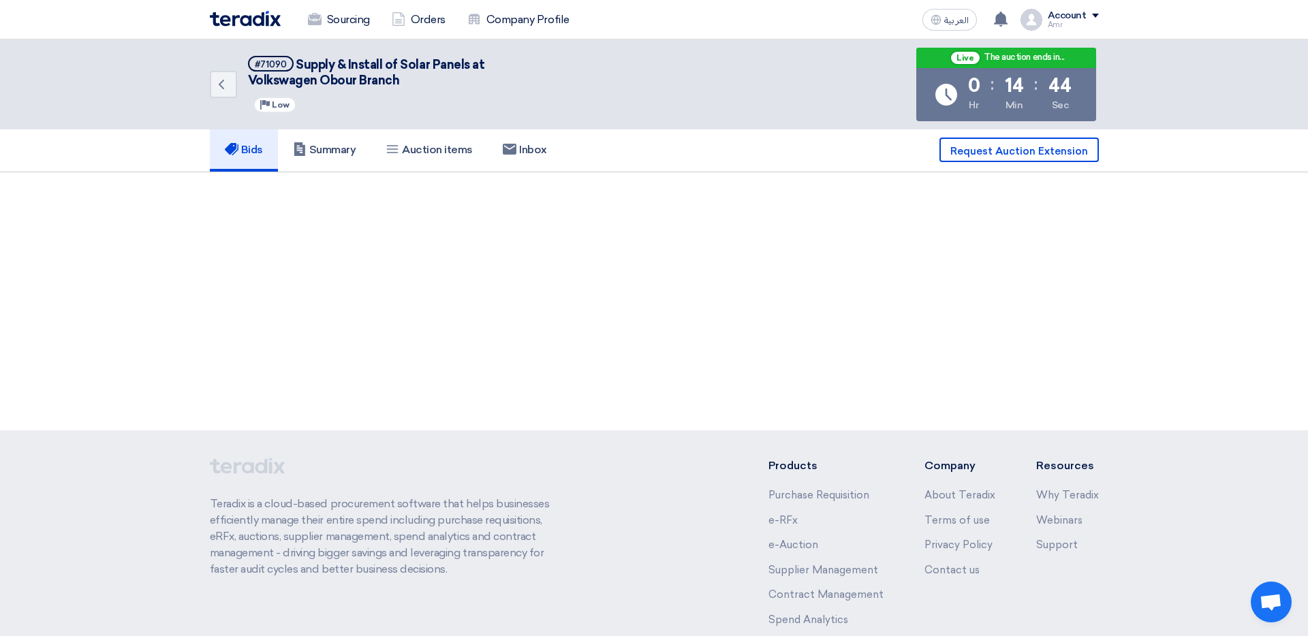
click at [252, 150] on h5 "Bids" at bounding box center [244, 150] width 38 height 14
click at [220, 80] on icon "Back" at bounding box center [221, 84] width 16 height 16
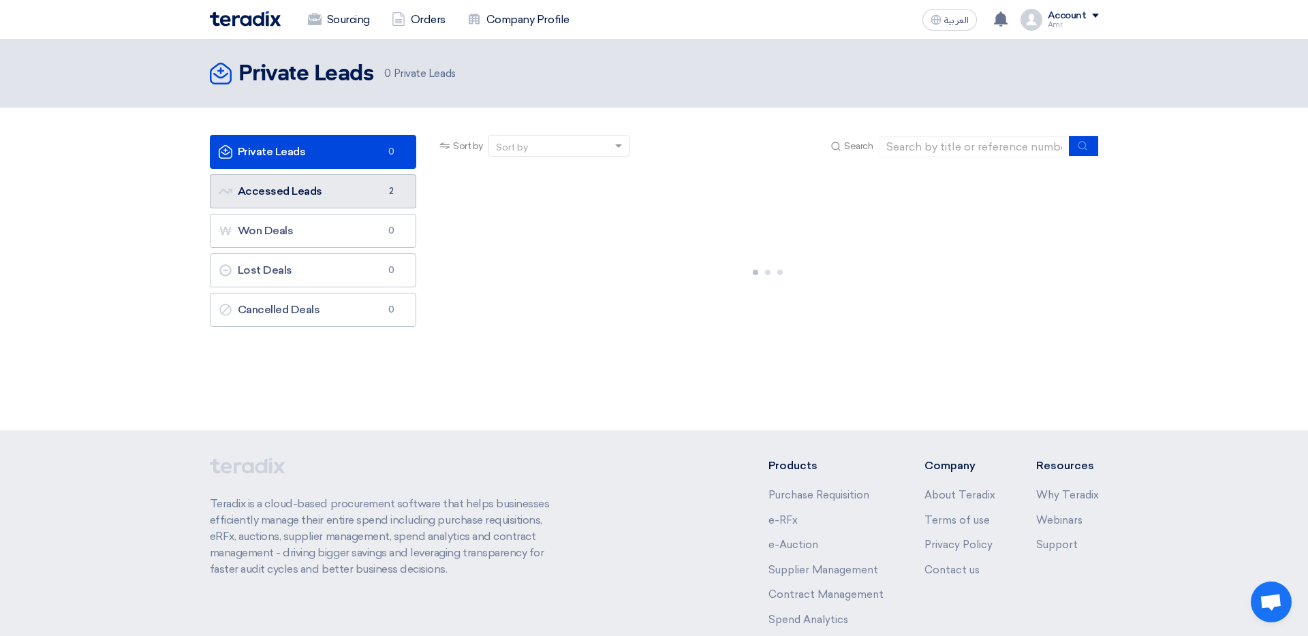
click at [317, 191] on link "Accessed Leads Accessed Leads 2" at bounding box center [313, 191] width 207 height 34
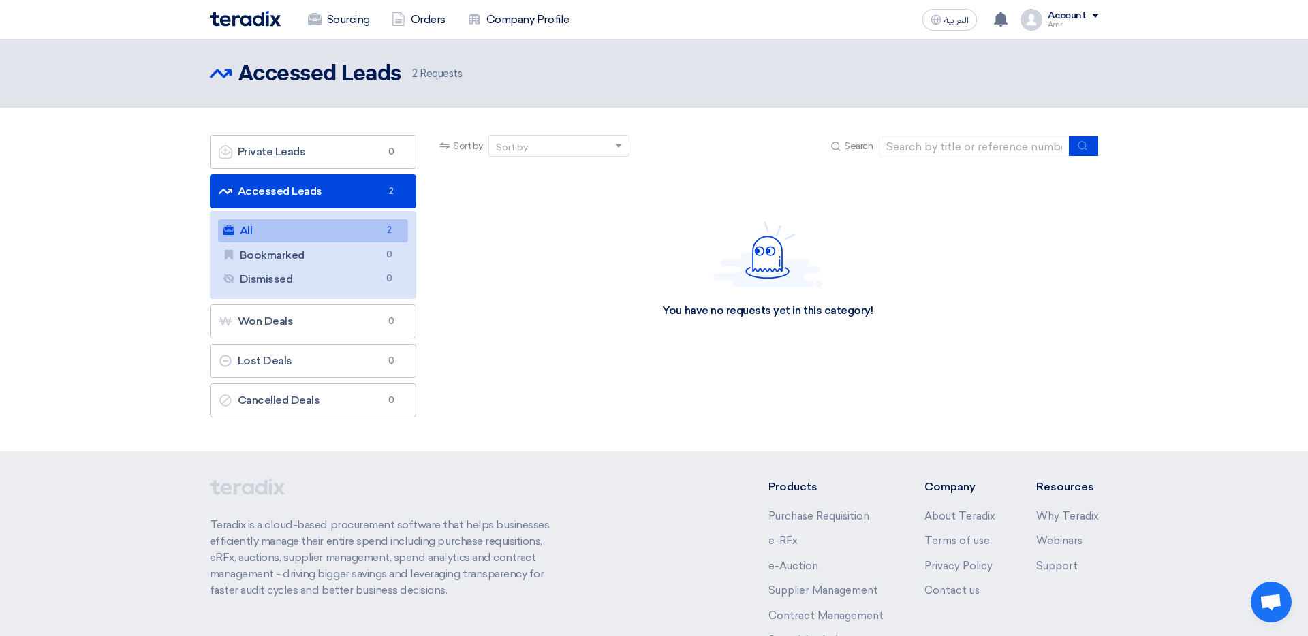
click at [287, 189] on link "Accessed Leads Accessed Leads 2" at bounding box center [313, 191] width 207 height 34
click at [297, 229] on link "All All 2" at bounding box center [313, 230] width 191 height 23
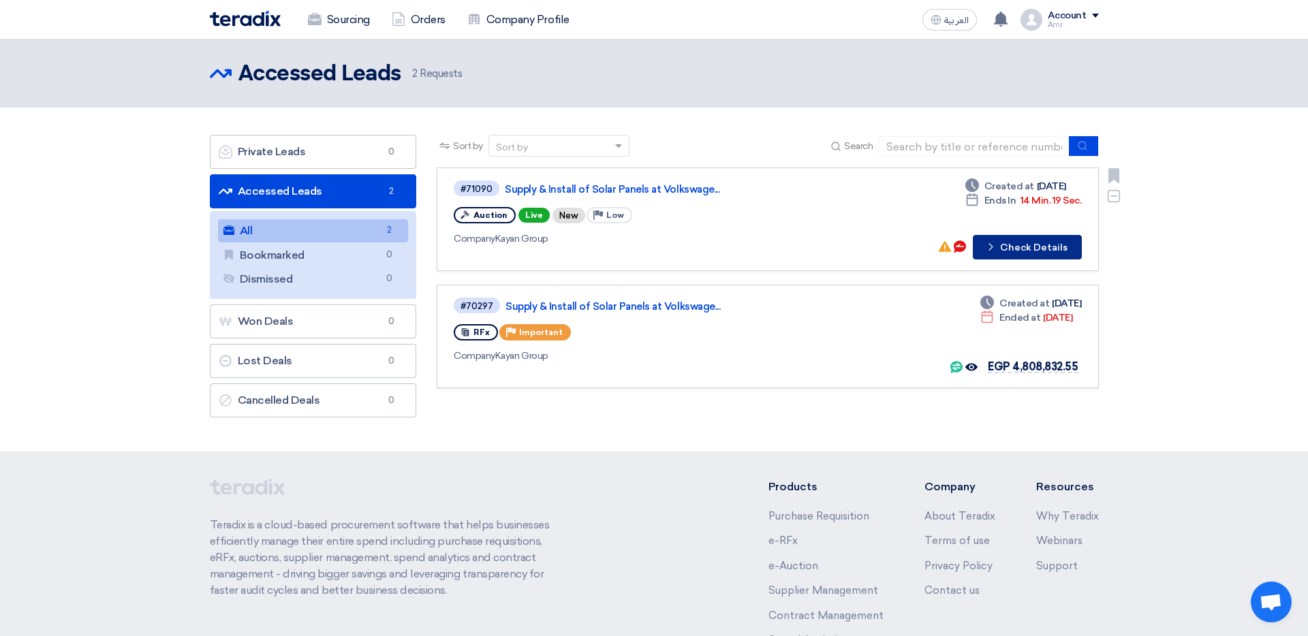
click at [871, 246] on button "Check details Check Details" at bounding box center [1027, 247] width 109 height 25
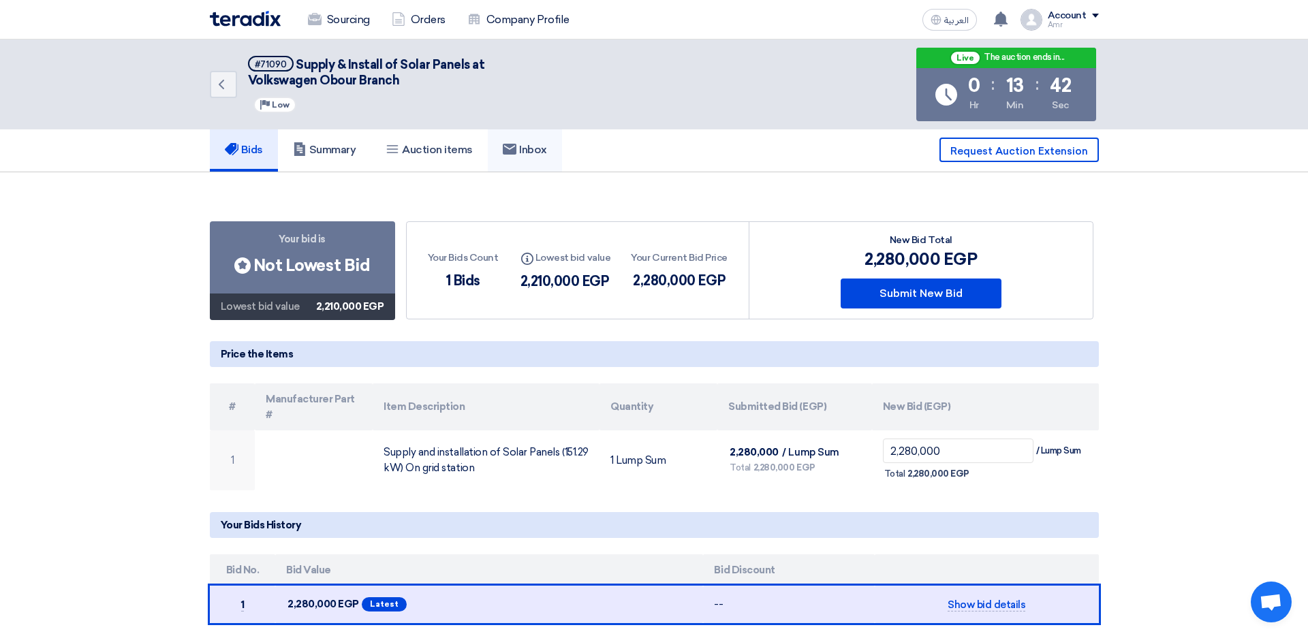
click at [544, 151] on h5 "Inbox" at bounding box center [525, 150] width 44 height 14
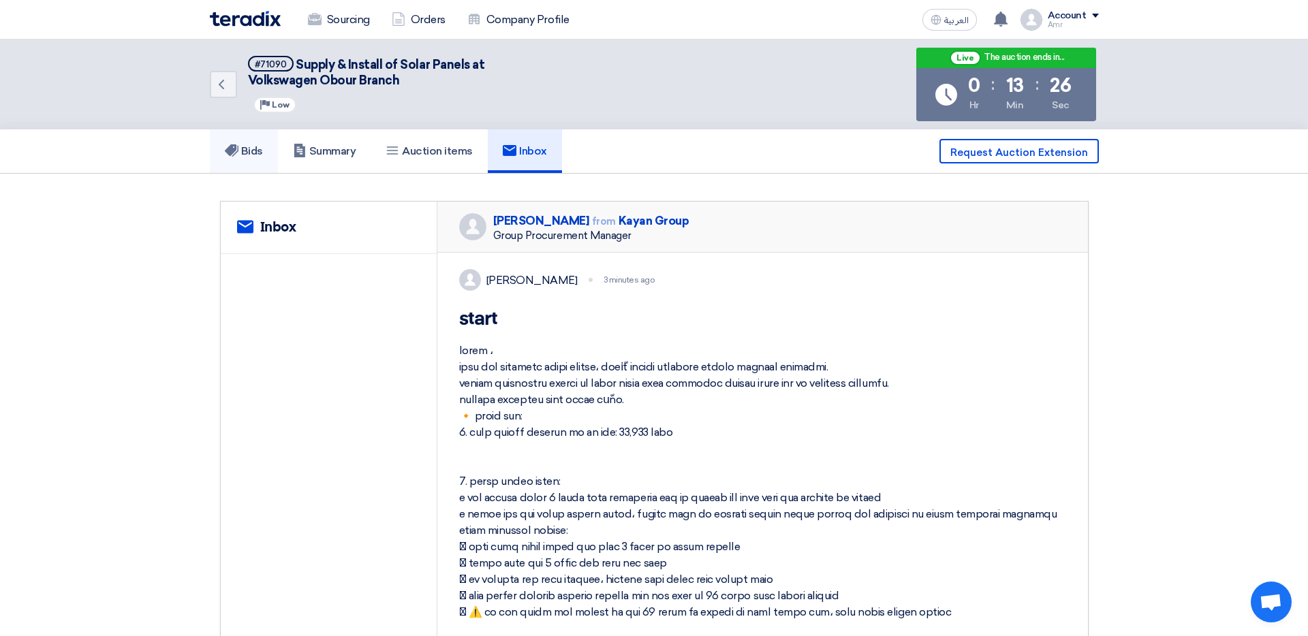
click at [253, 153] on h5 "Bids" at bounding box center [244, 151] width 38 height 14
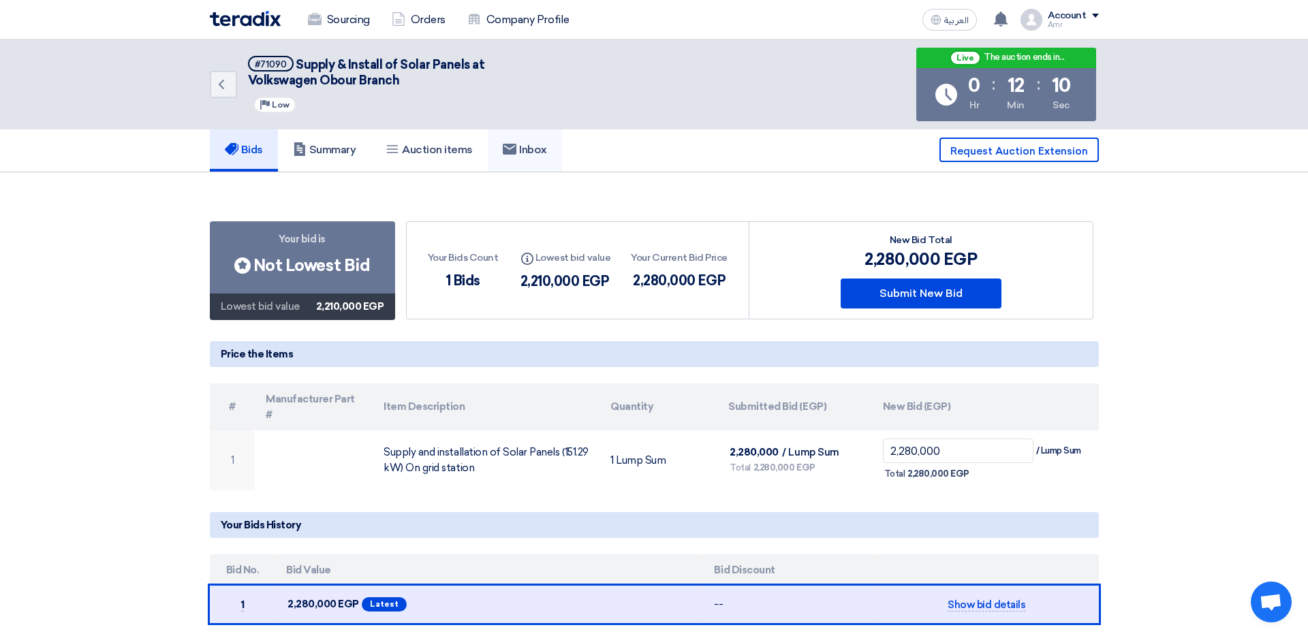
click at [540, 151] on h5 "Inbox" at bounding box center [525, 150] width 44 height 14
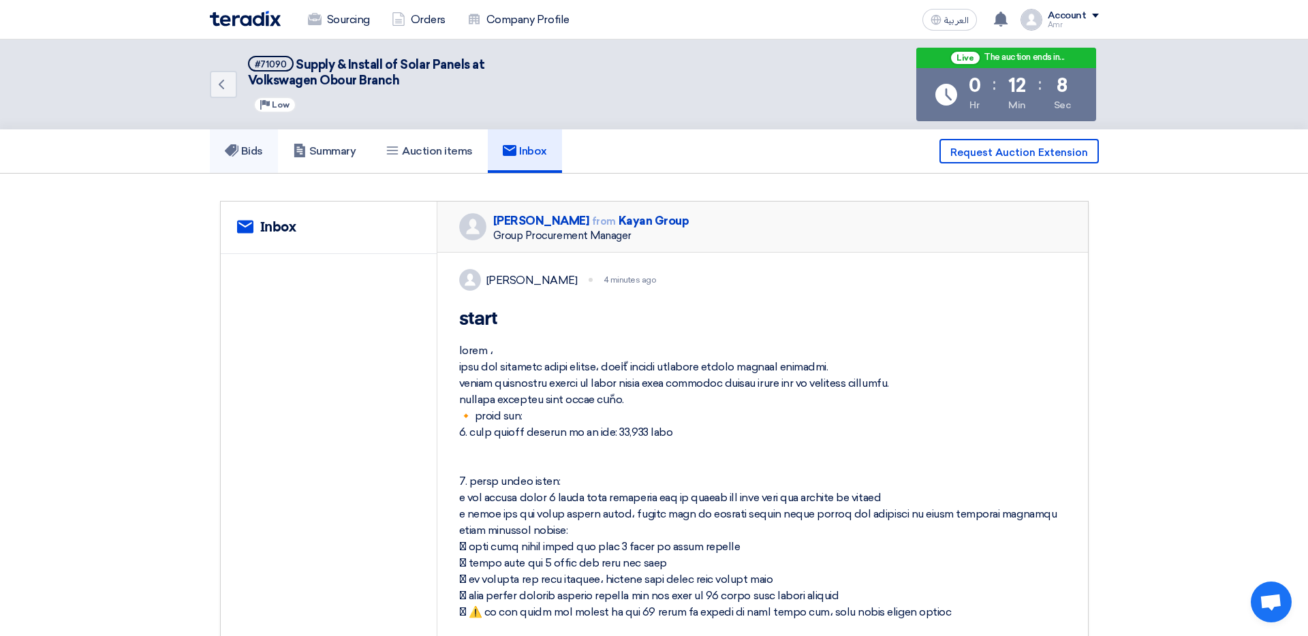
click at [243, 148] on h5 "Bids" at bounding box center [244, 151] width 38 height 14
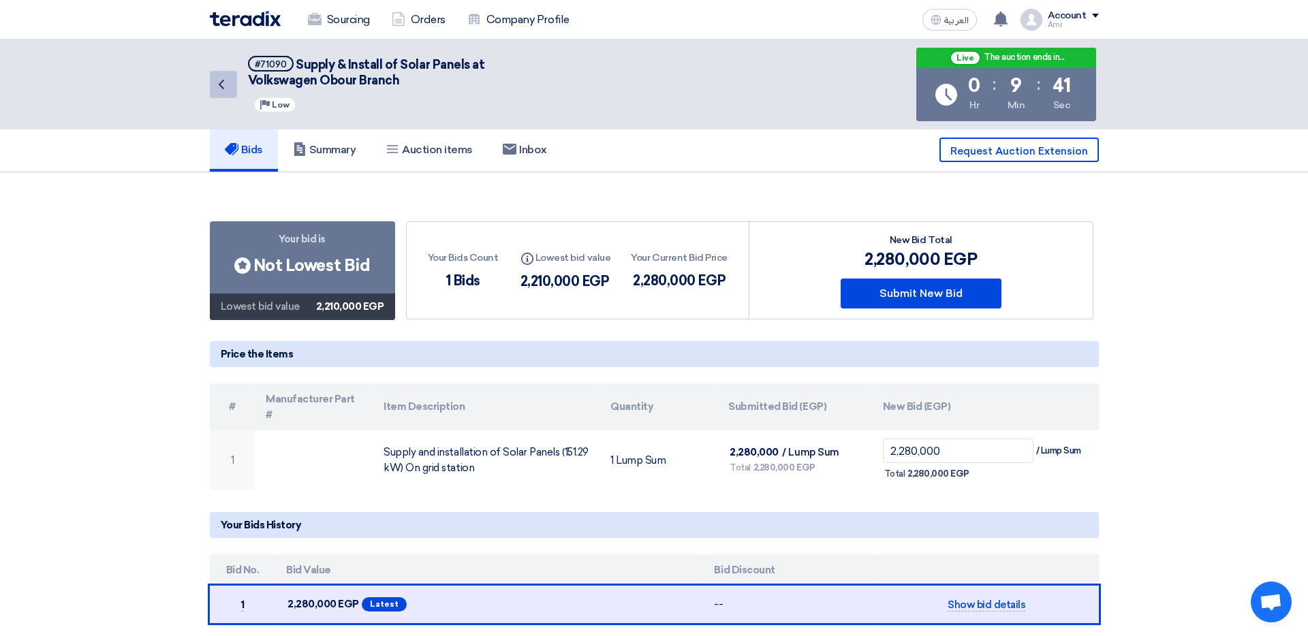
click at [223, 82] on icon "Back" at bounding box center [221, 84] width 16 height 16
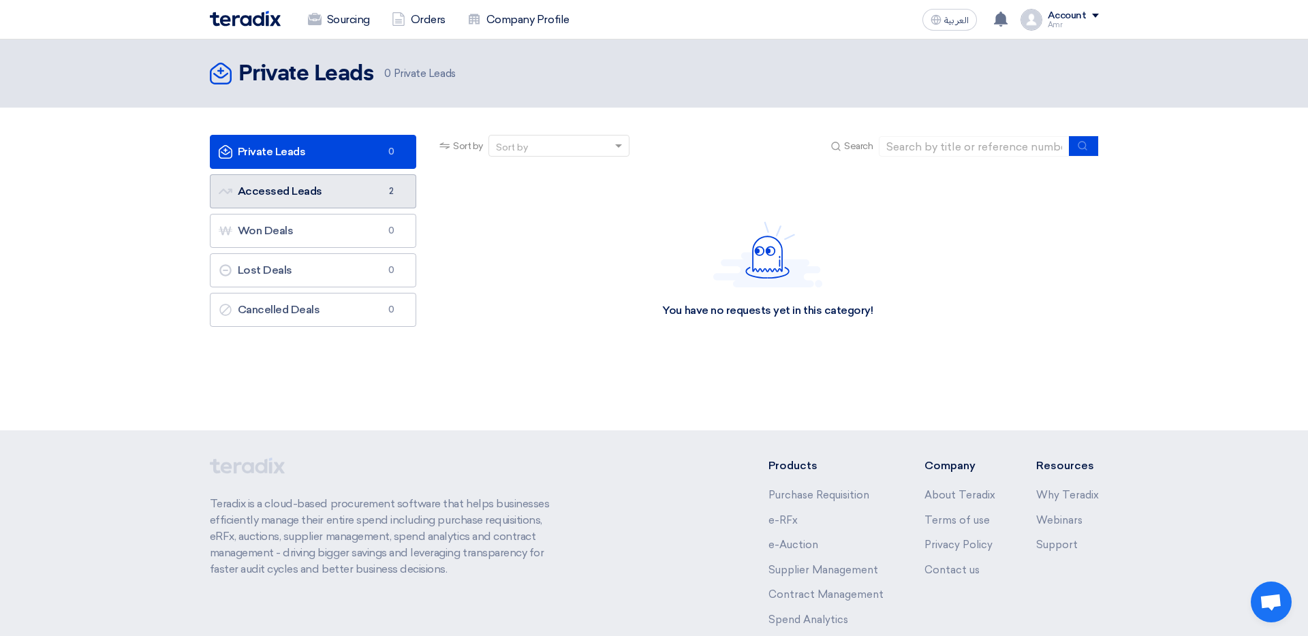
click at [350, 192] on link "Accessed Leads Accessed Leads 2" at bounding box center [313, 191] width 207 height 34
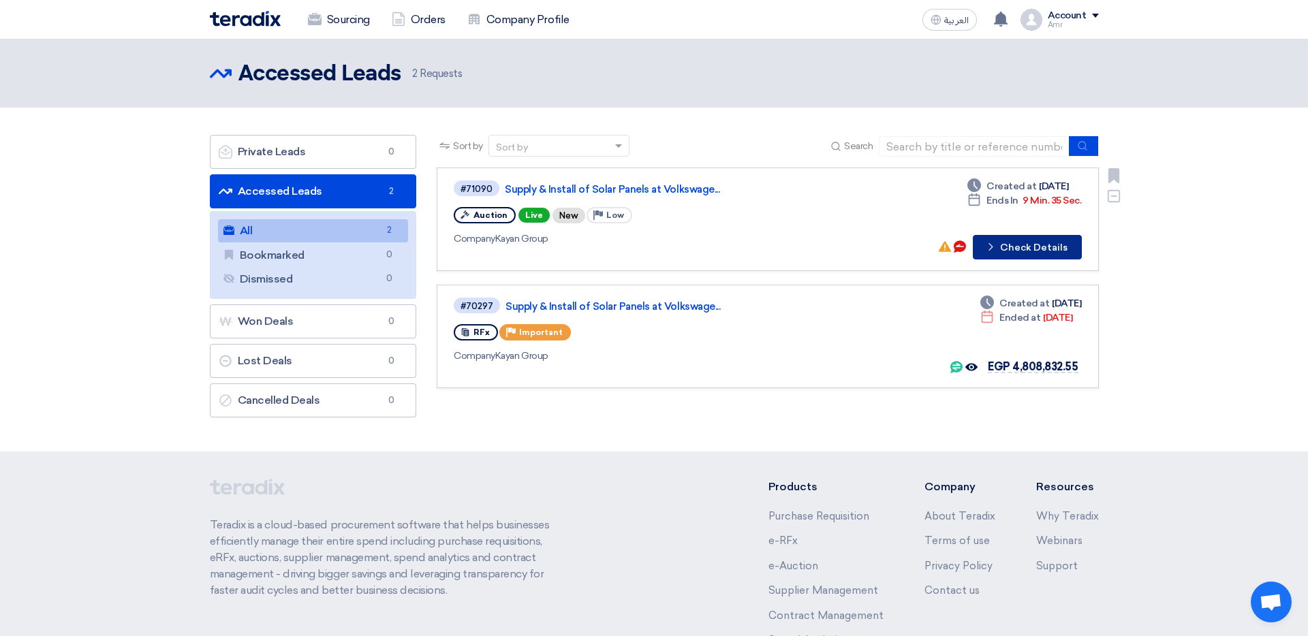
click at [871, 248] on button "Check details Check Details" at bounding box center [1027, 247] width 109 height 25
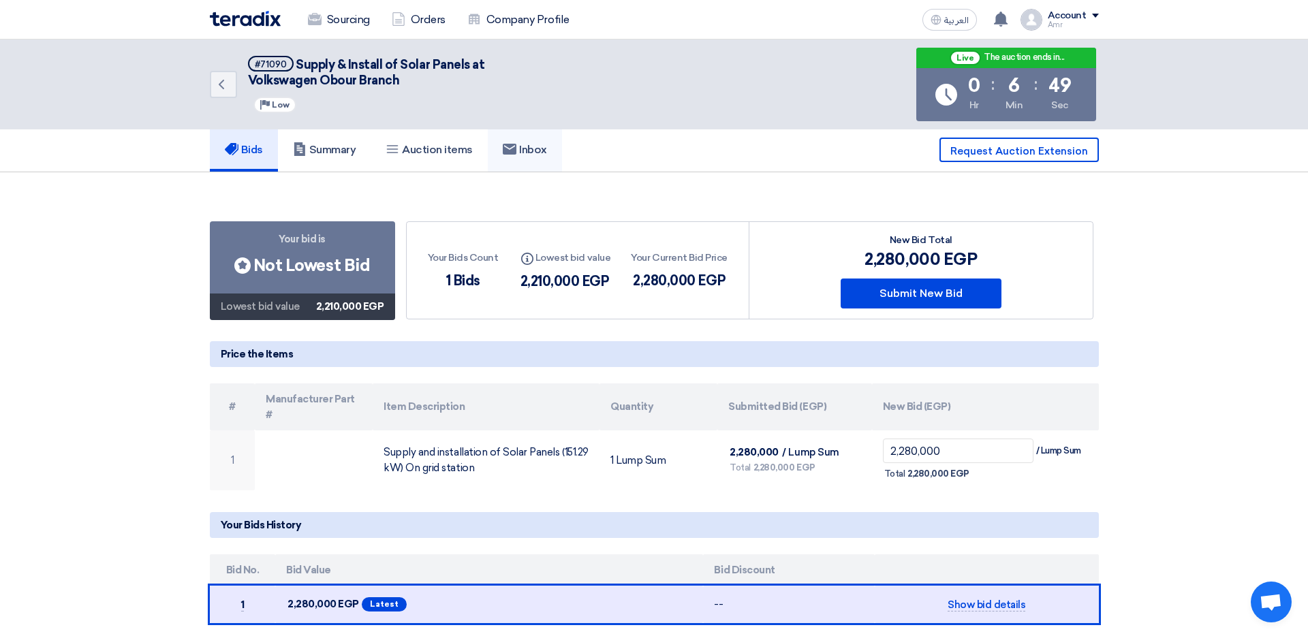
click at [527, 152] on h5 "Inbox" at bounding box center [525, 150] width 44 height 14
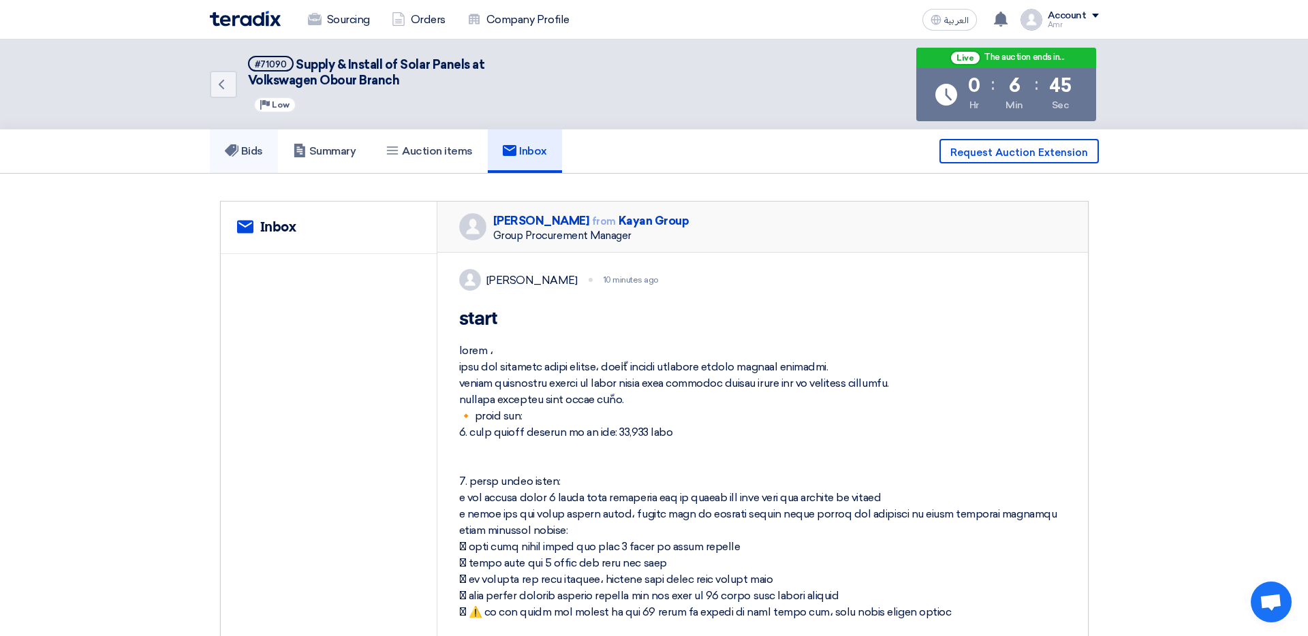
click at [257, 153] on h5 "Bids" at bounding box center [244, 151] width 38 height 14
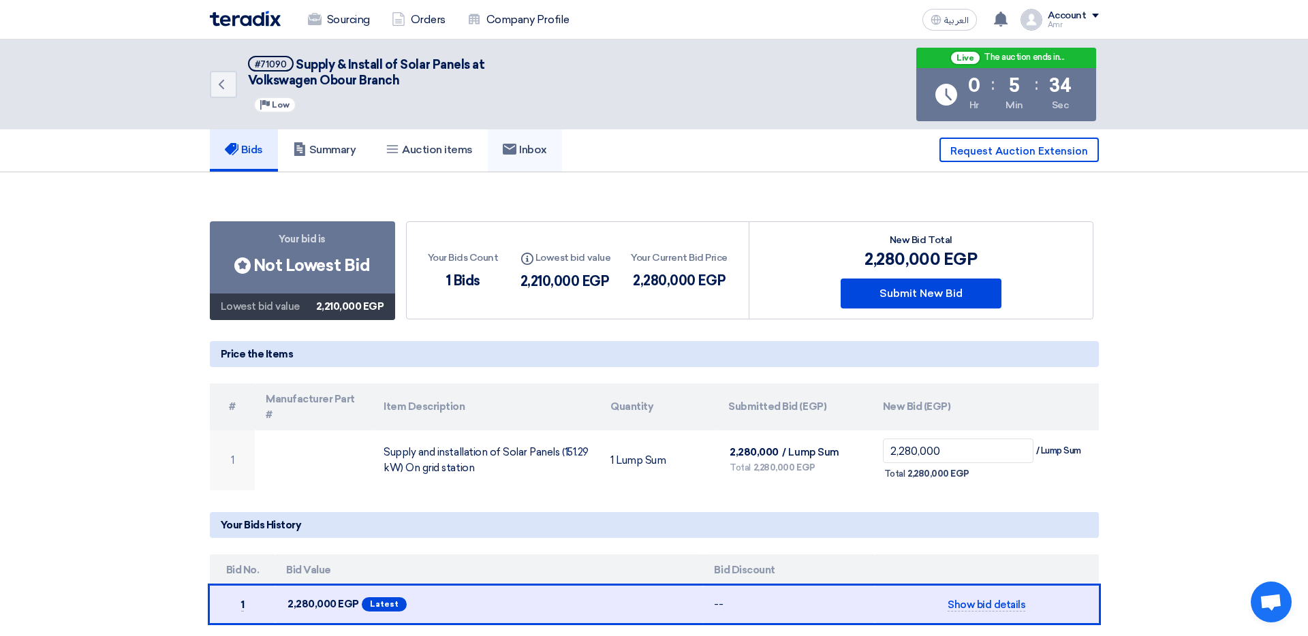
click at [522, 153] on h5 "Inbox" at bounding box center [525, 150] width 44 height 14
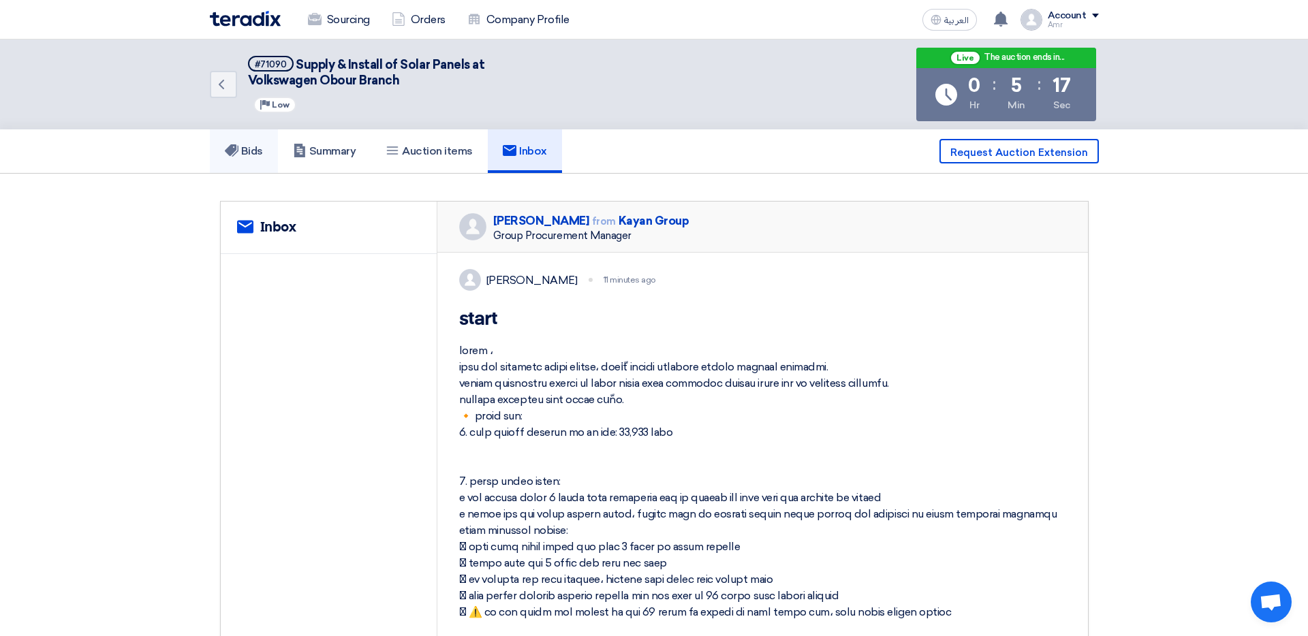
click at [265, 149] on link "Bids" at bounding box center [244, 151] width 68 height 44
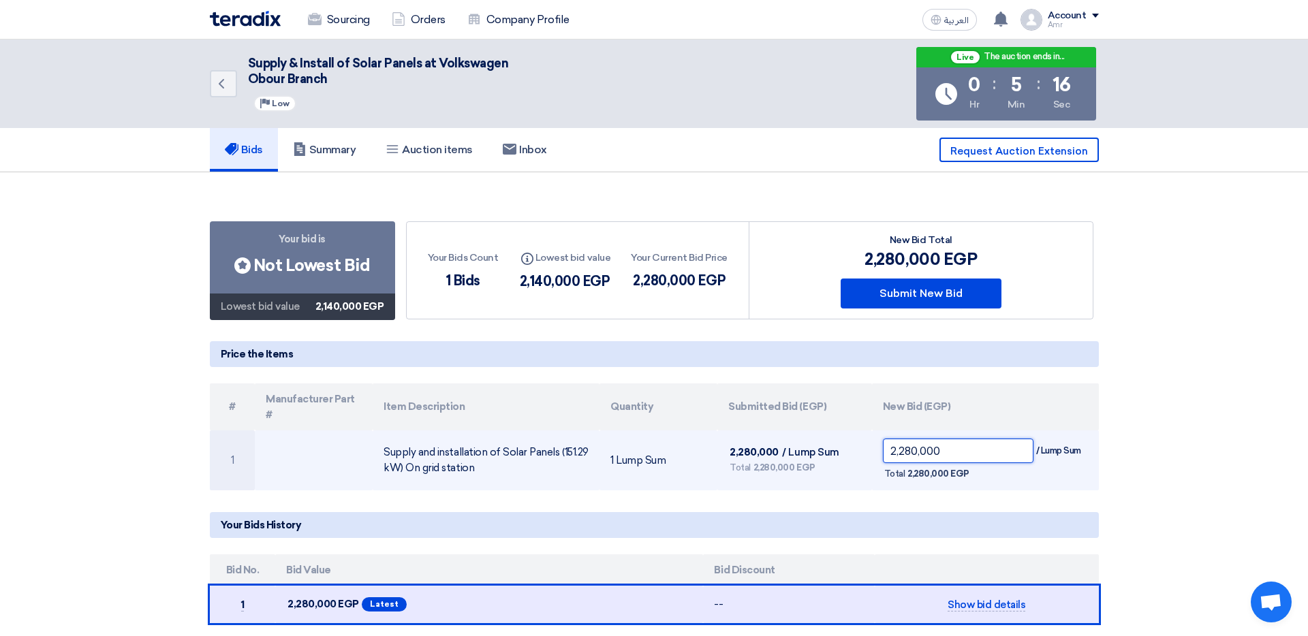
click at [871, 411] on input "2,280,000" at bounding box center [958, 451] width 151 height 25
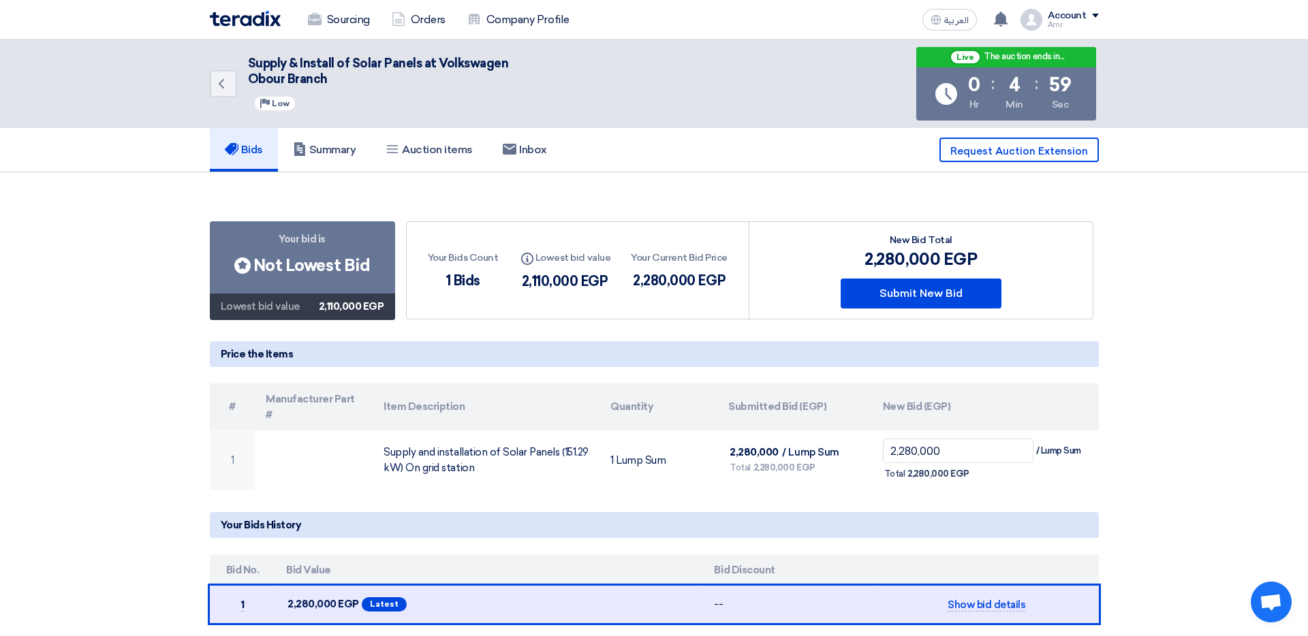
click at [871, 320] on section "Your bid is Bids submitted Not Lowest Bid Lowest bid value 2,110,000 EGP Your B…" at bounding box center [654, 411] width 1308 height 478
click at [287, 239] on span "Your bid is" at bounding box center [302, 239] width 47 height 14
click at [529, 282] on div "1,810,000 EGP" at bounding box center [564, 281] width 91 height 20
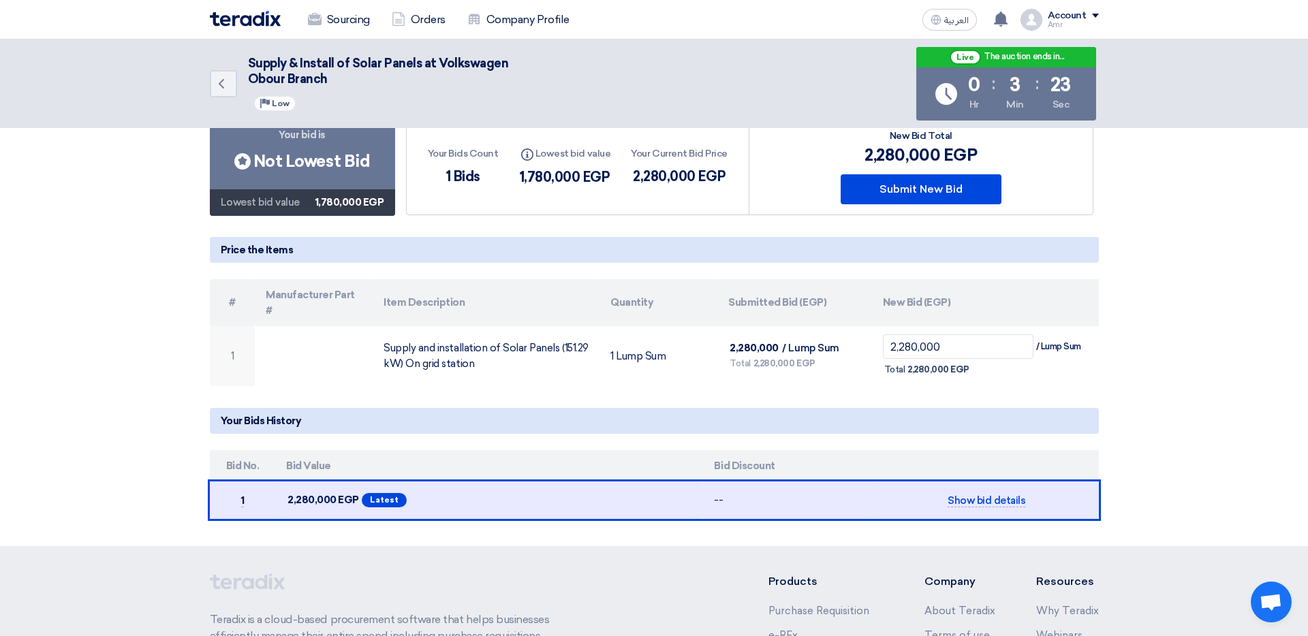
scroll to position [107, 0]
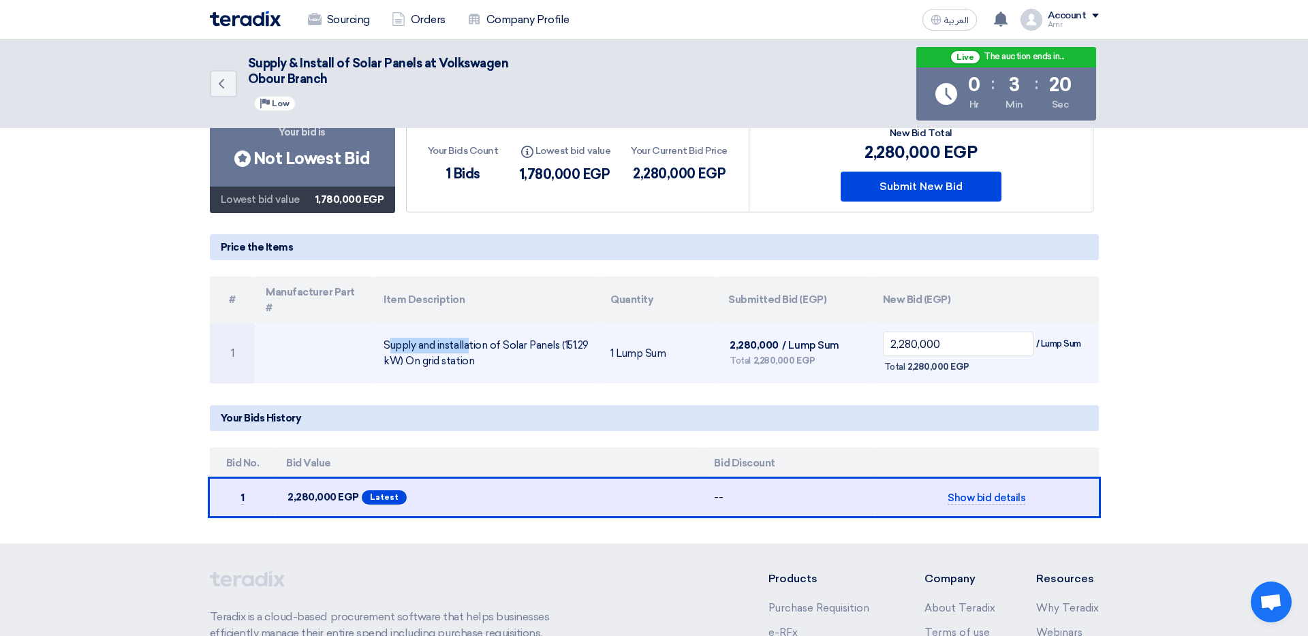
drag, startPoint x: 387, startPoint y: 328, endPoint x: 522, endPoint y: 342, distance: 136.2
click at [503, 341] on td "Supply and installation of Solar Panels (151.29 kW) On grid station" at bounding box center [486, 354] width 227 height 60
drag, startPoint x: 522, startPoint y: 342, endPoint x: 403, endPoint y: 337, distance: 119.3
click at [522, 342] on td "Supply and installation of Solar Panels (151.29 kW) On grid station" at bounding box center [486, 354] width 227 height 60
click at [388, 336] on td "Supply and installation of Solar Panels (151.29 kW) On grid station" at bounding box center [486, 354] width 227 height 60
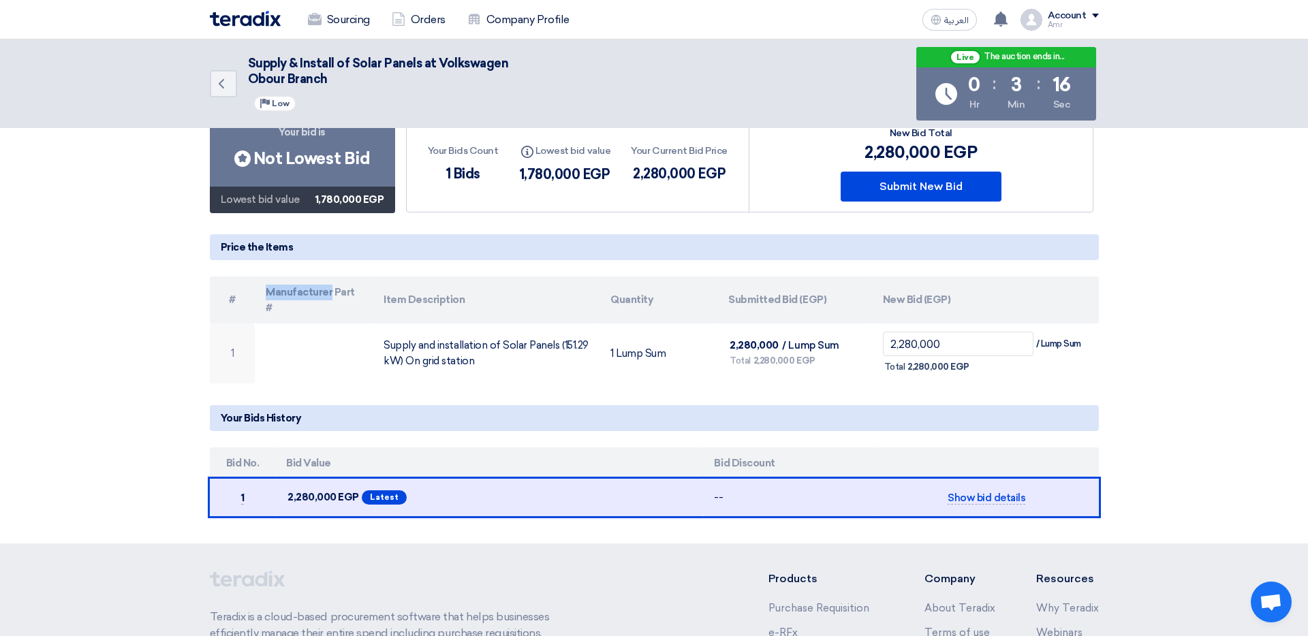
drag, startPoint x: 269, startPoint y: 291, endPoint x: 366, endPoint y: 300, distance: 97.8
click at [353, 300] on th "Manufacturer Part #" at bounding box center [314, 300] width 118 height 47
click at [366, 300] on th "Manufacturer Part #" at bounding box center [314, 300] width 118 height 47
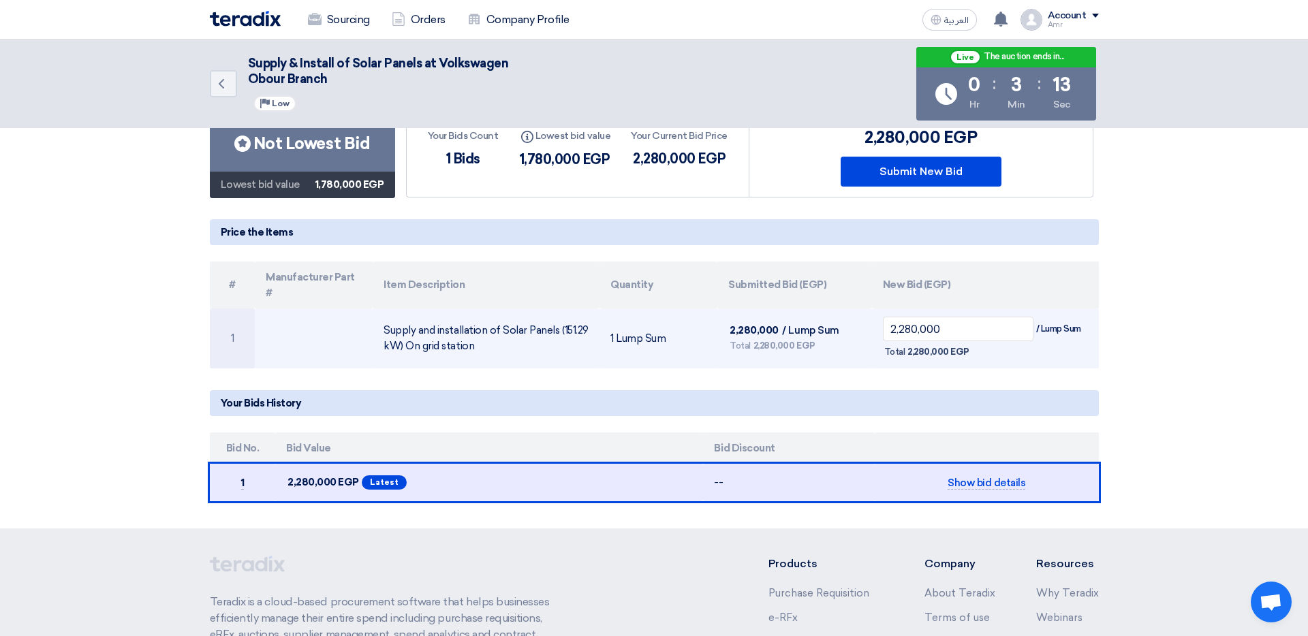
scroll to position [134, 0]
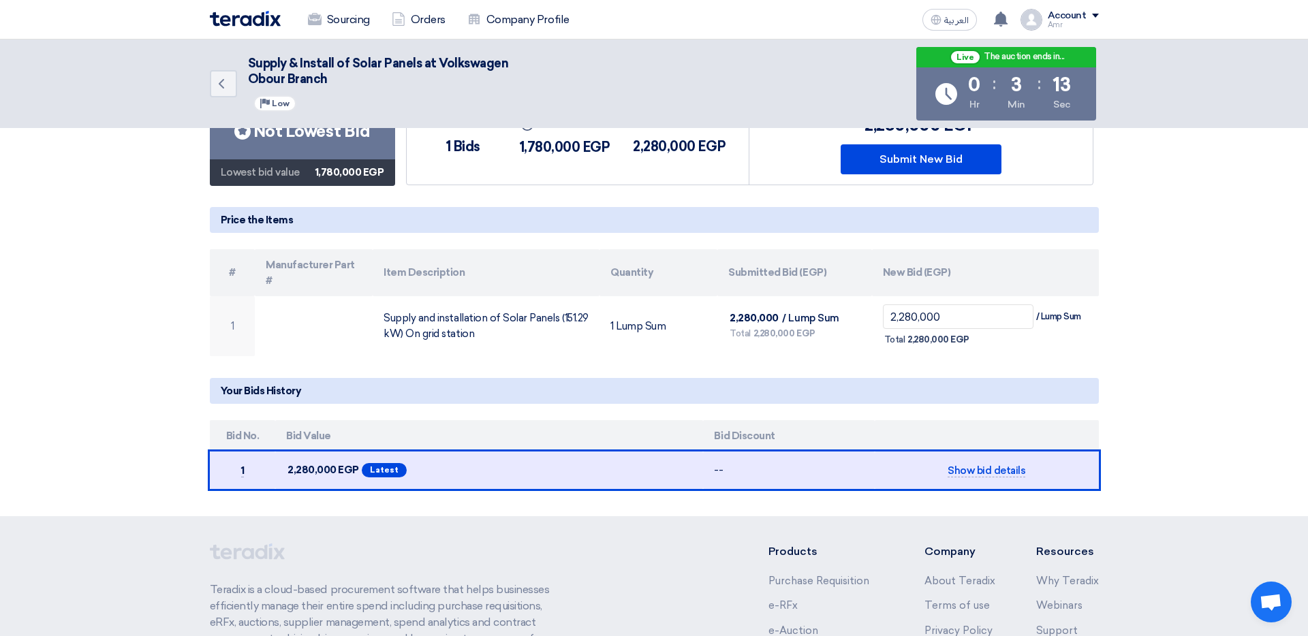
click at [386, 263] on th "Item Description" at bounding box center [486, 272] width 227 height 47
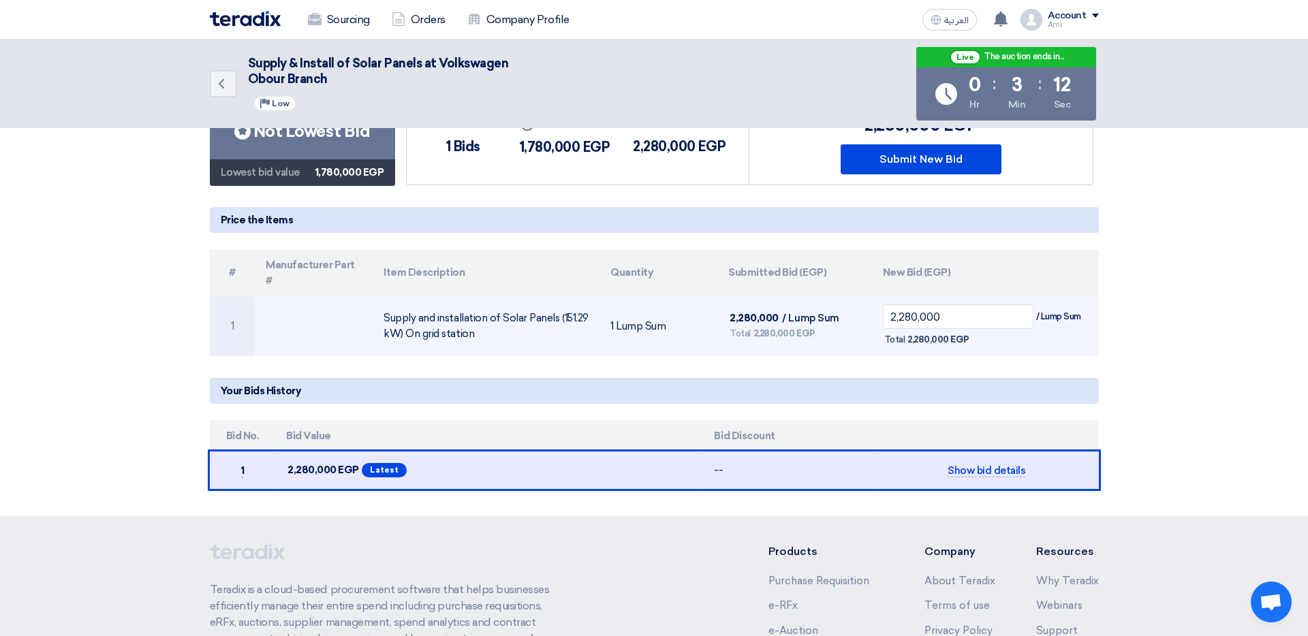
click at [402, 315] on td "Supply and installation of Solar Panels (151.29 kW) On grid station" at bounding box center [486, 326] width 227 height 60
drag, startPoint x: 402, startPoint y: 303, endPoint x: 382, endPoint y: 306, distance: 19.9
click at [395, 305] on td "Supply and installation of Solar Panels (151.29 kW) On grid station" at bounding box center [486, 326] width 227 height 60
click at [382, 306] on td "Supply and installation of Solar Panels (151.29 kW) On grid station" at bounding box center [486, 326] width 227 height 60
click at [392, 305] on td "Supply and installation of Solar Panels (151.29 kW) On grid station" at bounding box center [486, 326] width 227 height 60
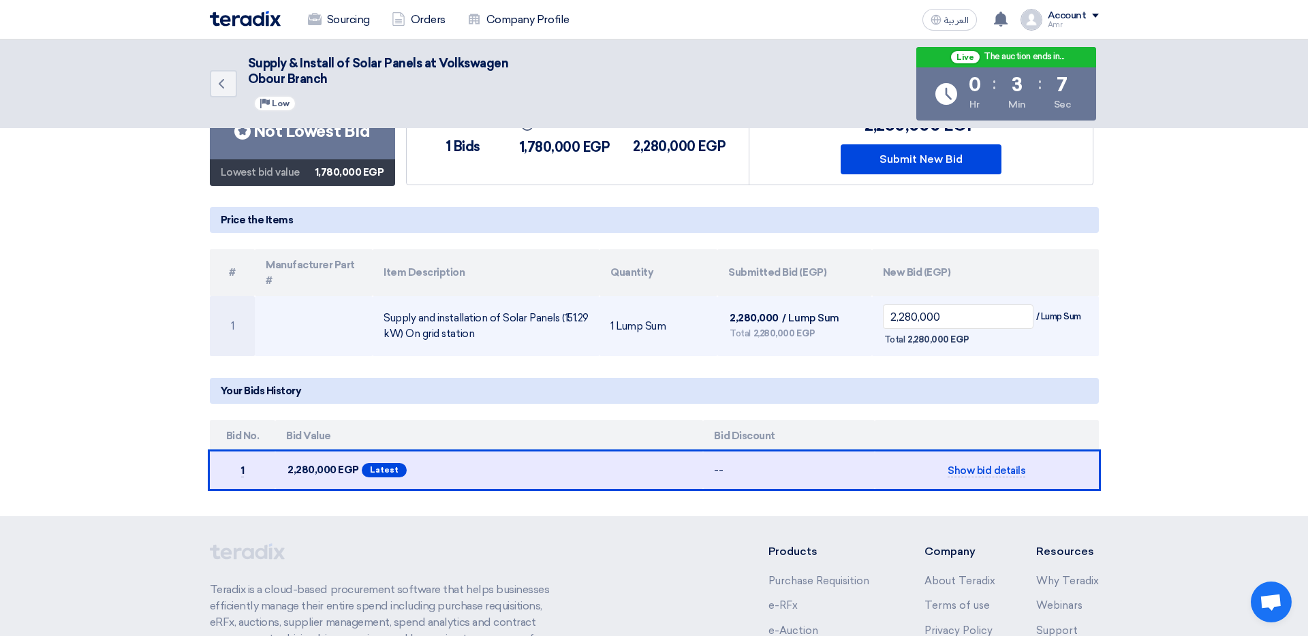
click at [396, 304] on td "Supply and installation of Solar Panels (151.29 kW) On grid station" at bounding box center [486, 326] width 227 height 60
drag, startPoint x: 395, startPoint y: 304, endPoint x: 385, endPoint y: 305, distance: 10.3
click at [393, 305] on td "Supply and installation of Solar Panels (151.29 kW) On grid station" at bounding box center [486, 326] width 227 height 60
drag, startPoint x: 389, startPoint y: 305, endPoint x: 396, endPoint y: 305, distance: 7.5
click at [393, 305] on td "Supply and installation of Solar Panels (151.29 kW) On grid station" at bounding box center [486, 326] width 227 height 60
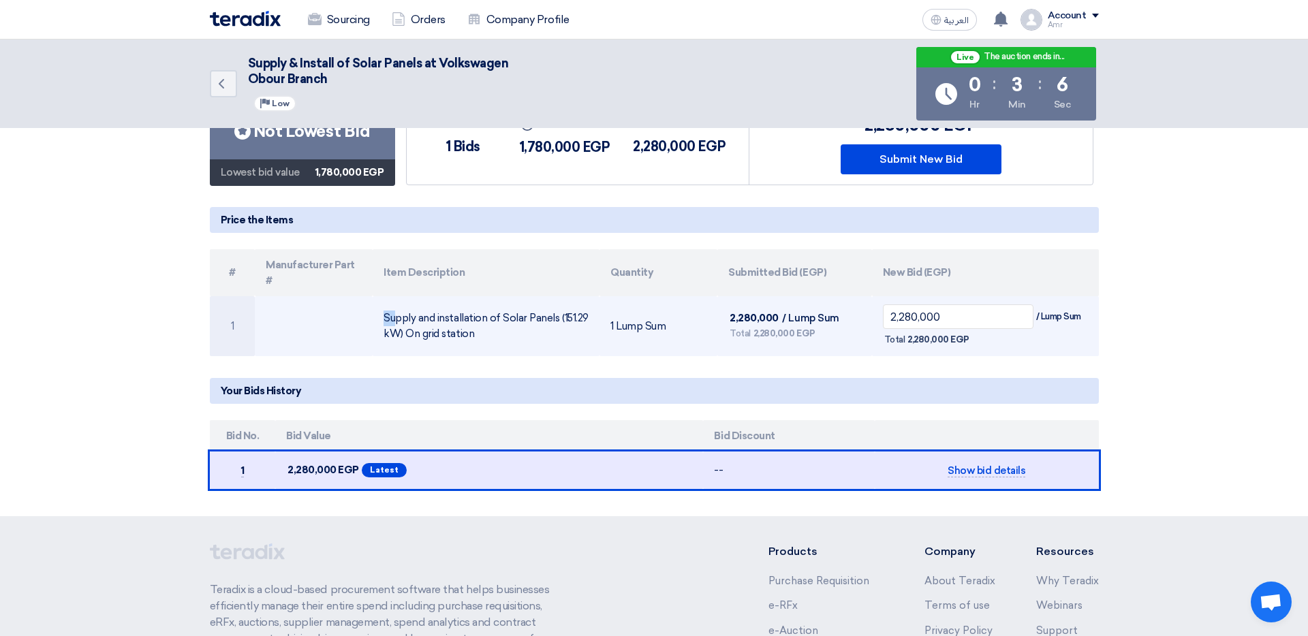
click at [397, 305] on td "Supply and installation of Solar Panels (151.29 kW) On grid station" at bounding box center [486, 326] width 227 height 60
click at [444, 308] on td "Supply and installation of Solar Panels (151.29 kW) On grid station" at bounding box center [486, 326] width 227 height 60
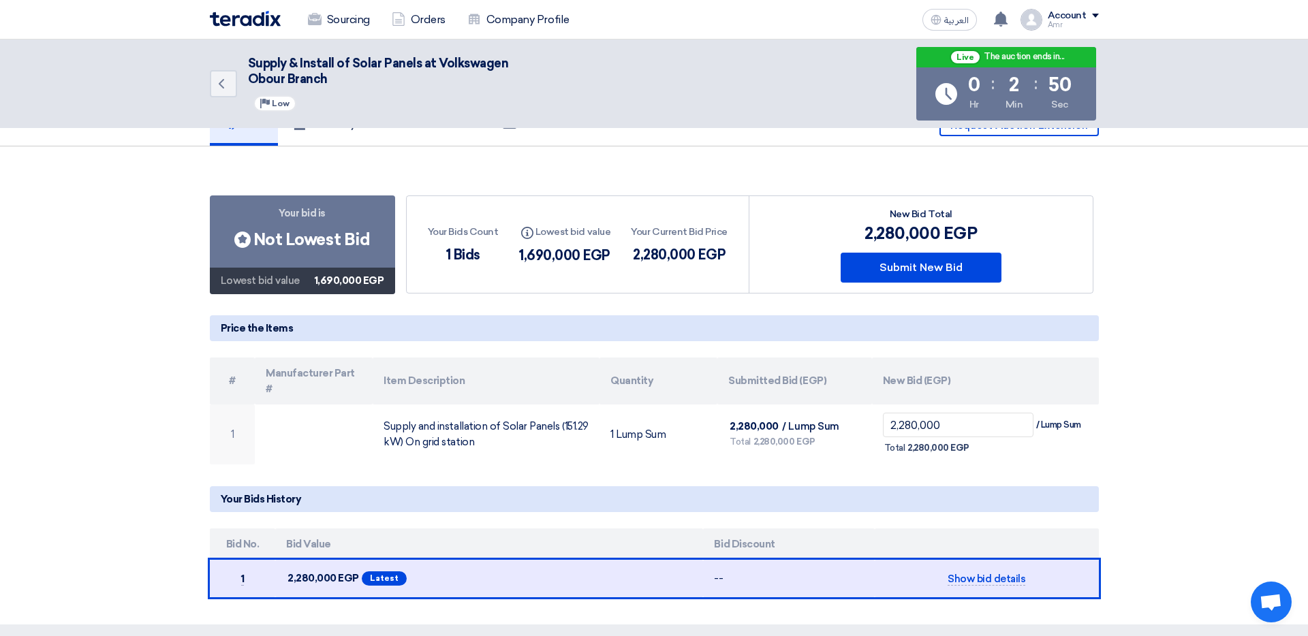
scroll to position [0, 0]
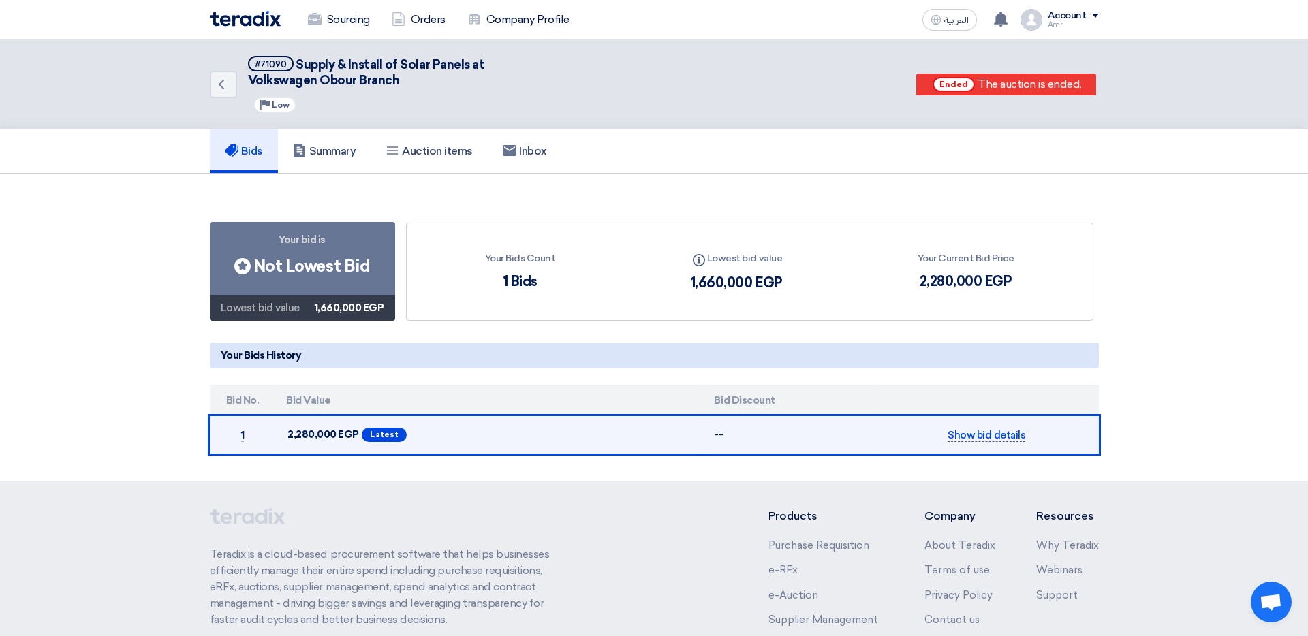
click at [871, 411] on span "Show bid details" at bounding box center [987, 435] width 78 height 13
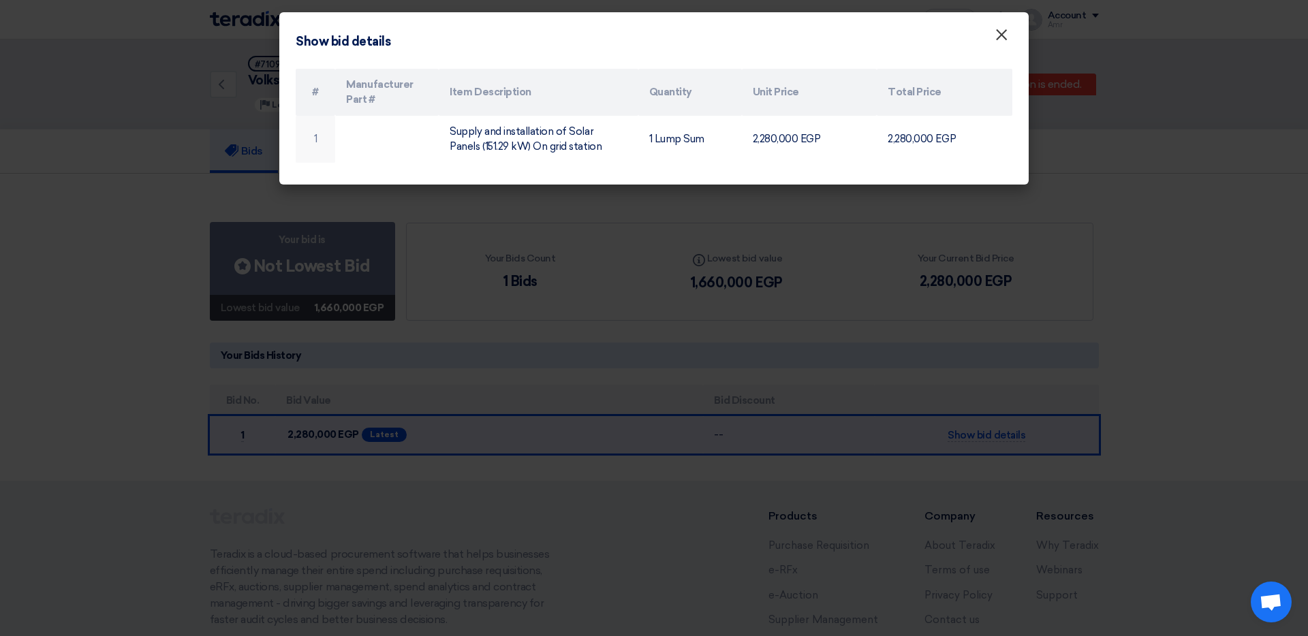
click at [871, 33] on span "×" at bounding box center [1002, 38] width 14 height 27
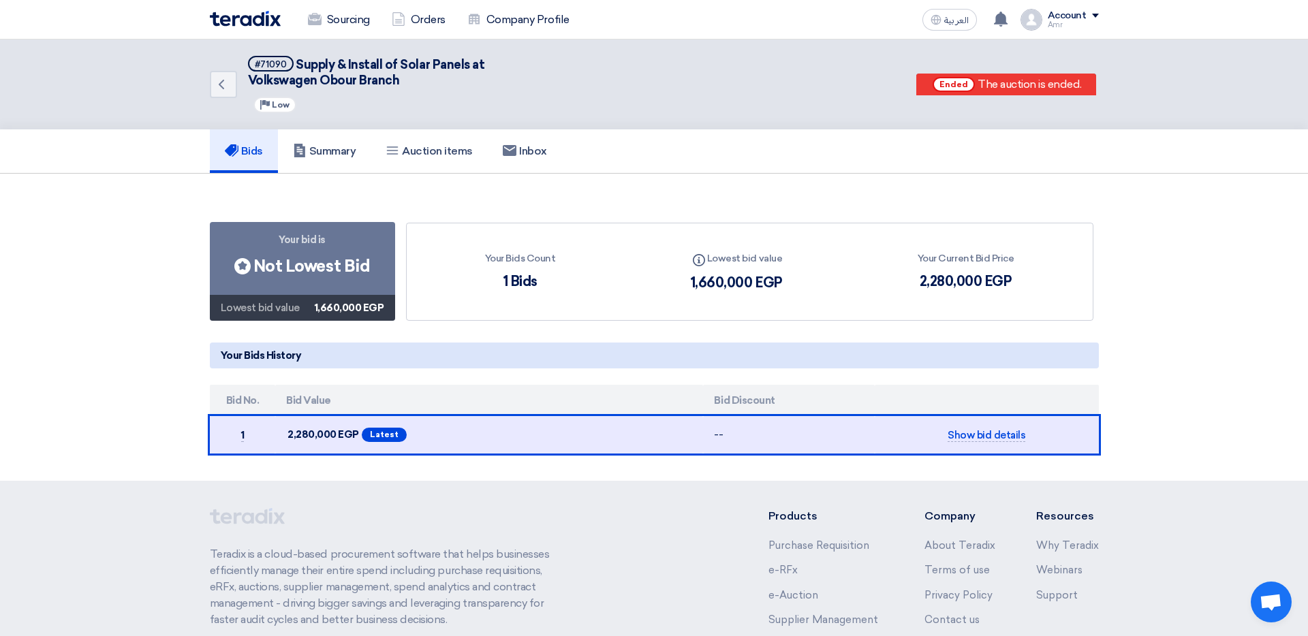
click at [57, 278] on section "Your bid is Bids submitted Not Lowest Bid Lowest bid value 1,660,000 EGP Your B…" at bounding box center [654, 327] width 1308 height 307
click at [254, 24] on img at bounding box center [245, 19] width 71 height 16
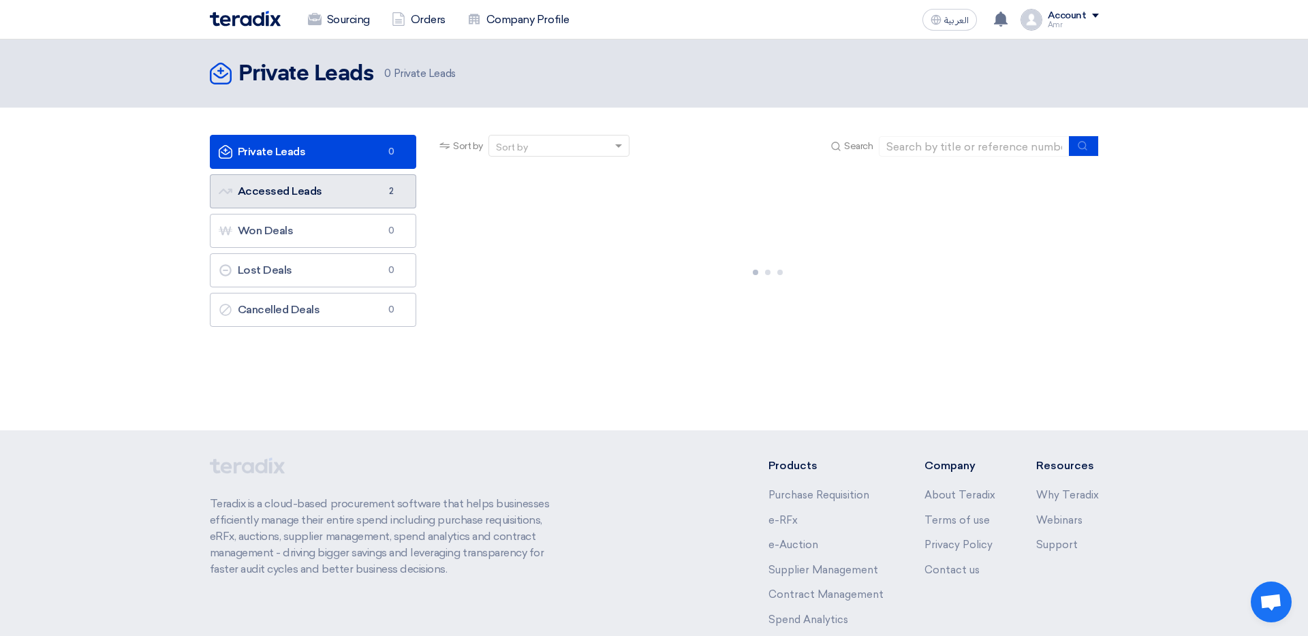
click at [321, 196] on link "Accessed Leads Accessed Leads 2" at bounding box center [313, 191] width 207 height 34
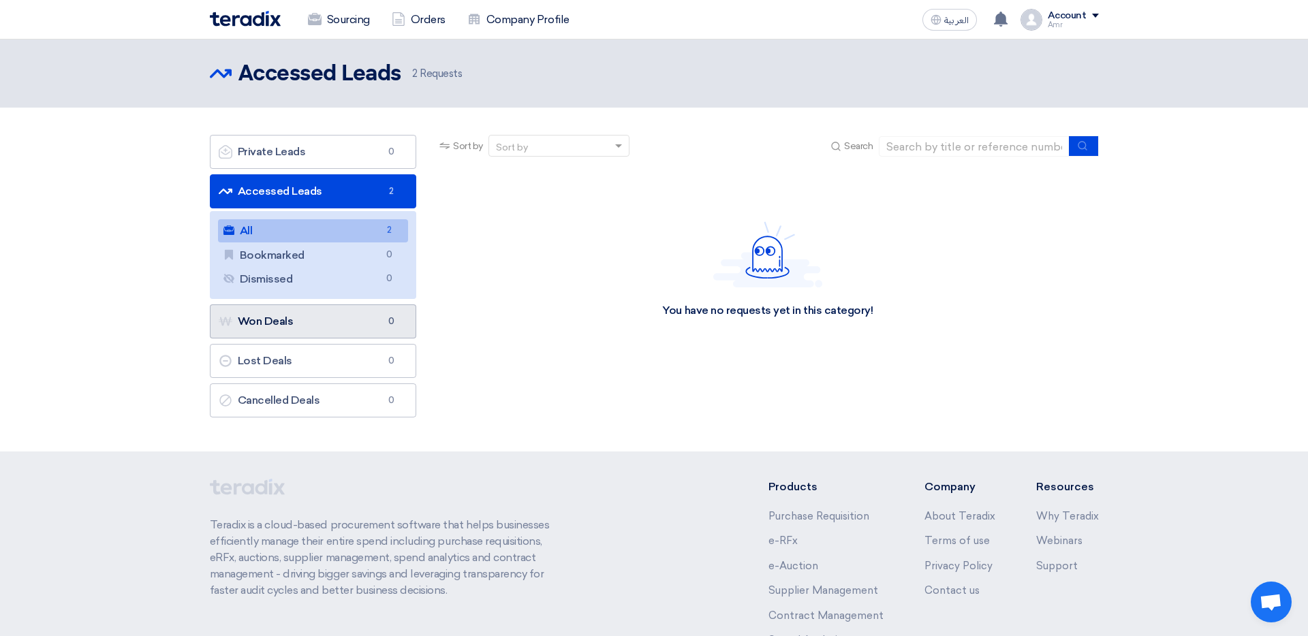
click at [323, 328] on link "Won Deals Won Deals 0" at bounding box center [313, 322] width 207 height 34
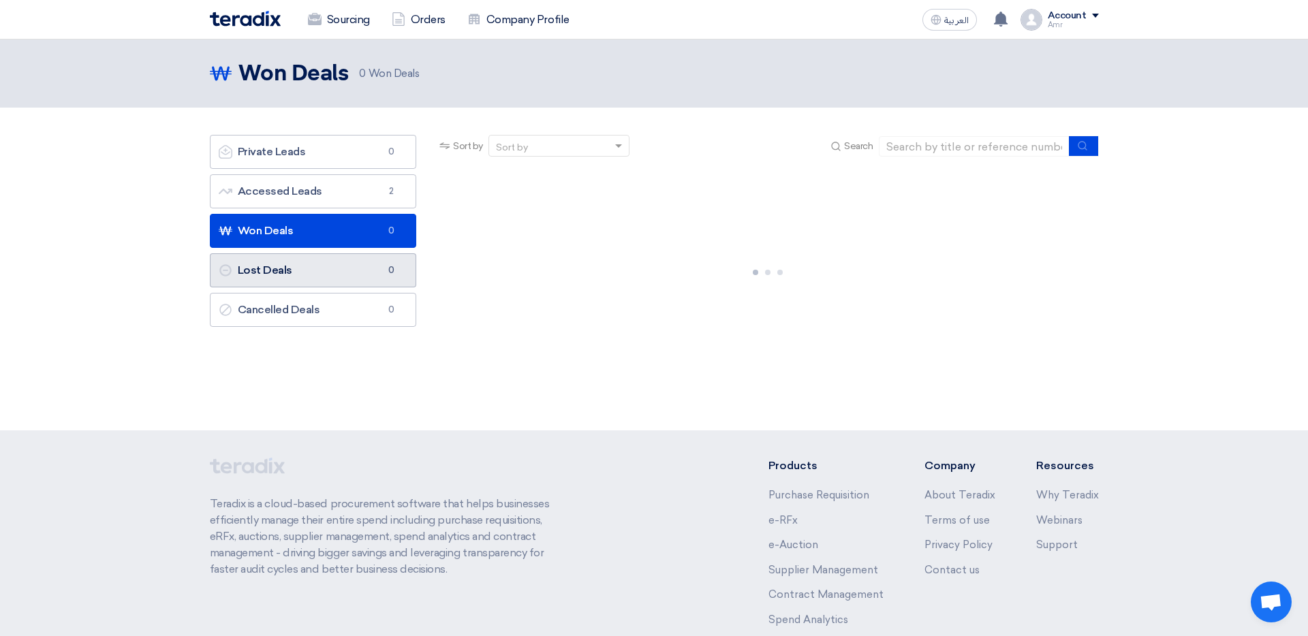
click at [296, 272] on link "Lost Deals Lost Deals 0" at bounding box center [313, 270] width 207 height 34
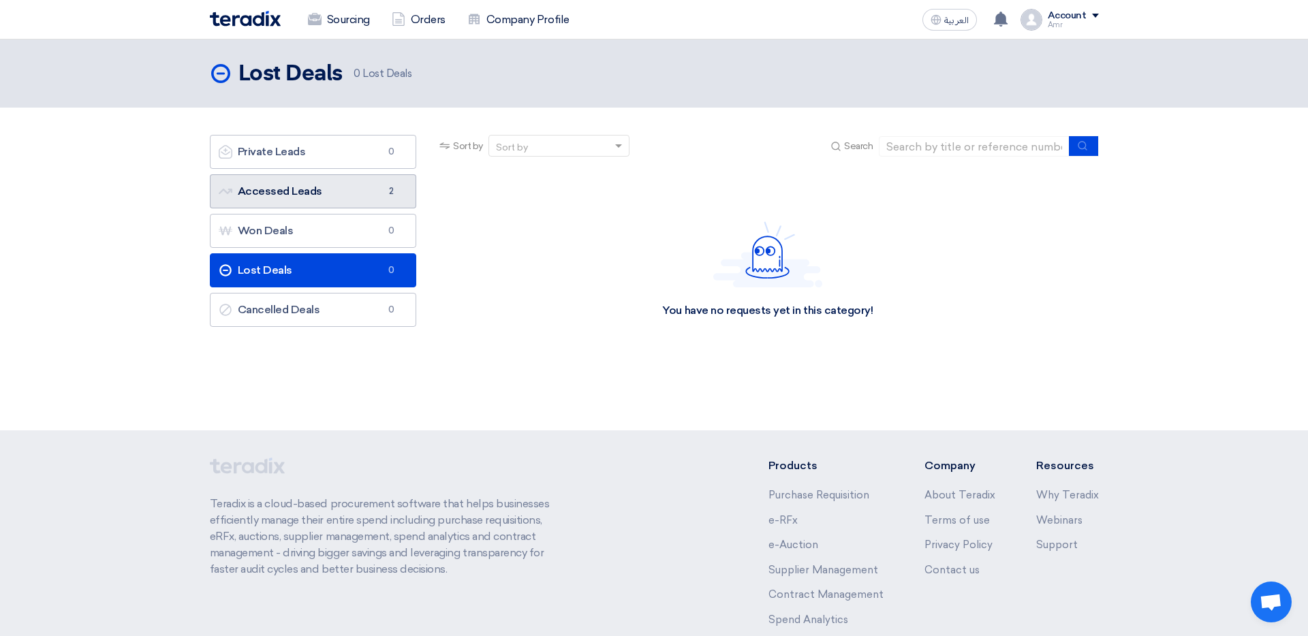
click at [276, 190] on link "Accessed Leads Accessed Leads 2" at bounding box center [313, 191] width 207 height 34
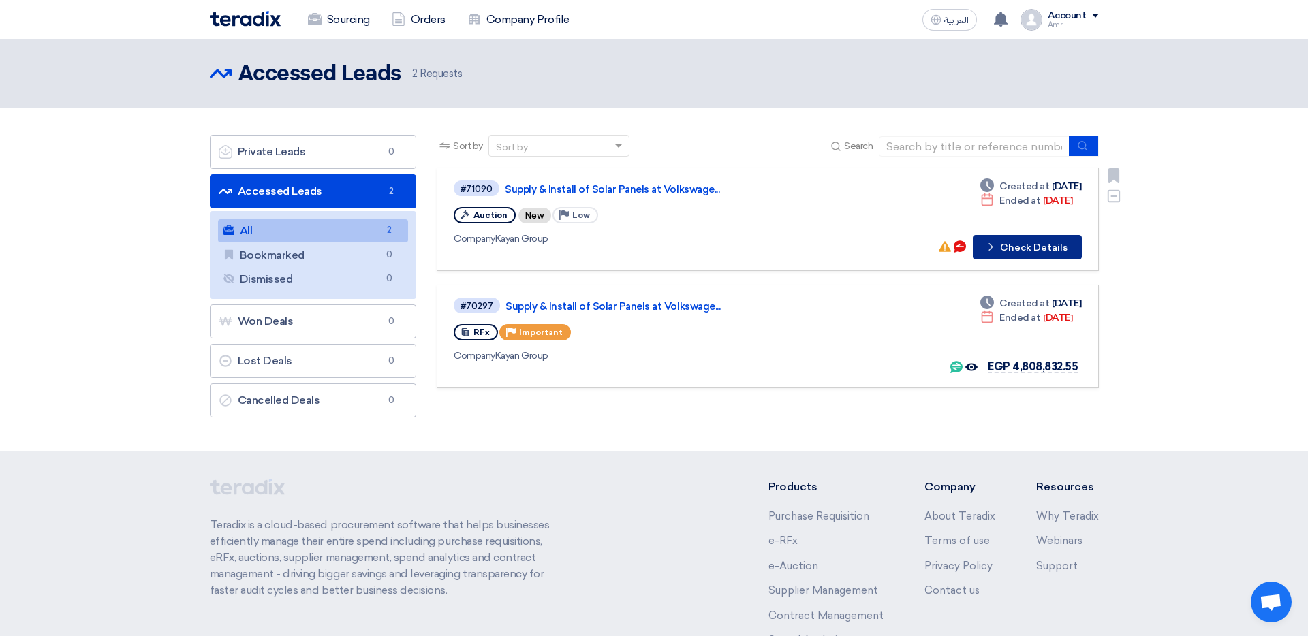
click at [871, 245] on button "Check details Check Details" at bounding box center [1027, 247] width 109 height 25
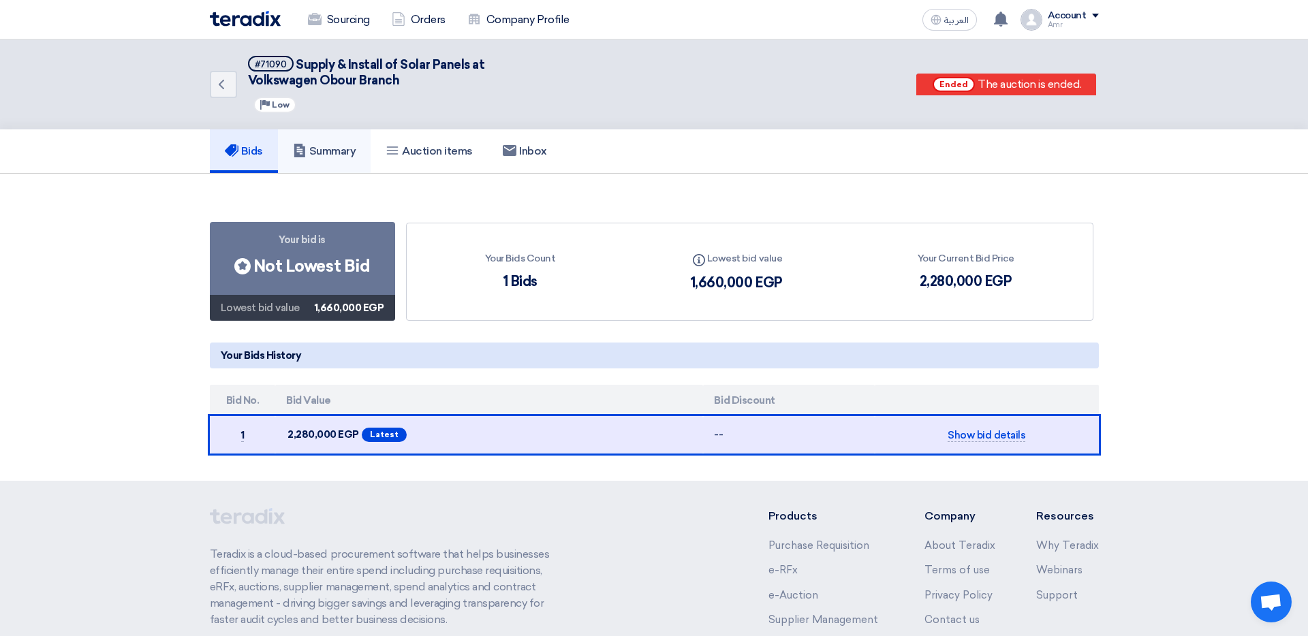
click at [333, 146] on h5 "Summary" at bounding box center [324, 151] width 63 height 14
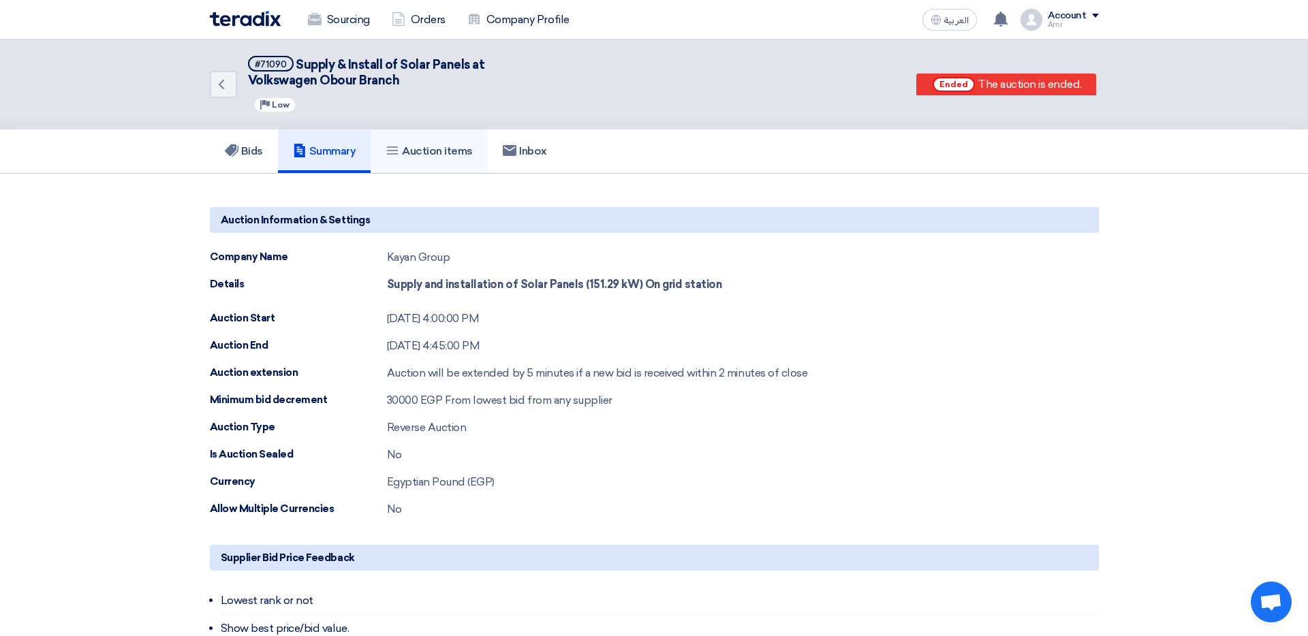
click at [439, 155] on h5 "Auction items" at bounding box center [429, 151] width 87 height 14
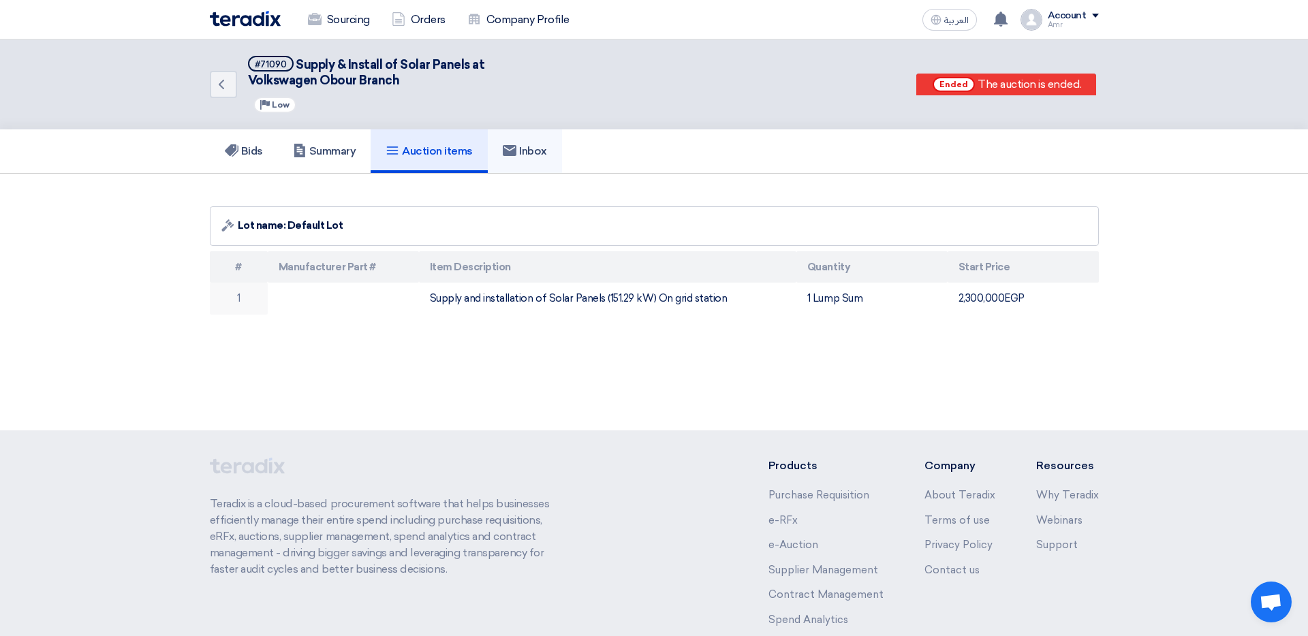
click at [529, 153] on h5 "Inbox" at bounding box center [525, 151] width 44 height 14
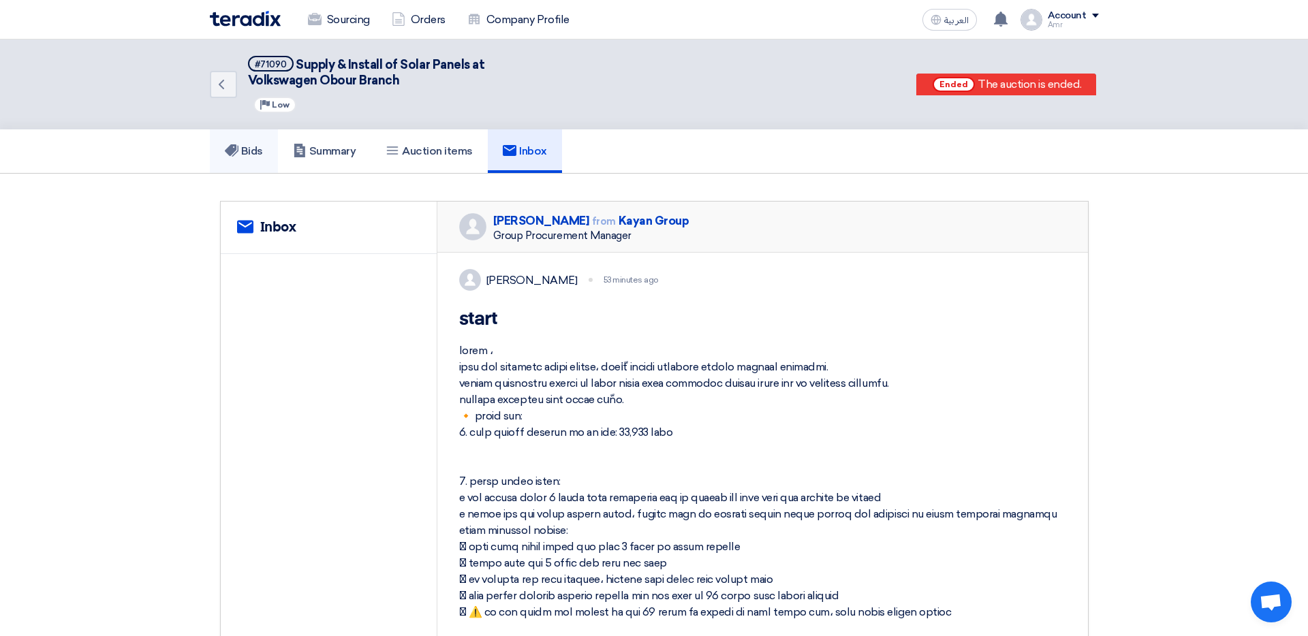
click at [271, 144] on link "Bids" at bounding box center [244, 151] width 68 height 44
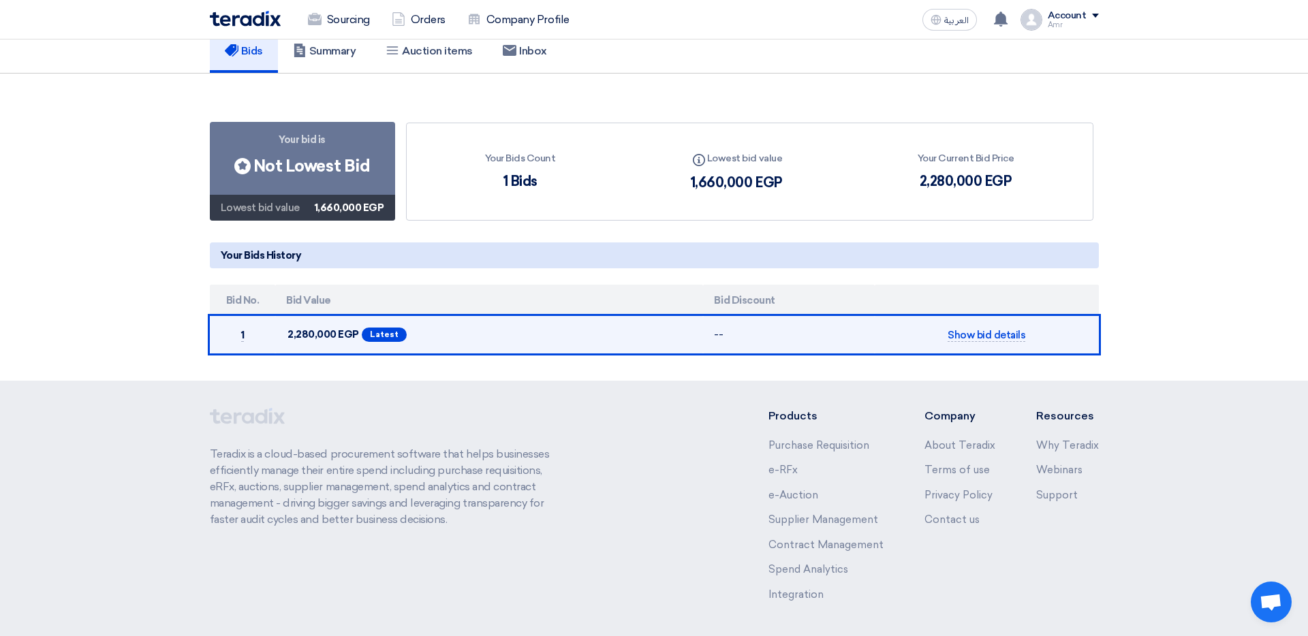
scroll to position [101, 0]
click at [871, 332] on span "Show bid details" at bounding box center [987, 334] width 78 height 13
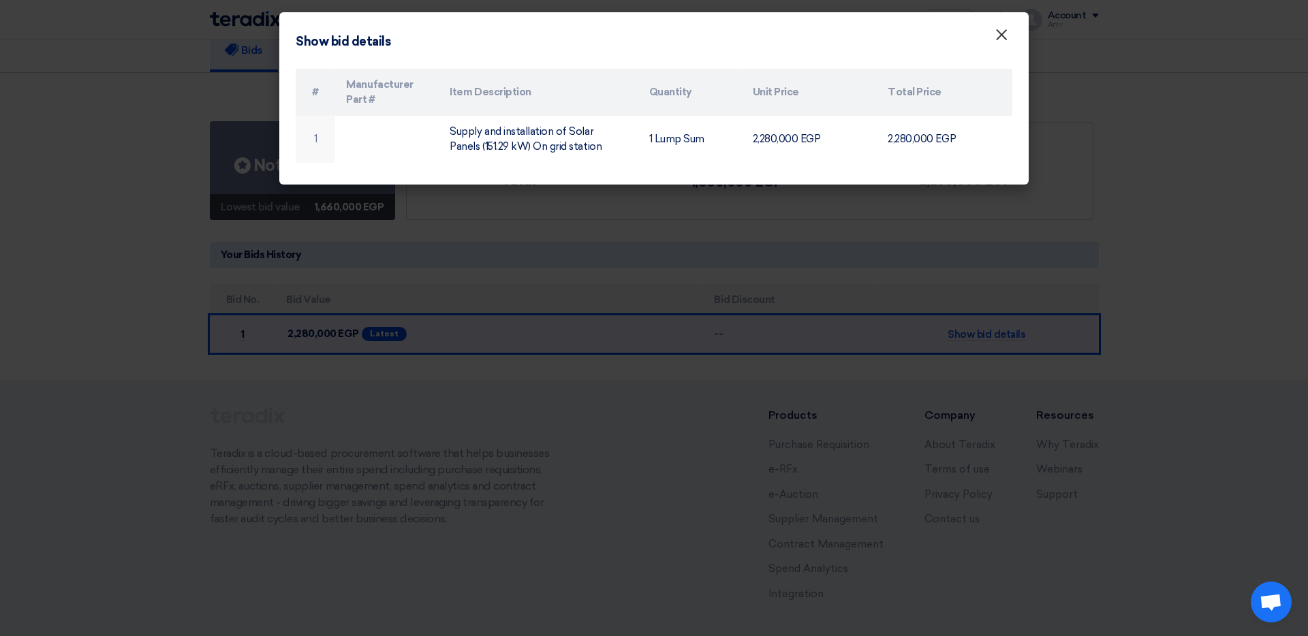
click at [871, 36] on span "×" at bounding box center [1002, 38] width 14 height 27
